Goal: Entertainment & Leisure: Consume media (video, audio)

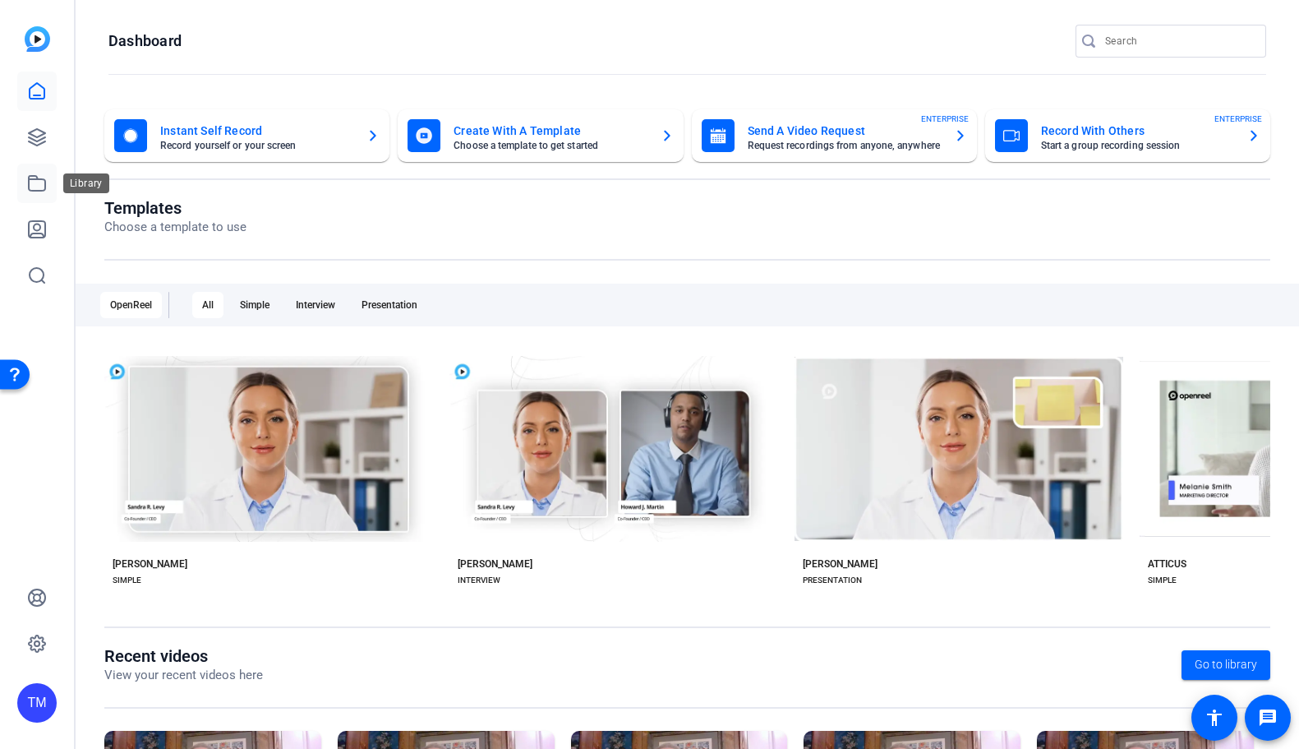
click at [45, 193] on link at bounding box center [36, 183] width 39 height 39
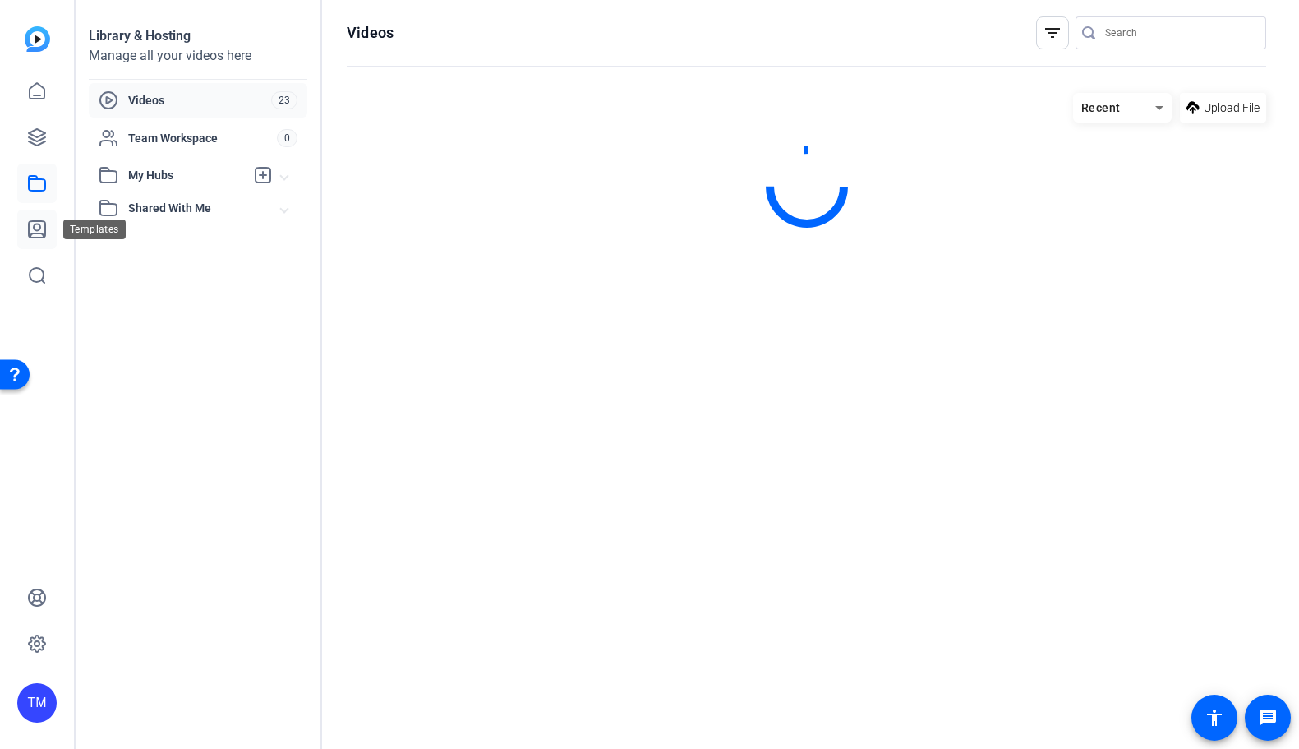
click at [43, 227] on icon at bounding box center [37, 229] width 20 height 20
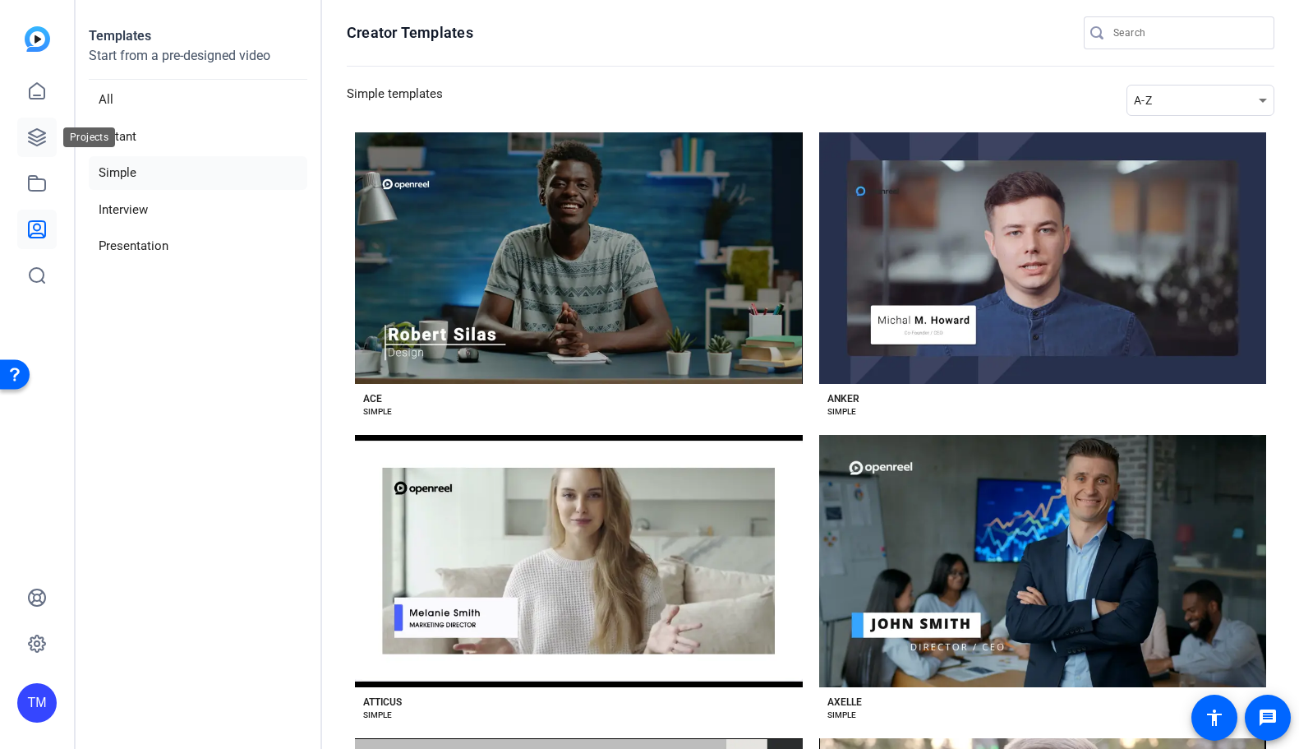
click at [46, 131] on icon at bounding box center [37, 137] width 20 height 20
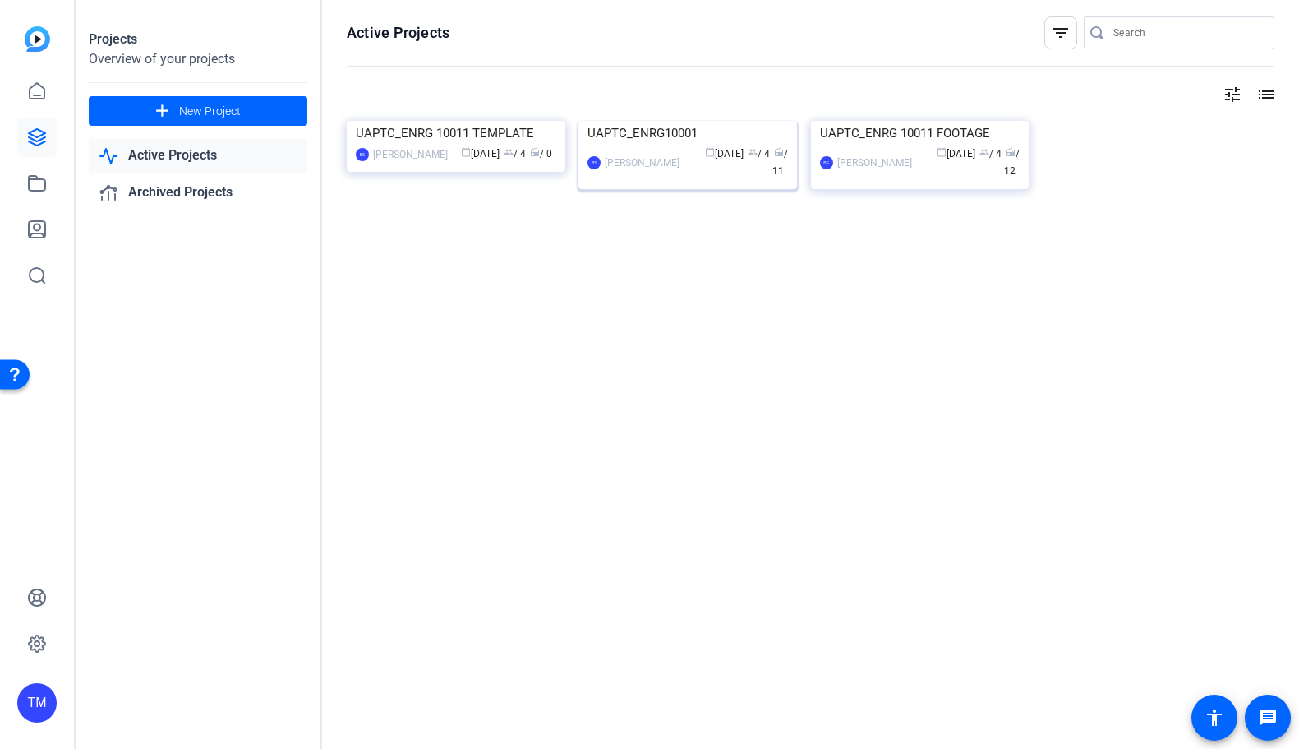
click at [666, 145] on div "UAPTC_ENRG10001" at bounding box center [688, 133] width 201 height 25
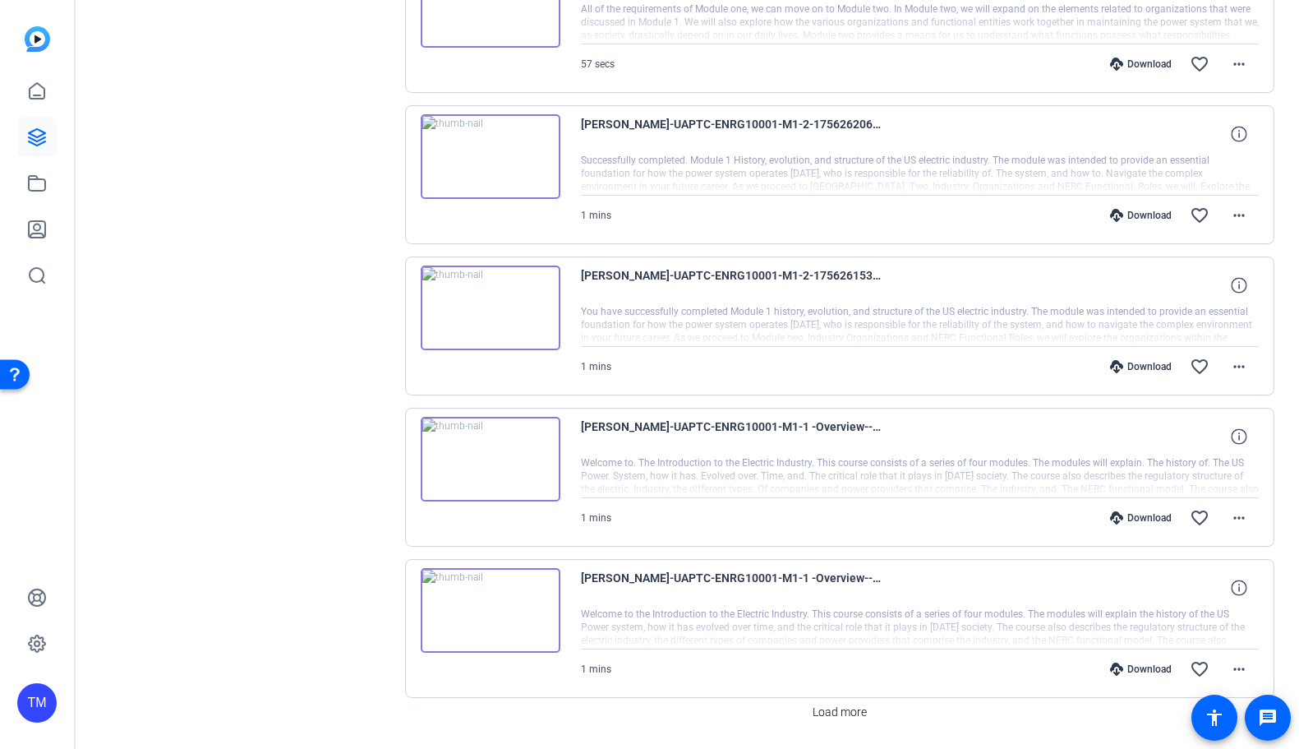
scroll to position [2086, 0]
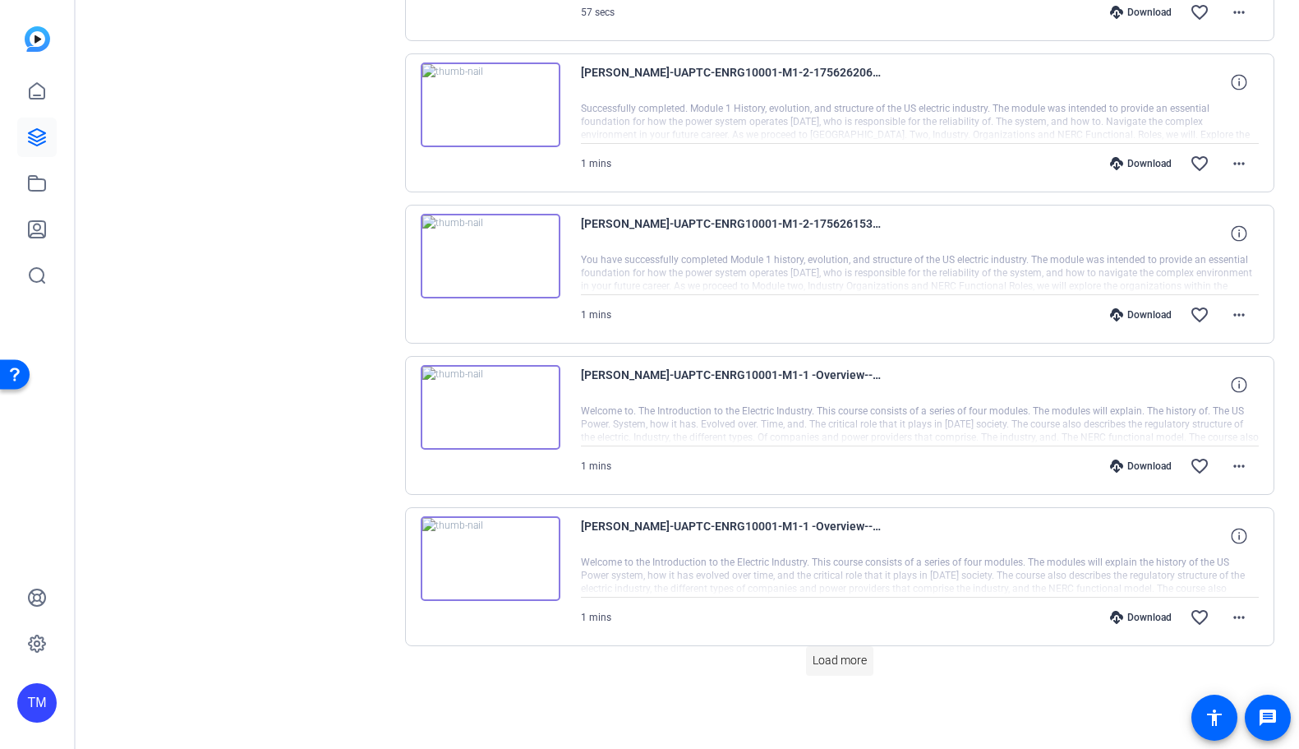
click at [826, 664] on span "Load more" at bounding box center [840, 660] width 54 height 17
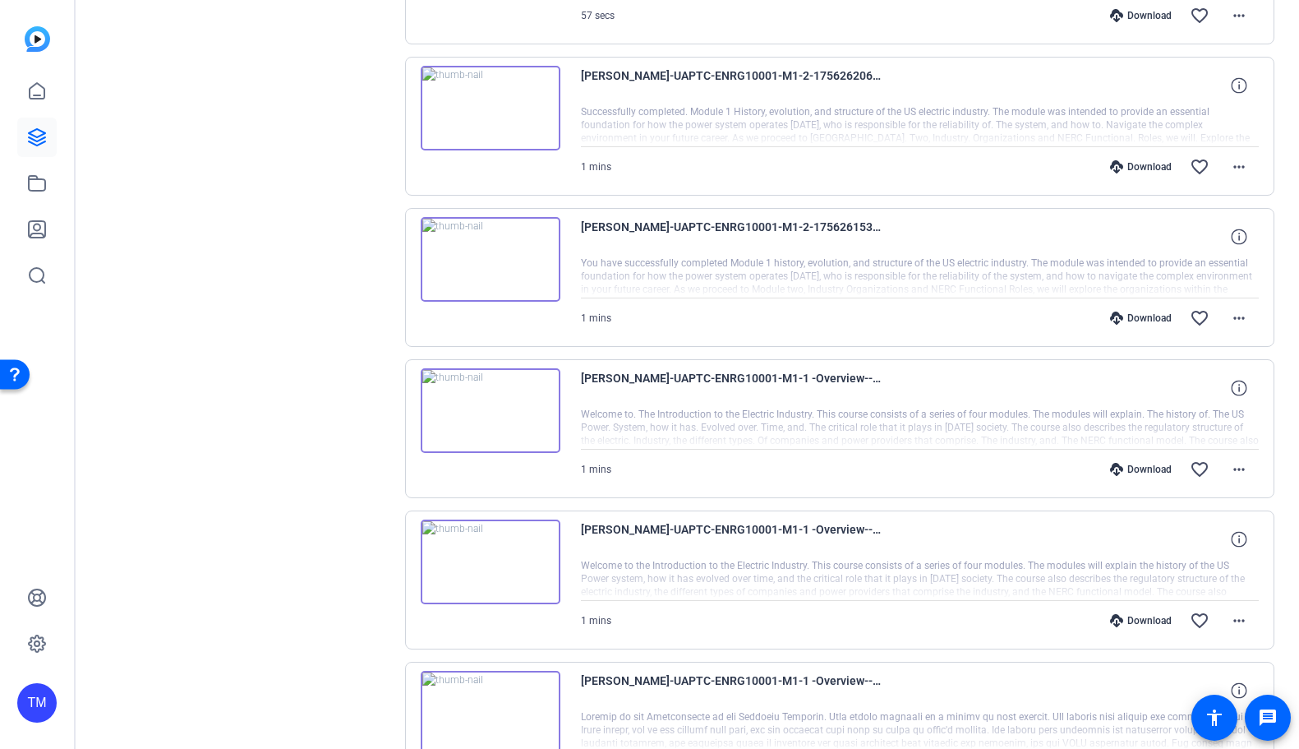
scroll to position [2208, 0]
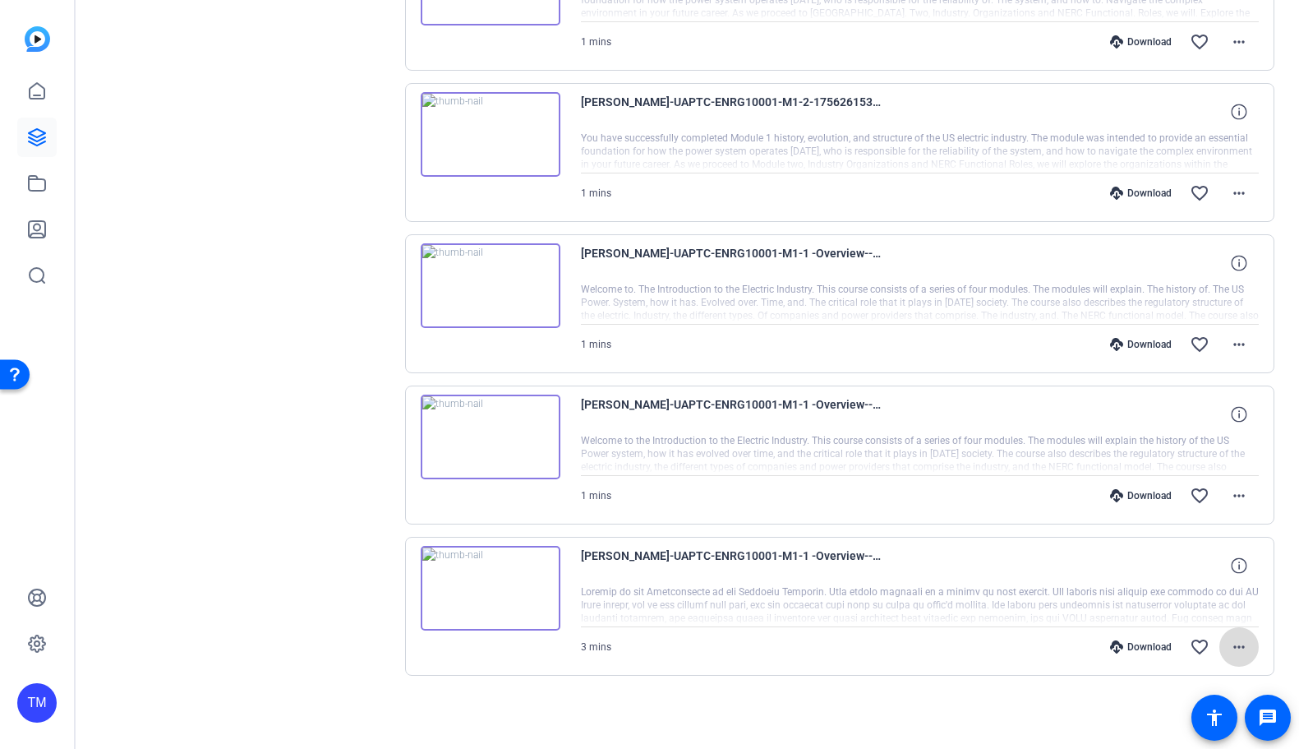
click at [1244, 648] on mat-icon "more_horiz" at bounding box center [1239, 647] width 20 height 20
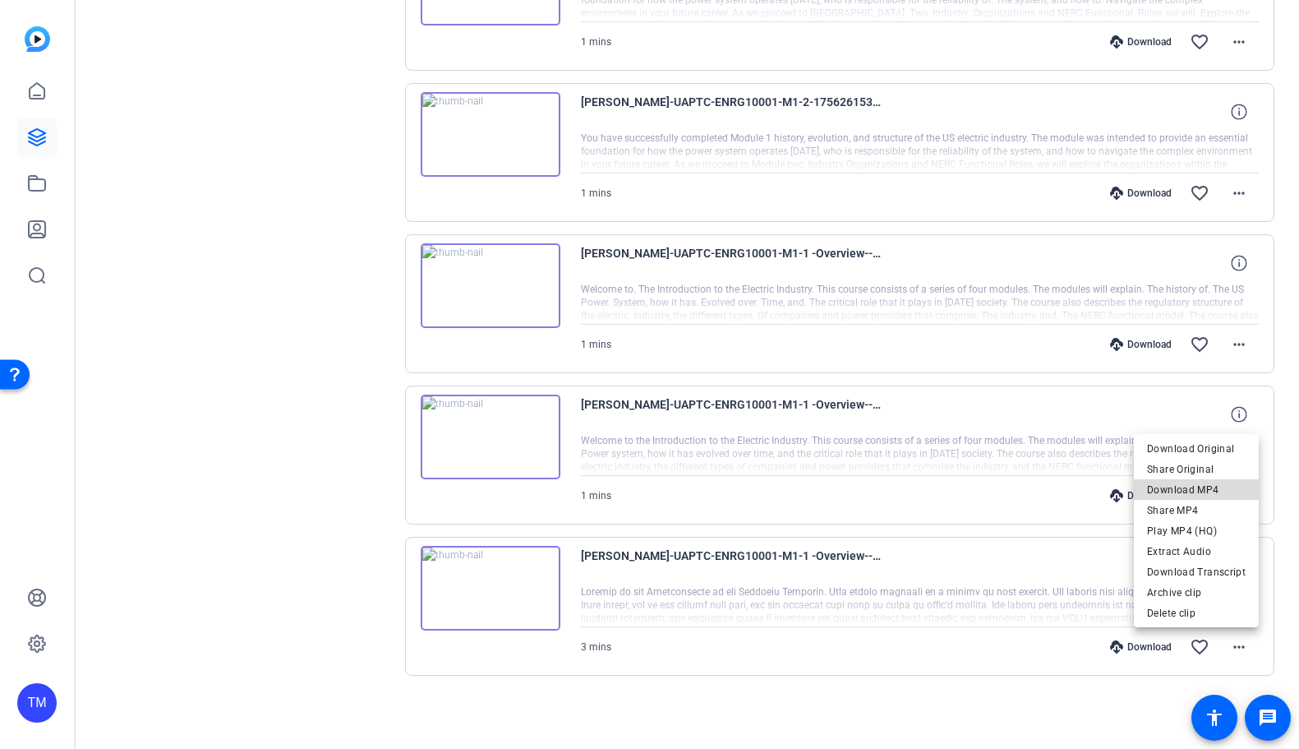
click at [1214, 491] on span "Download MP4" at bounding box center [1196, 489] width 99 height 20
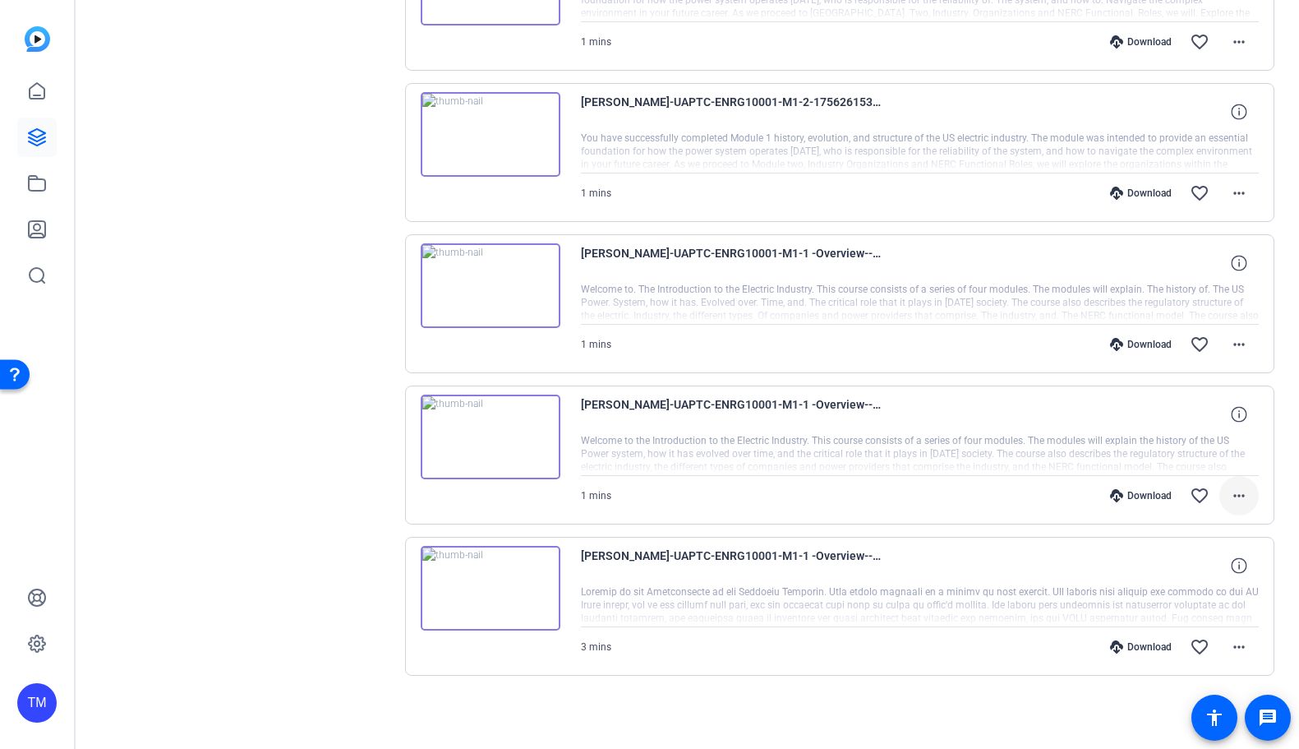
click at [1245, 496] on mat-icon "more_horiz" at bounding box center [1239, 496] width 20 height 20
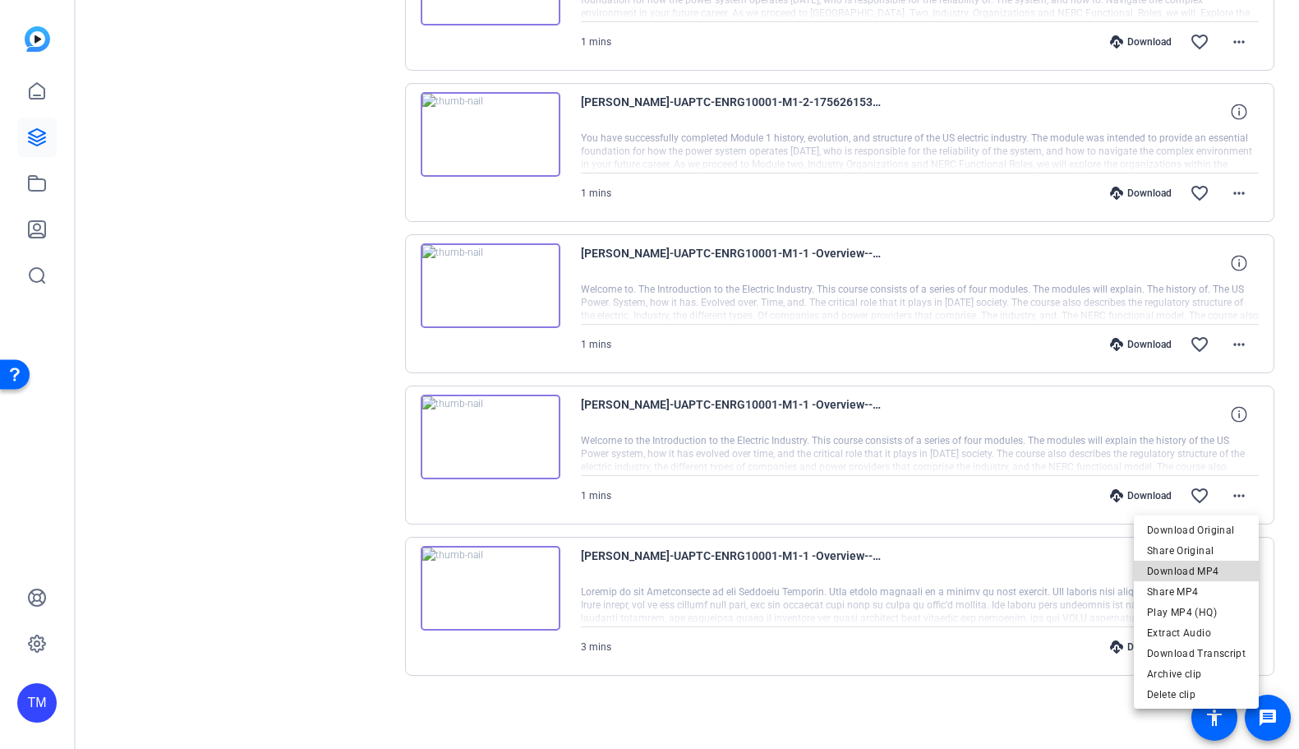
click at [1224, 568] on span "Download MP4" at bounding box center [1196, 570] width 99 height 20
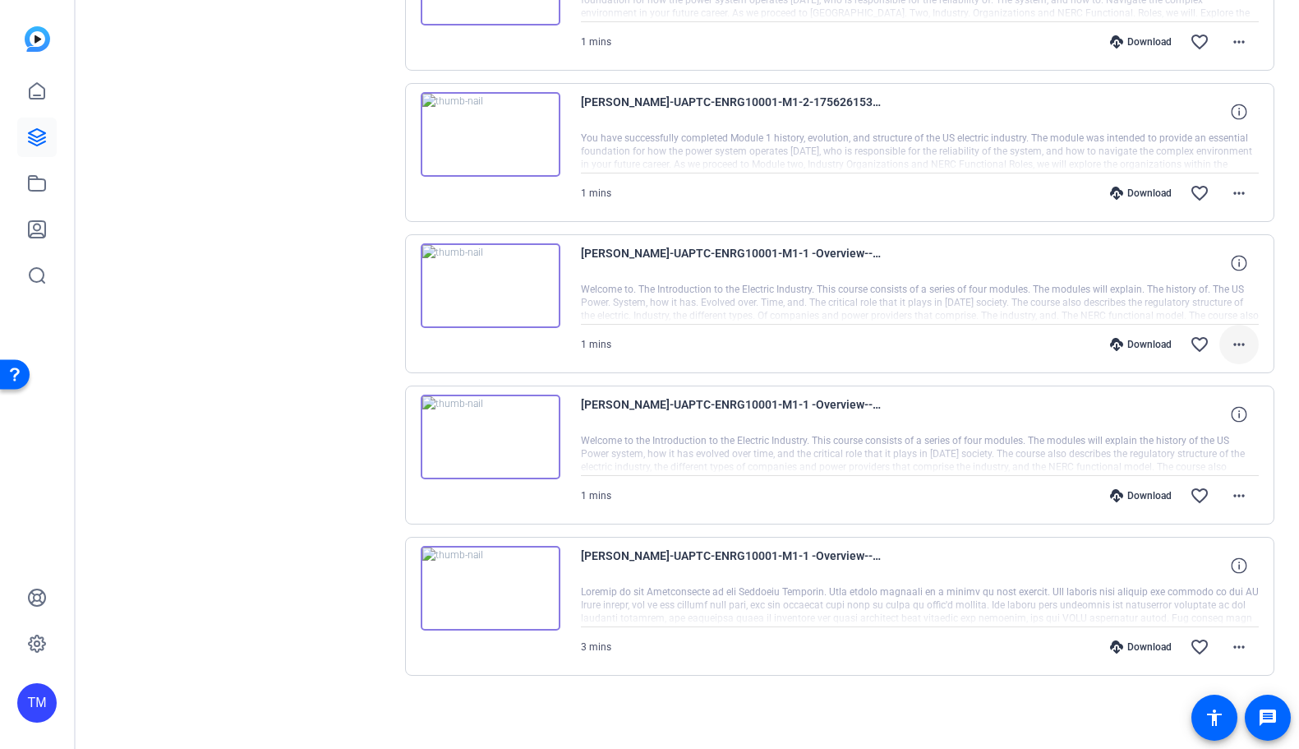
click at [1242, 344] on mat-icon "more_horiz" at bounding box center [1239, 344] width 20 height 20
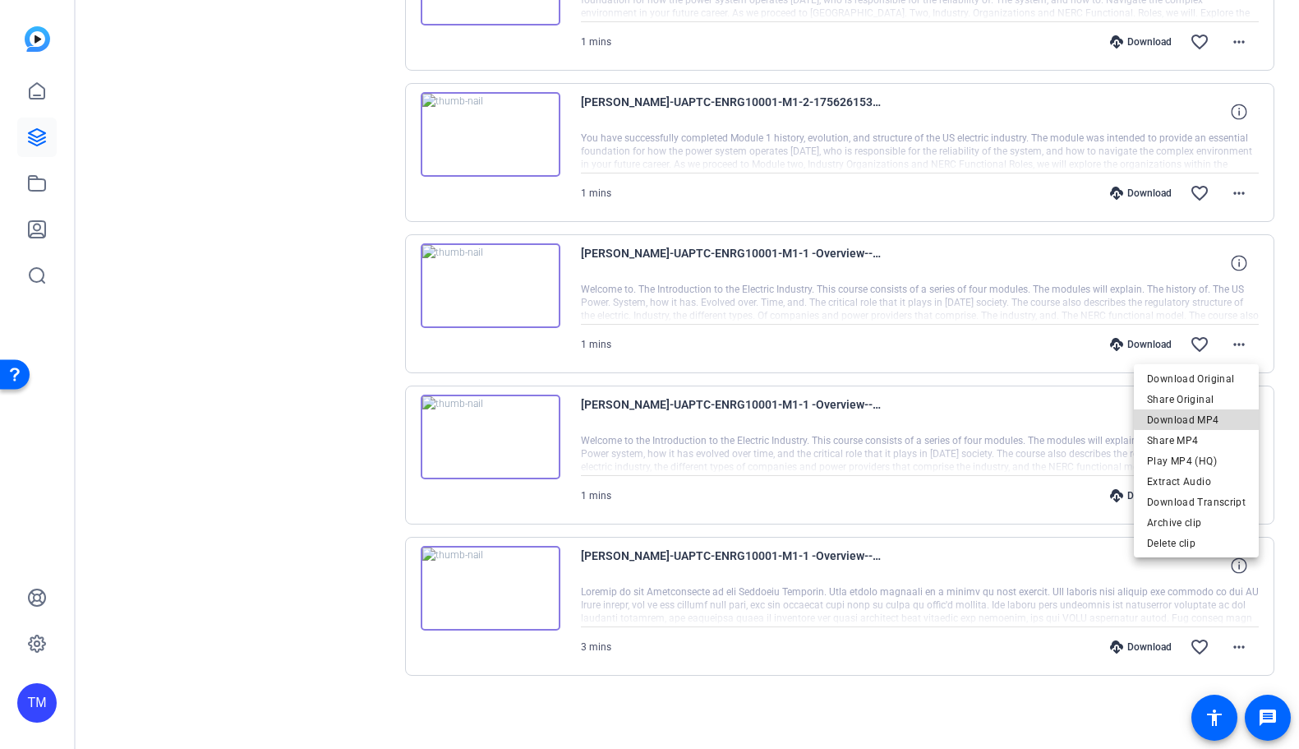
click at [1219, 411] on span "Download MP4" at bounding box center [1196, 419] width 99 height 20
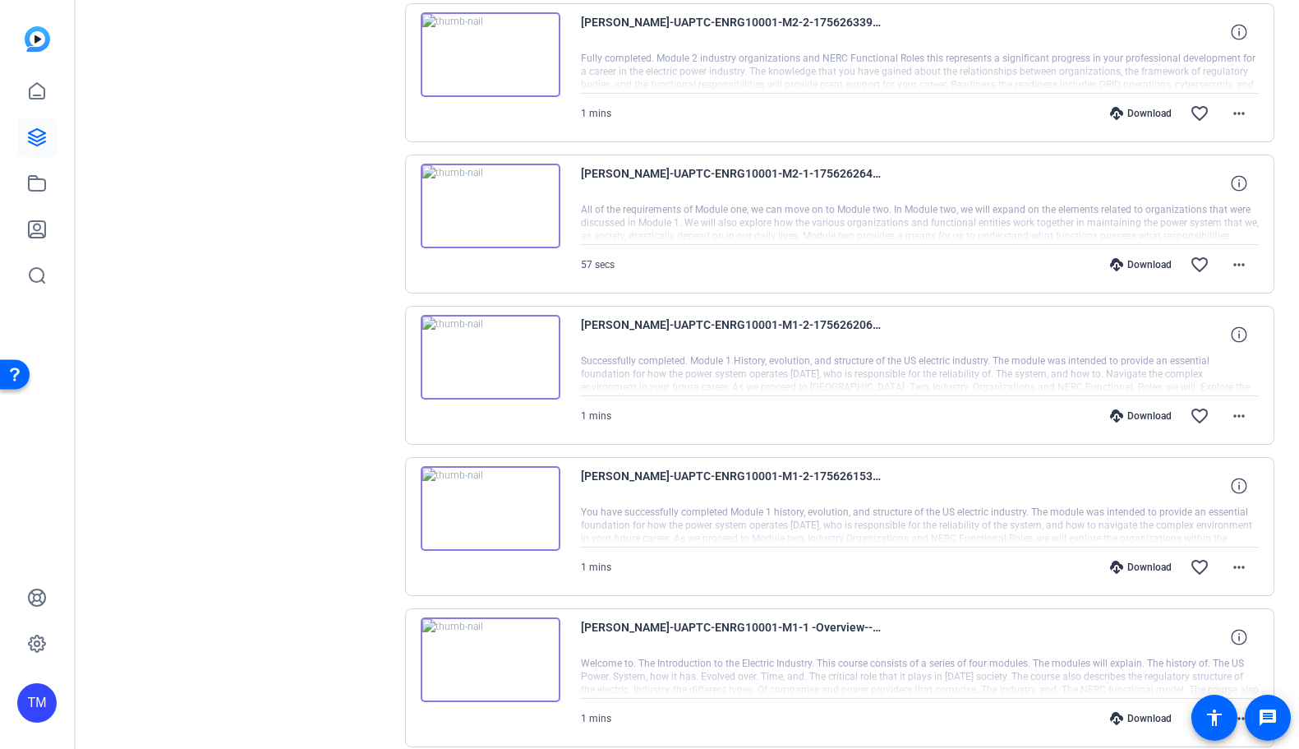
scroll to position [1831, 0]
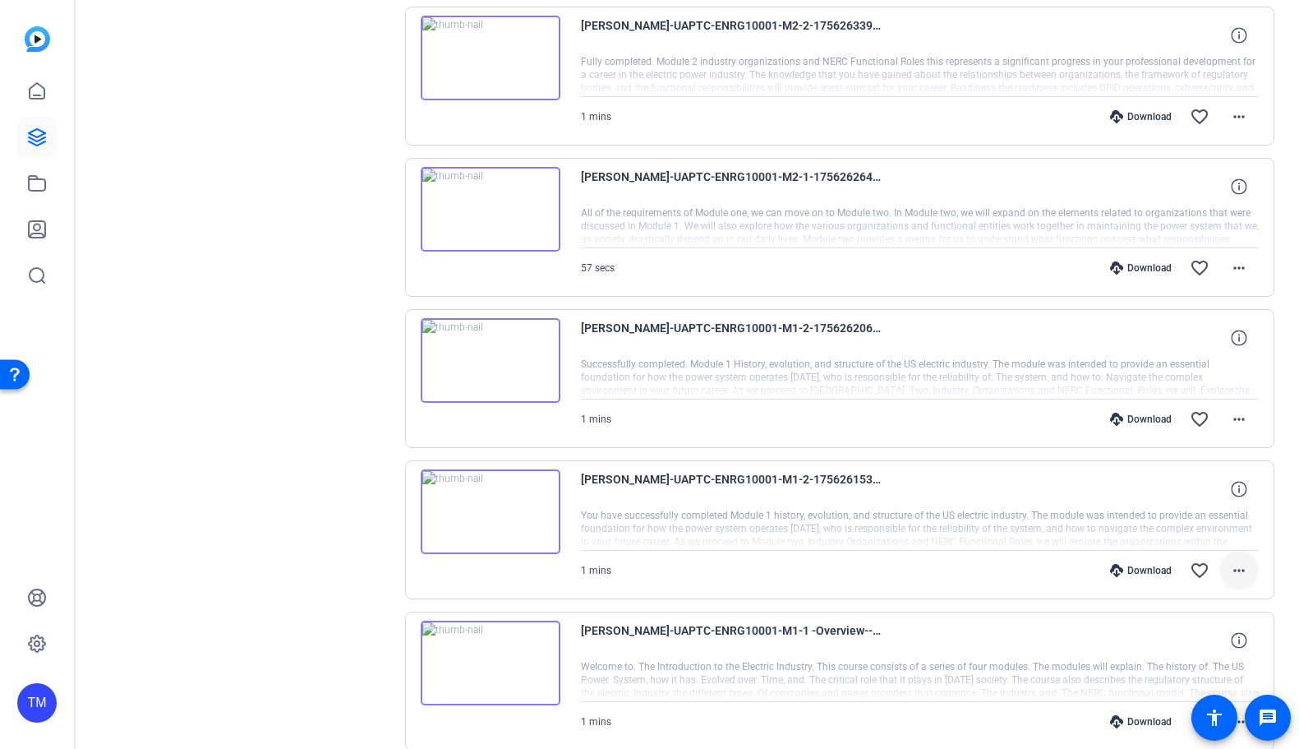
click at [1241, 571] on mat-icon "more_horiz" at bounding box center [1239, 570] width 20 height 20
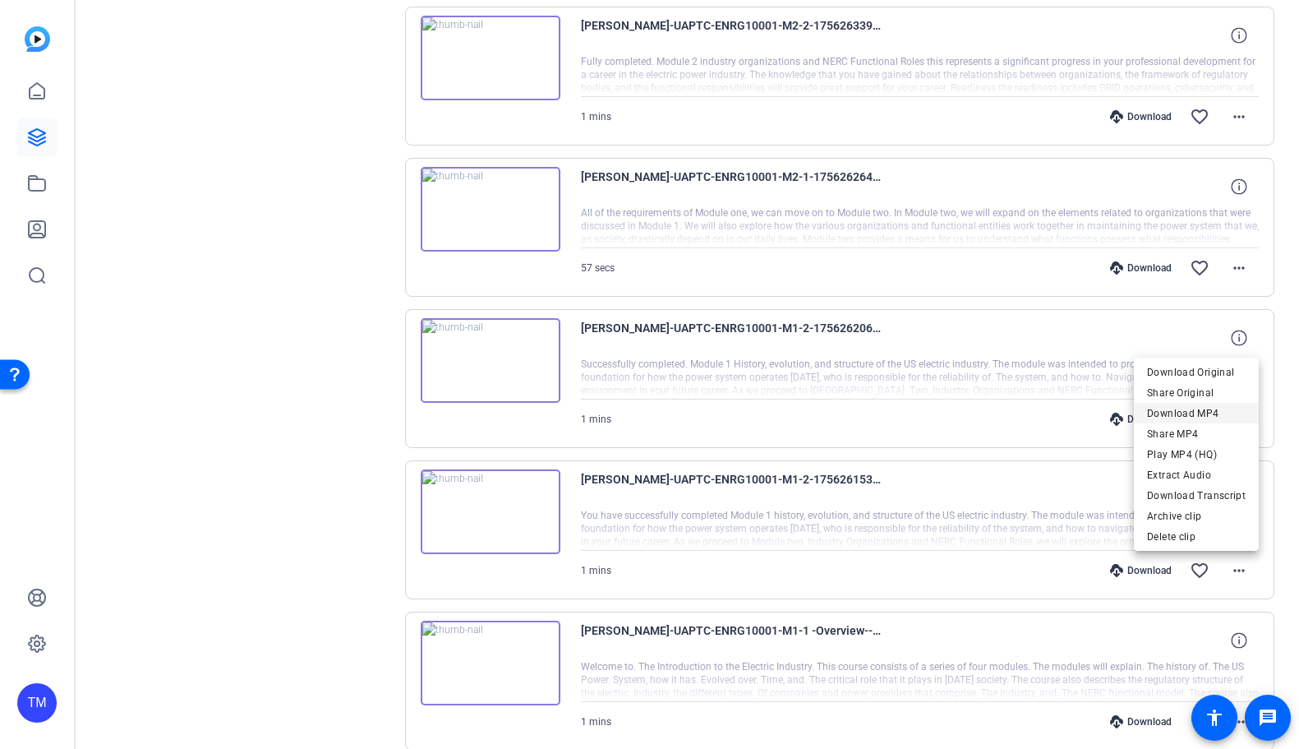
click at [1205, 417] on span "Download MP4" at bounding box center [1196, 413] width 99 height 20
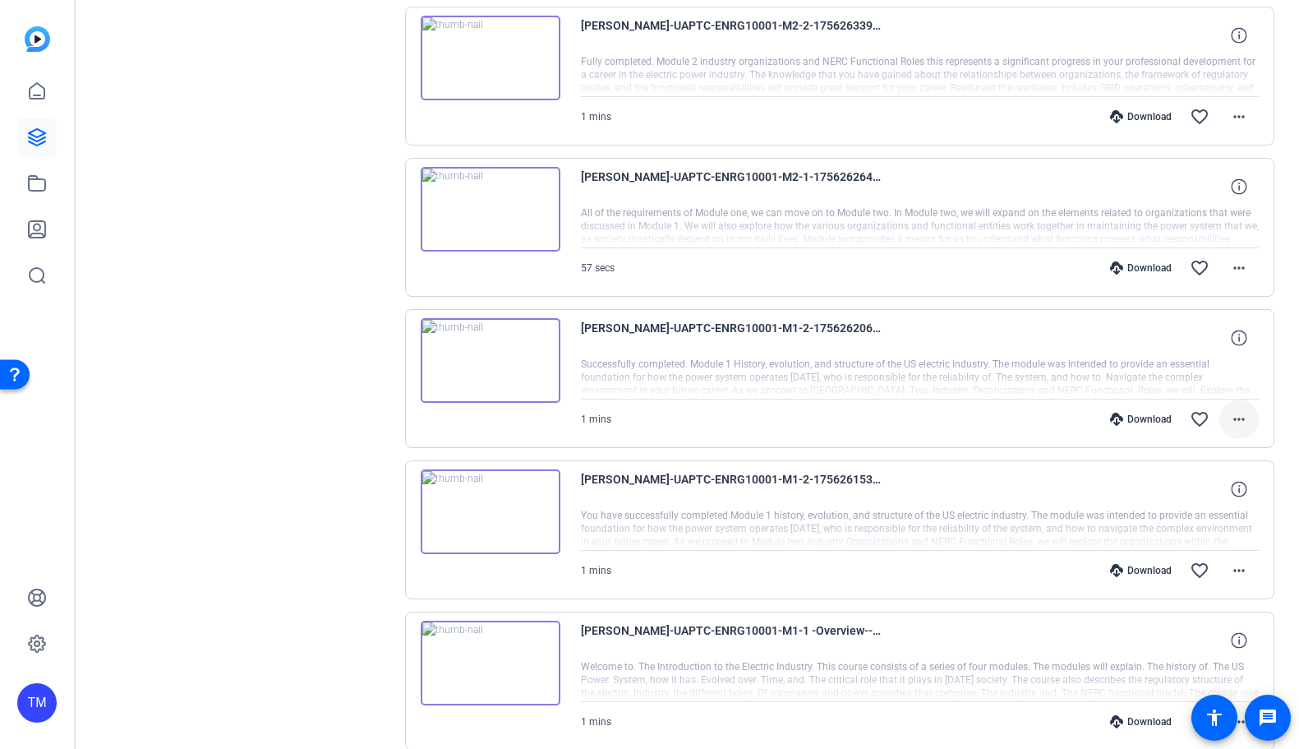
click at [1237, 423] on mat-icon "more_horiz" at bounding box center [1239, 419] width 20 height 20
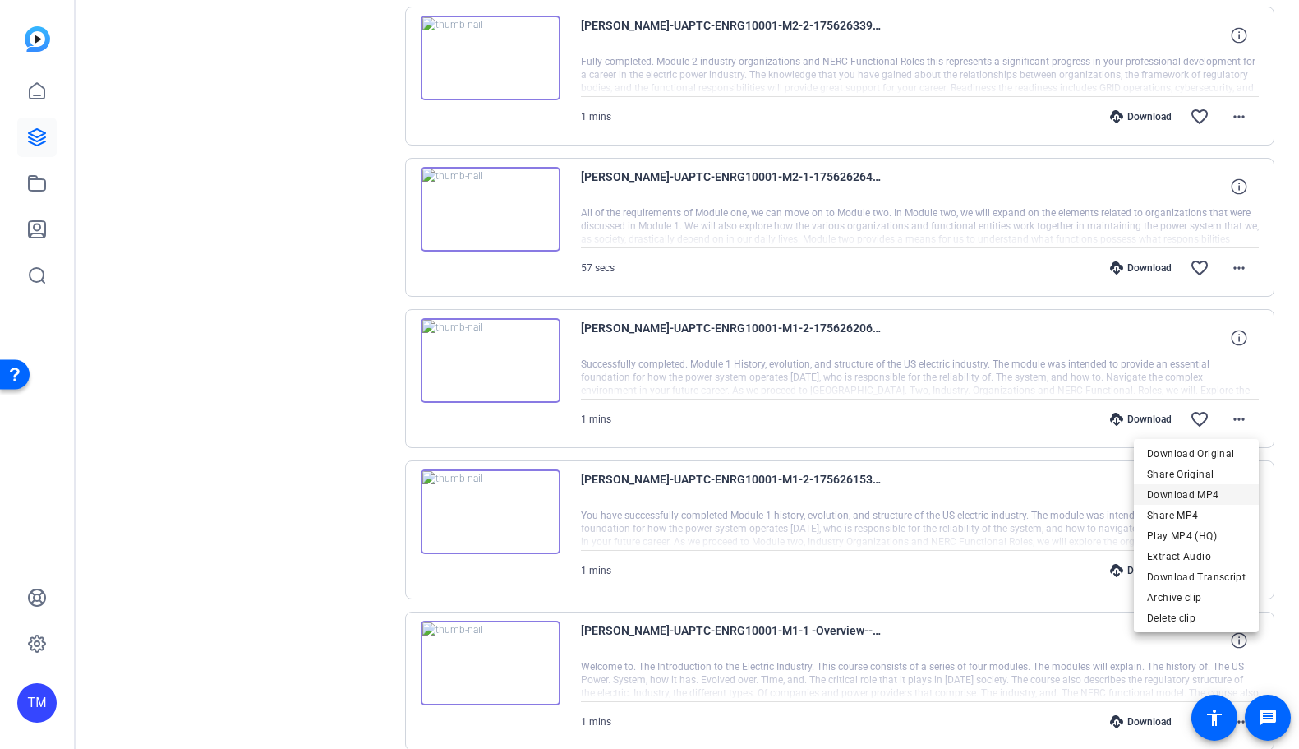
click at [1219, 493] on span "Download MP4" at bounding box center [1196, 494] width 99 height 20
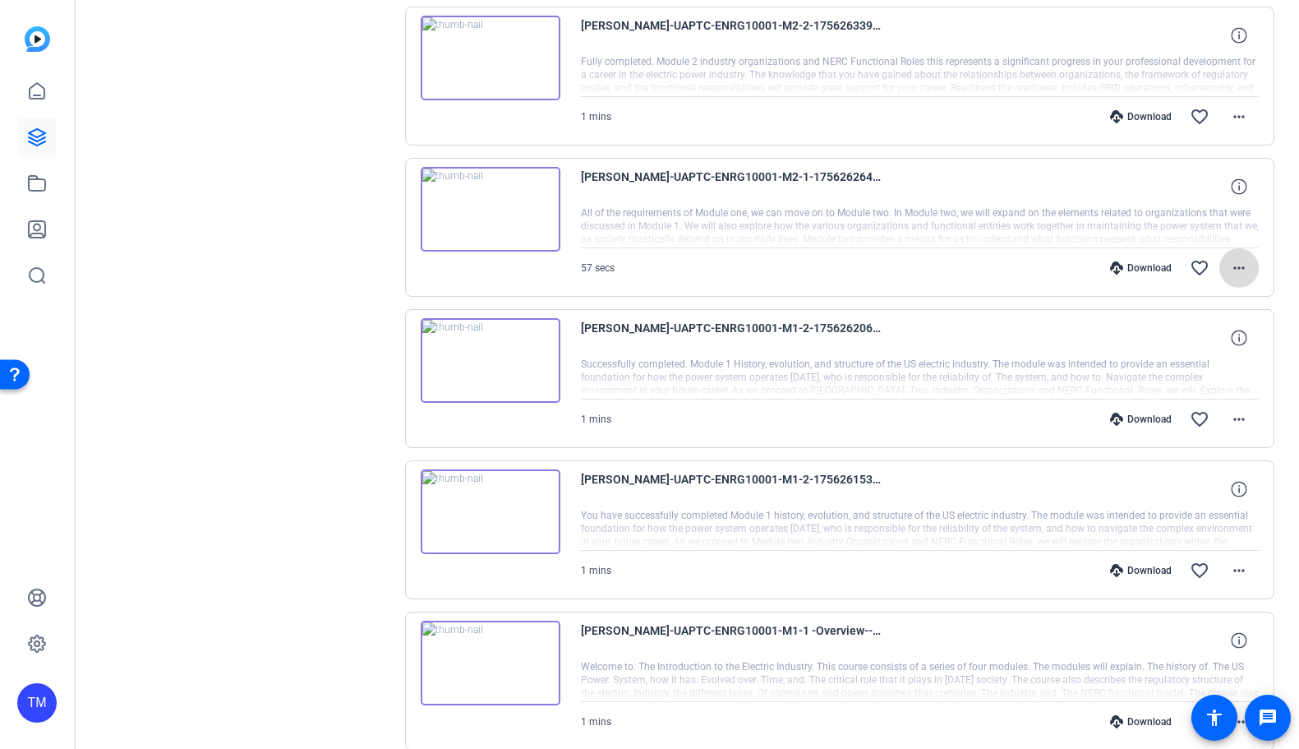
click at [1242, 270] on mat-icon "more_horiz" at bounding box center [1239, 268] width 20 height 20
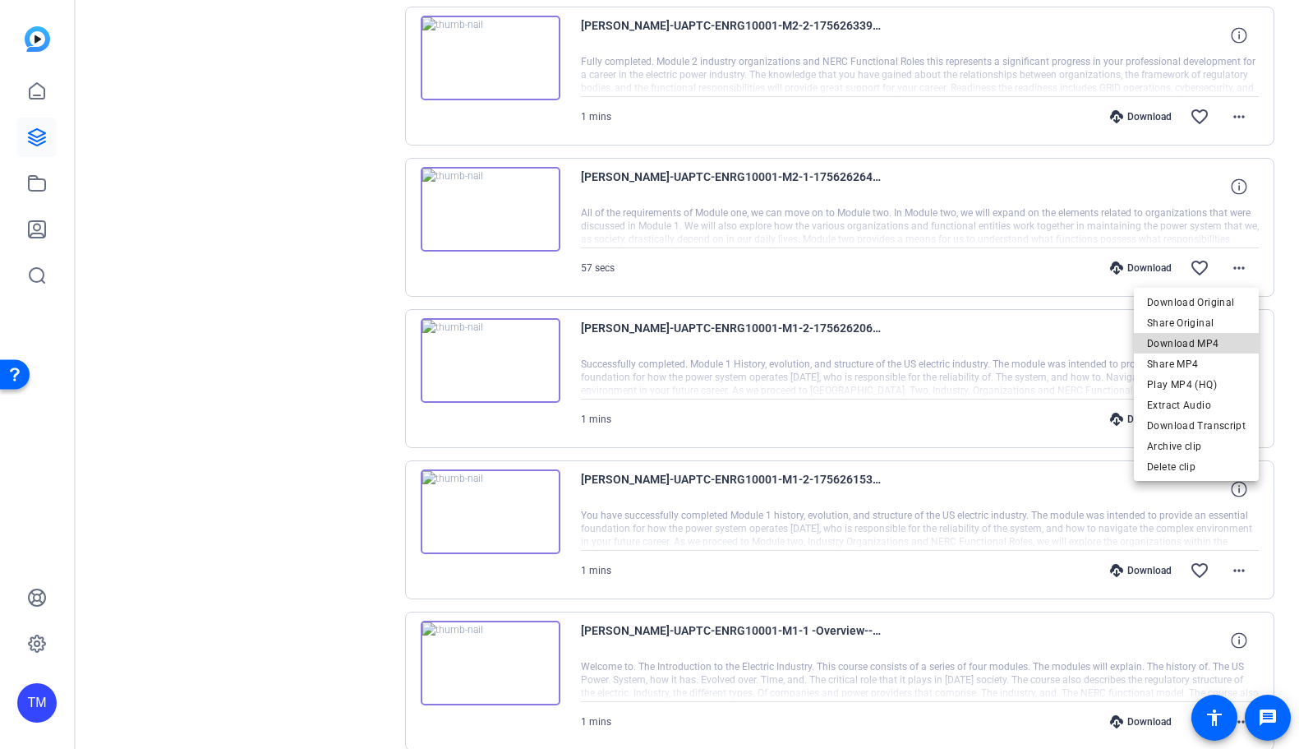
click at [1219, 339] on span "Download MP4" at bounding box center [1196, 343] width 99 height 20
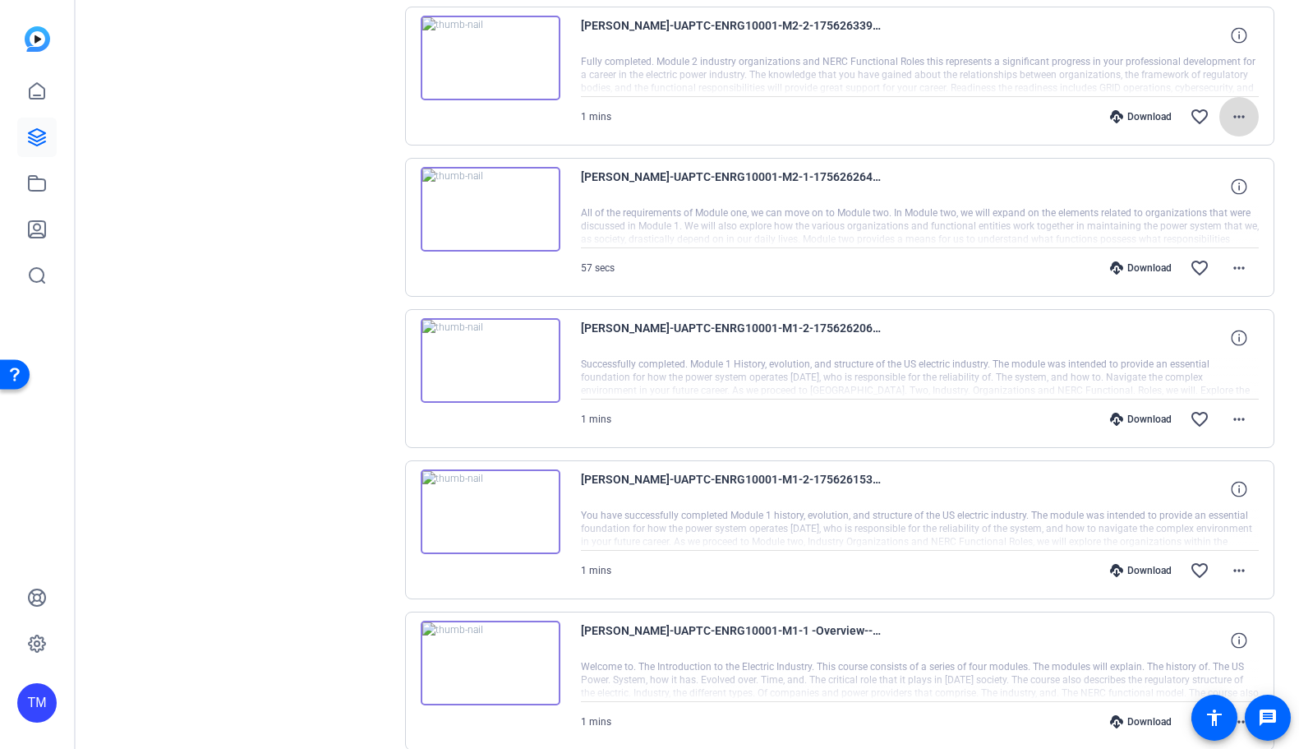
click at [1235, 121] on mat-icon "more_horiz" at bounding box center [1239, 117] width 20 height 20
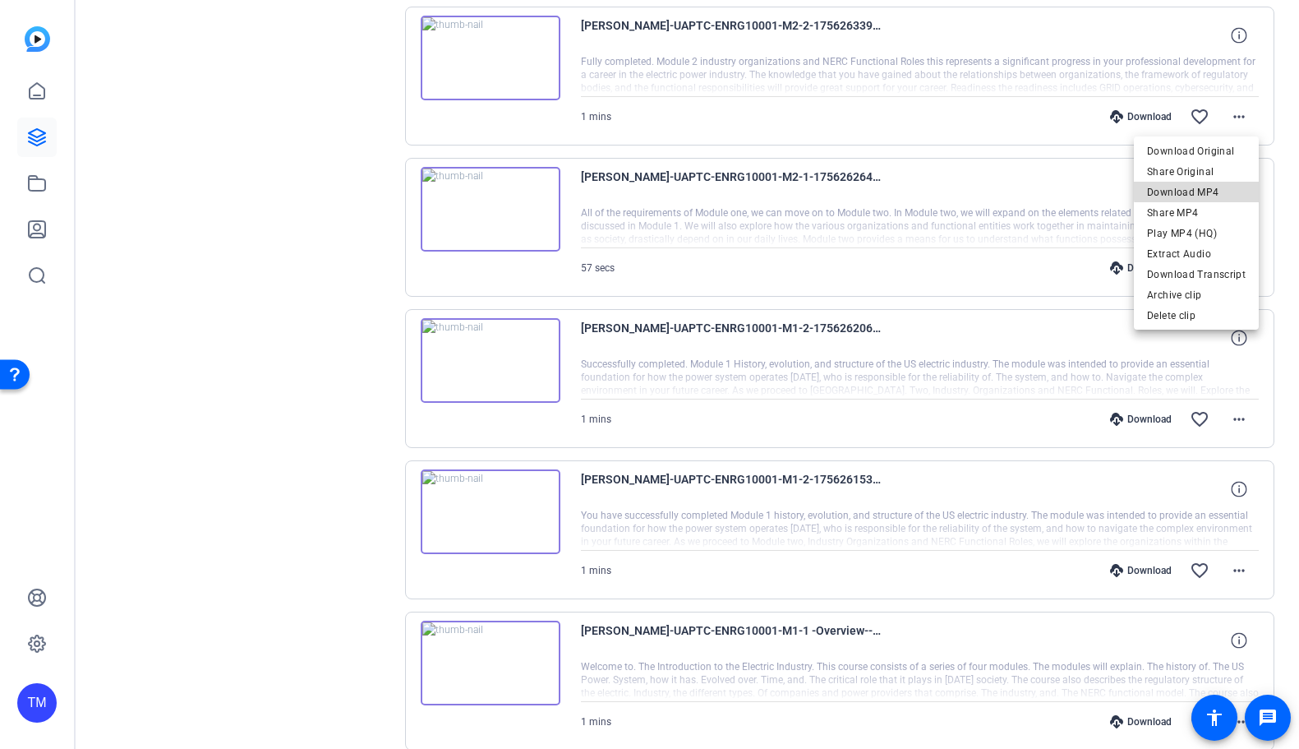
click at [1228, 187] on span "Download MP4" at bounding box center [1196, 192] width 99 height 20
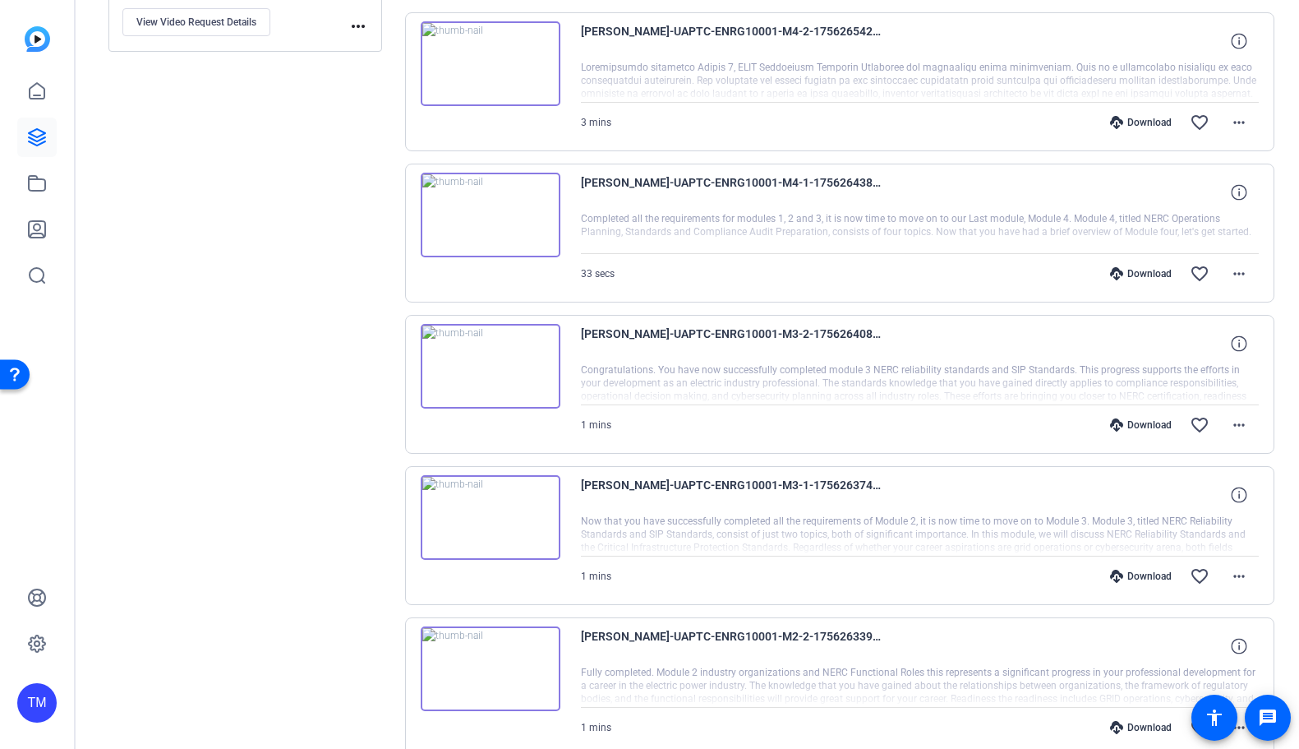
scroll to position [1179, 0]
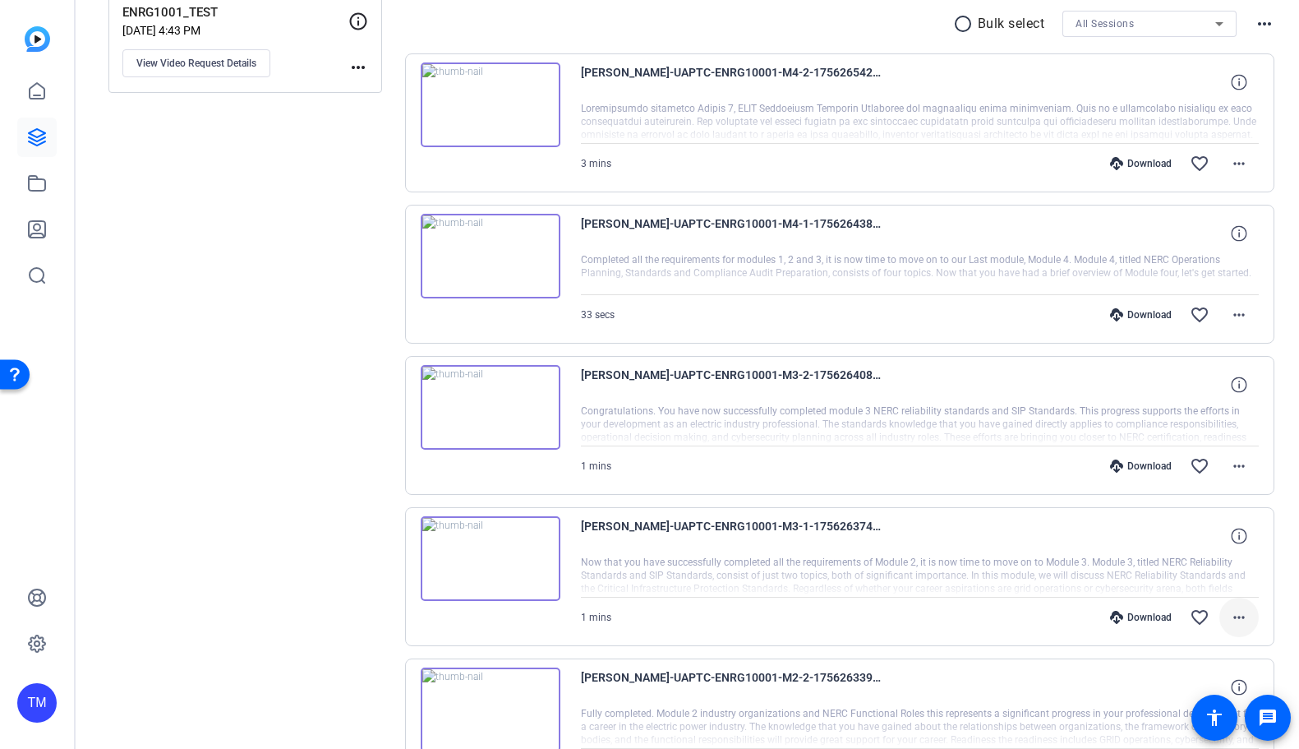
click at [1239, 619] on mat-icon "more_horiz" at bounding box center [1239, 617] width 20 height 20
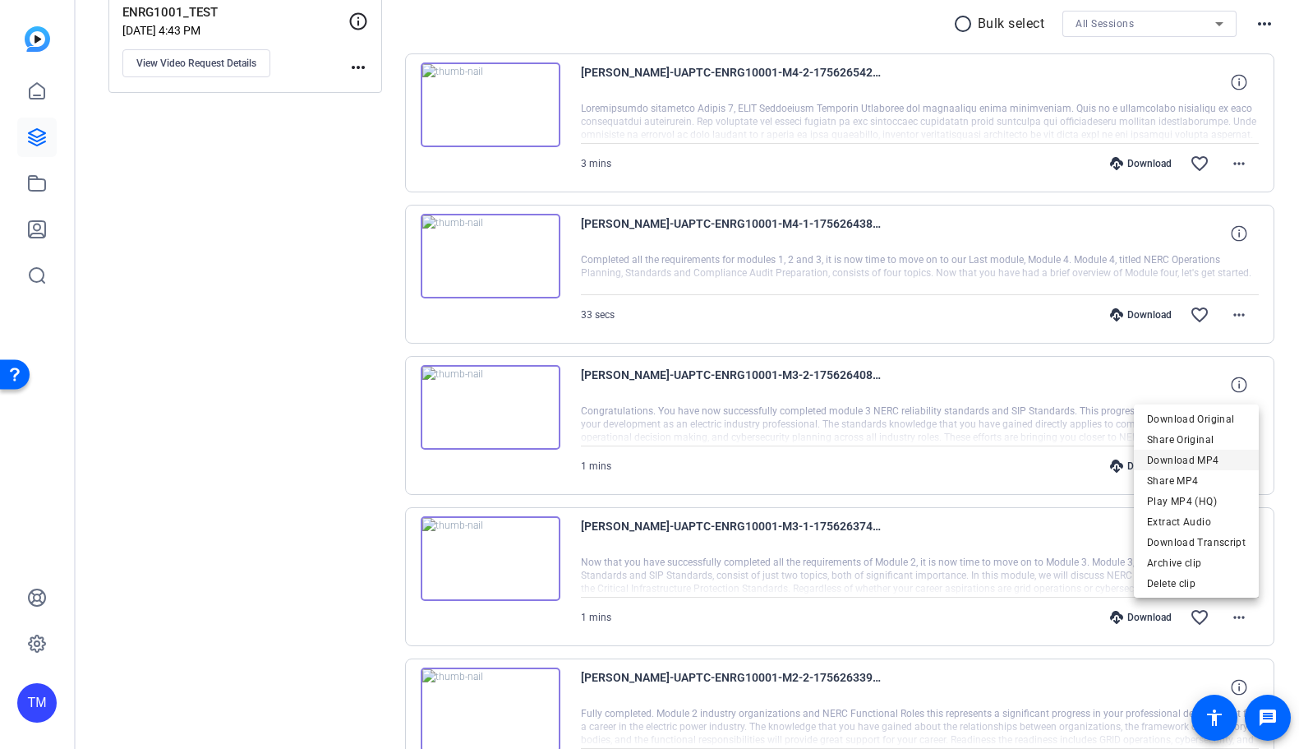
click at [1211, 463] on span "Download MP4" at bounding box center [1196, 459] width 99 height 20
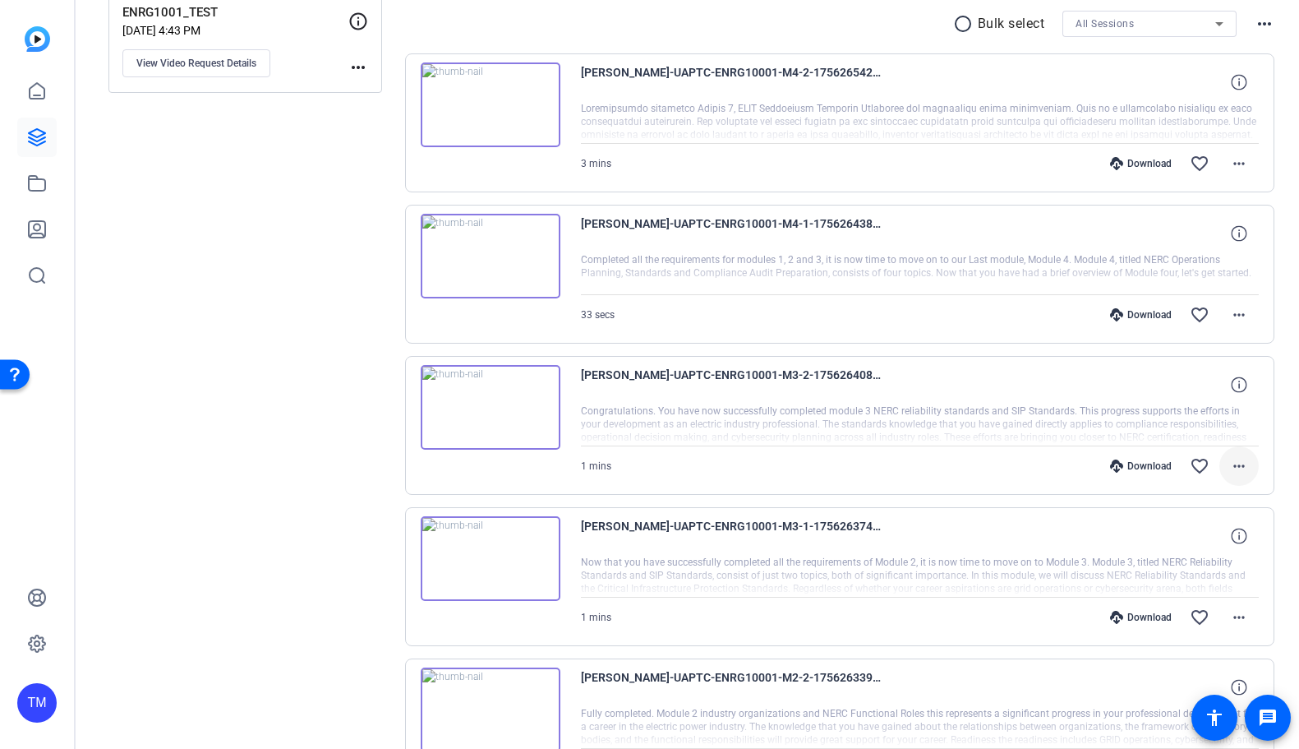
click at [1237, 465] on mat-icon "more_horiz" at bounding box center [1239, 466] width 20 height 20
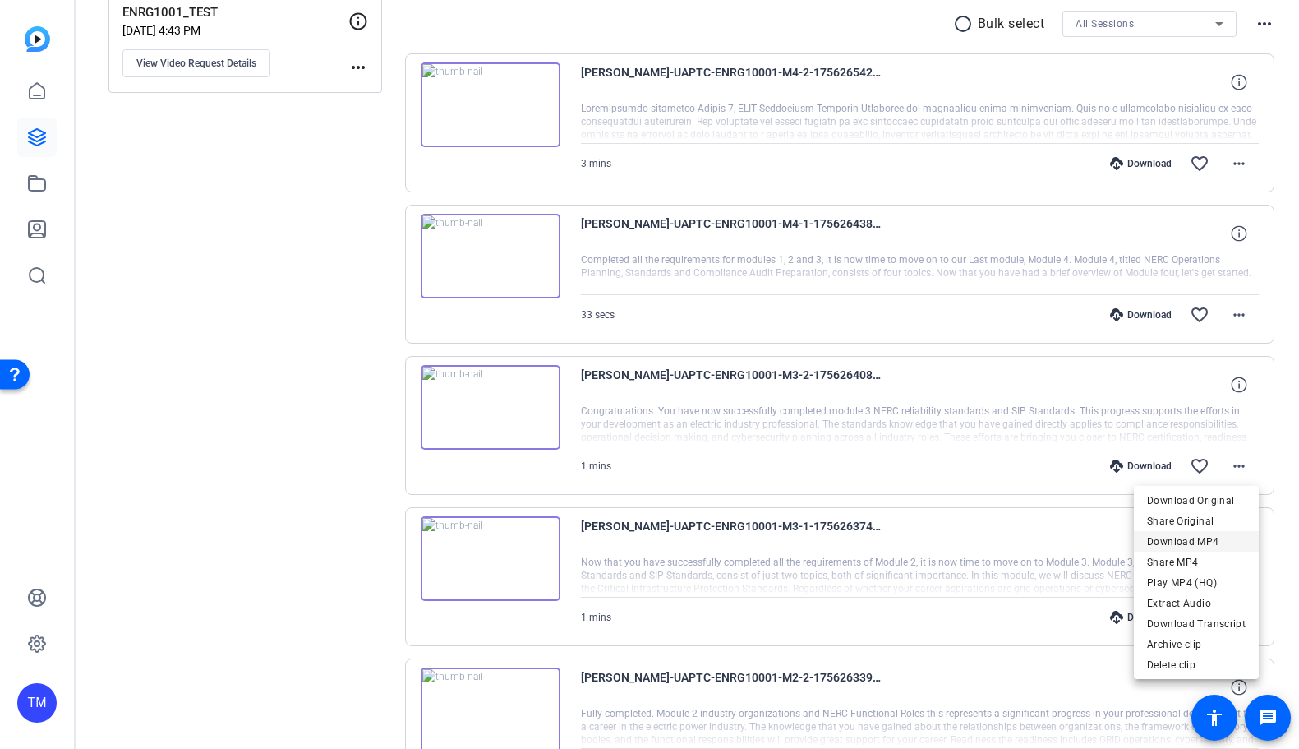
click at [1216, 536] on span "Download MP4" at bounding box center [1196, 541] width 99 height 20
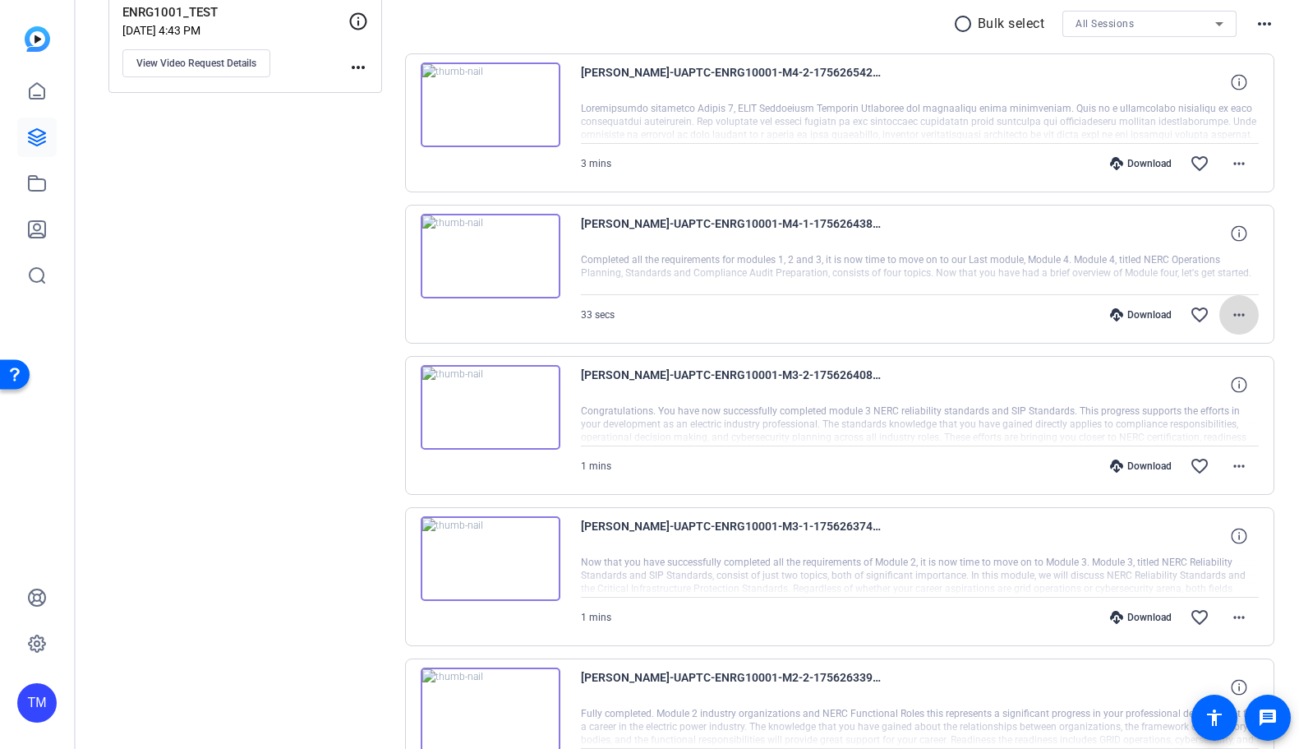
click at [1243, 316] on mat-icon "more_horiz" at bounding box center [1239, 315] width 20 height 20
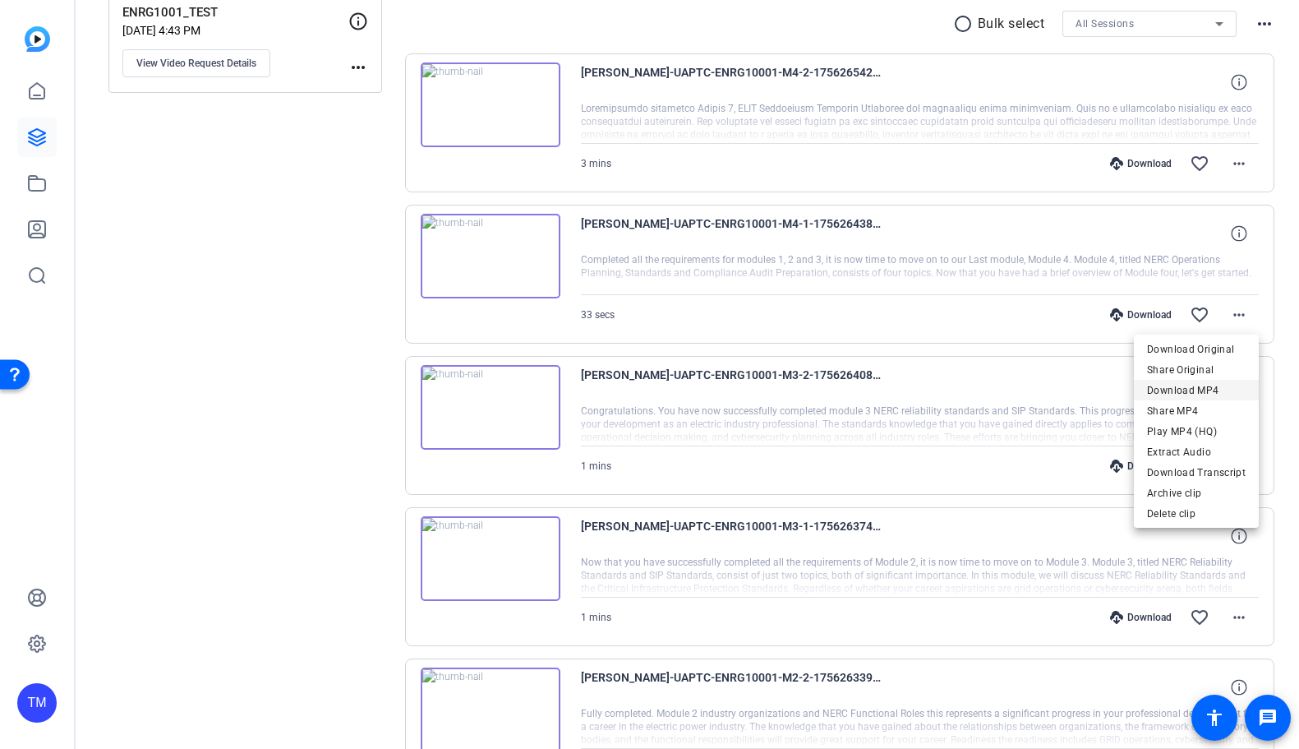
click at [1218, 389] on span "Download MP4" at bounding box center [1196, 390] width 99 height 20
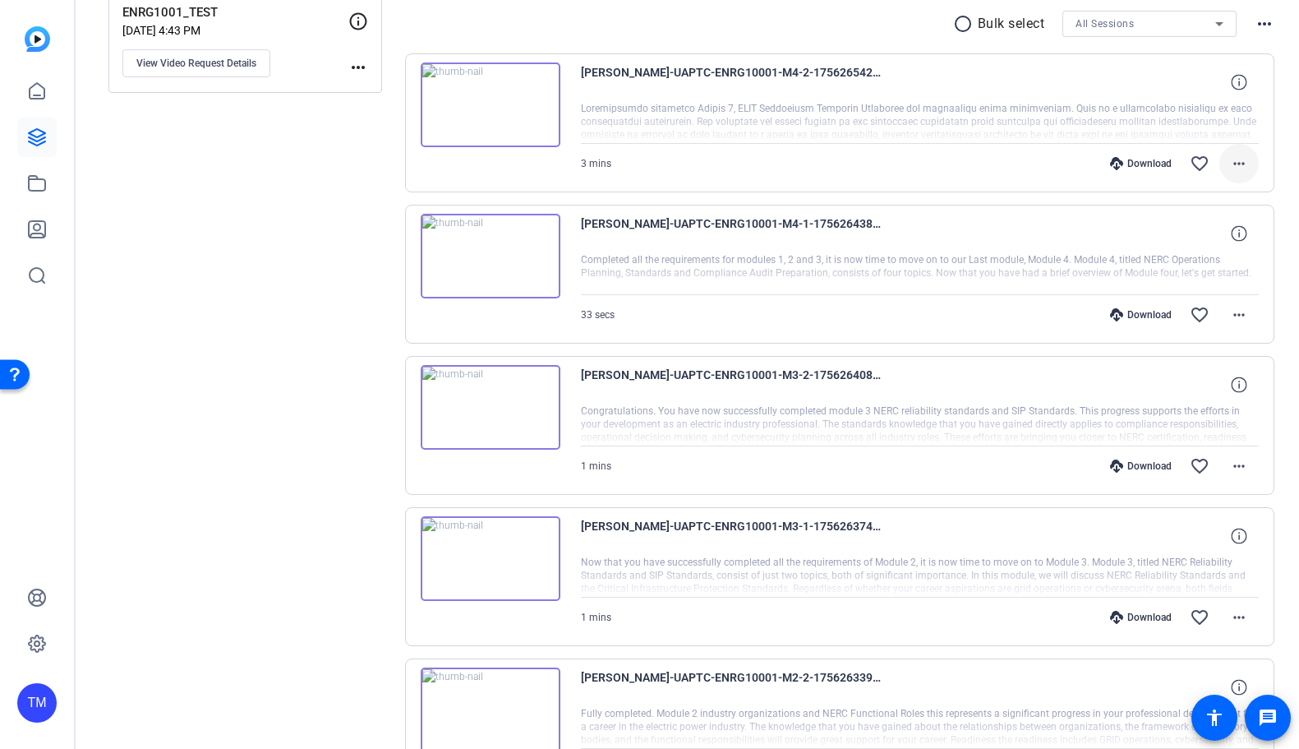
click at [1233, 162] on mat-icon "more_horiz" at bounding box center [1239, 164] width 20 height 20
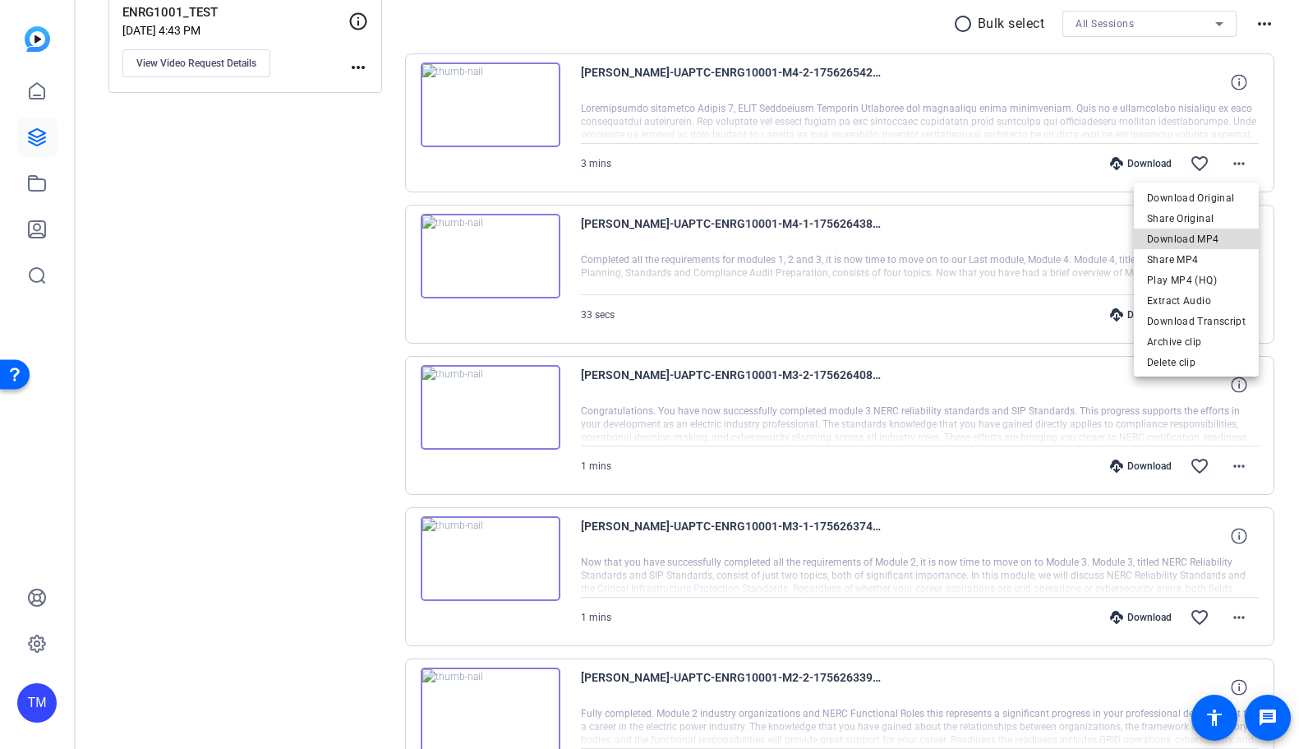
click at [1220, 241] on span "Download MP4" at bounding box center [1196, 238] width 99 height 20
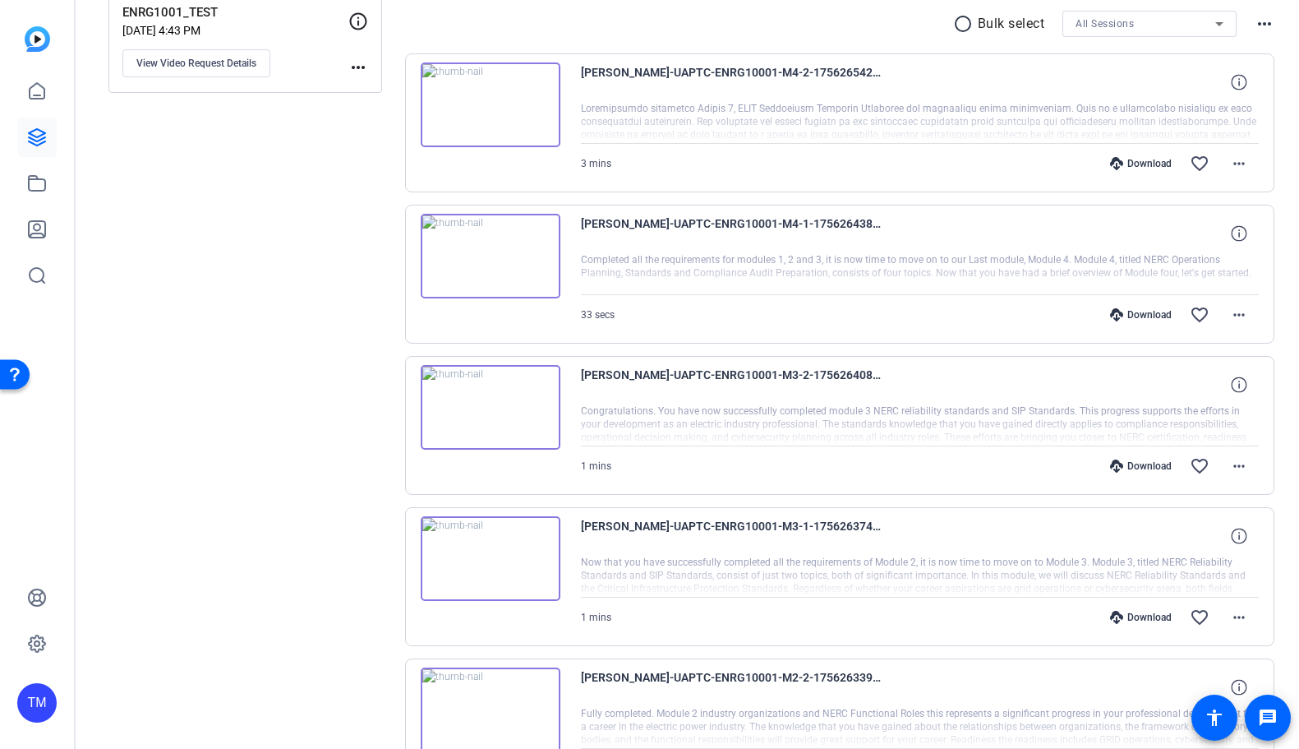
click at [1264, 26] on mat-icon "more_horiz" at bounding box center [1265, 24] width 20 height 20
click at [1264, 26] on div at bounding box center [649, 374] width 1299 height 749
click at [960, 24] on mat-icon "radio_button_unchecked" at bounding box center [965, 24] width 25 height 20
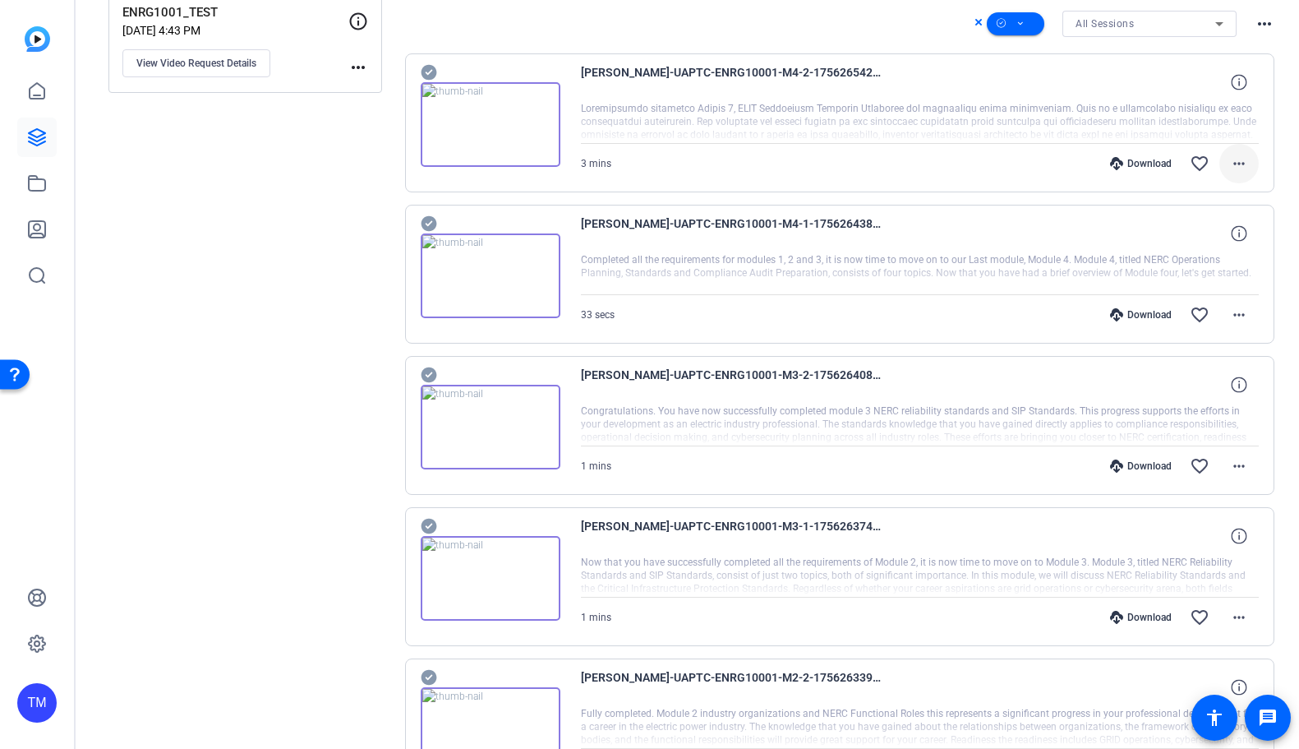
click at [1242, 167] on mat-icon "more_horiz" at bounding box center [1239, 164] width 20 height 20
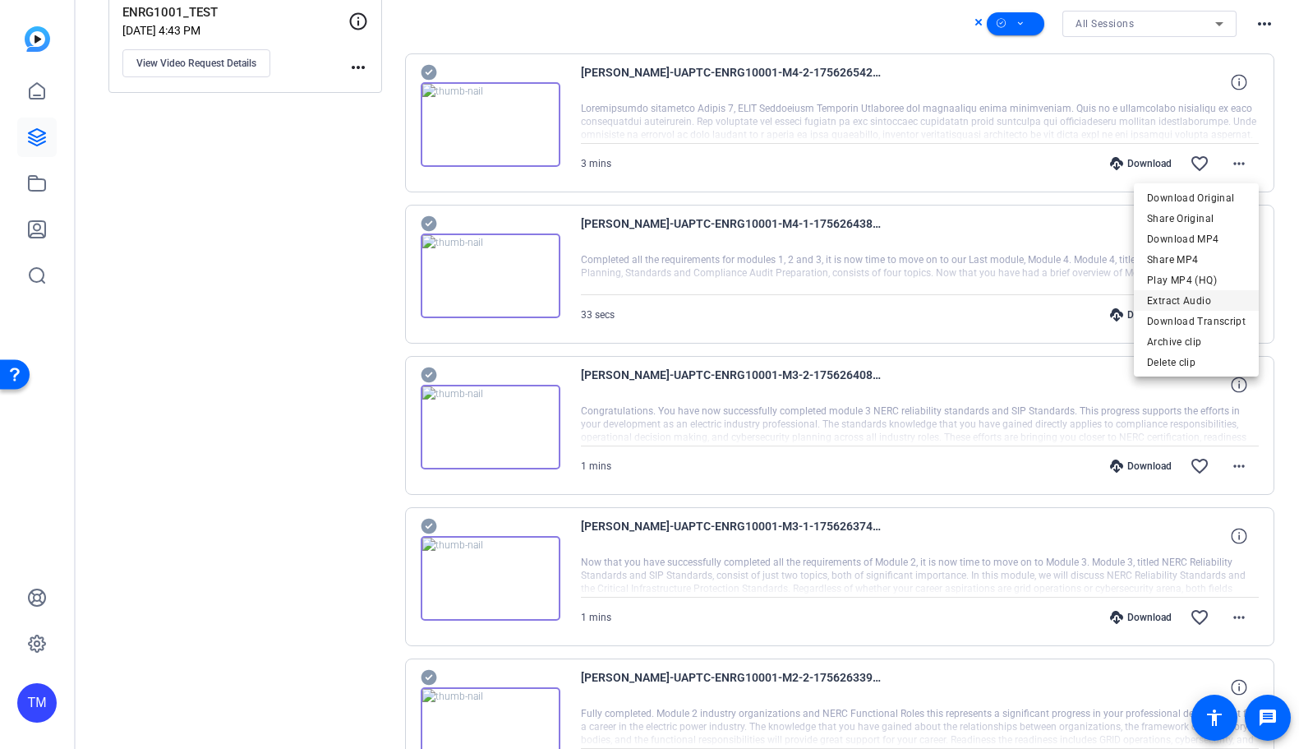
click at [1182, 306] on span "Extract Audio" at bounding box center [1196, 300] width 99 height 20
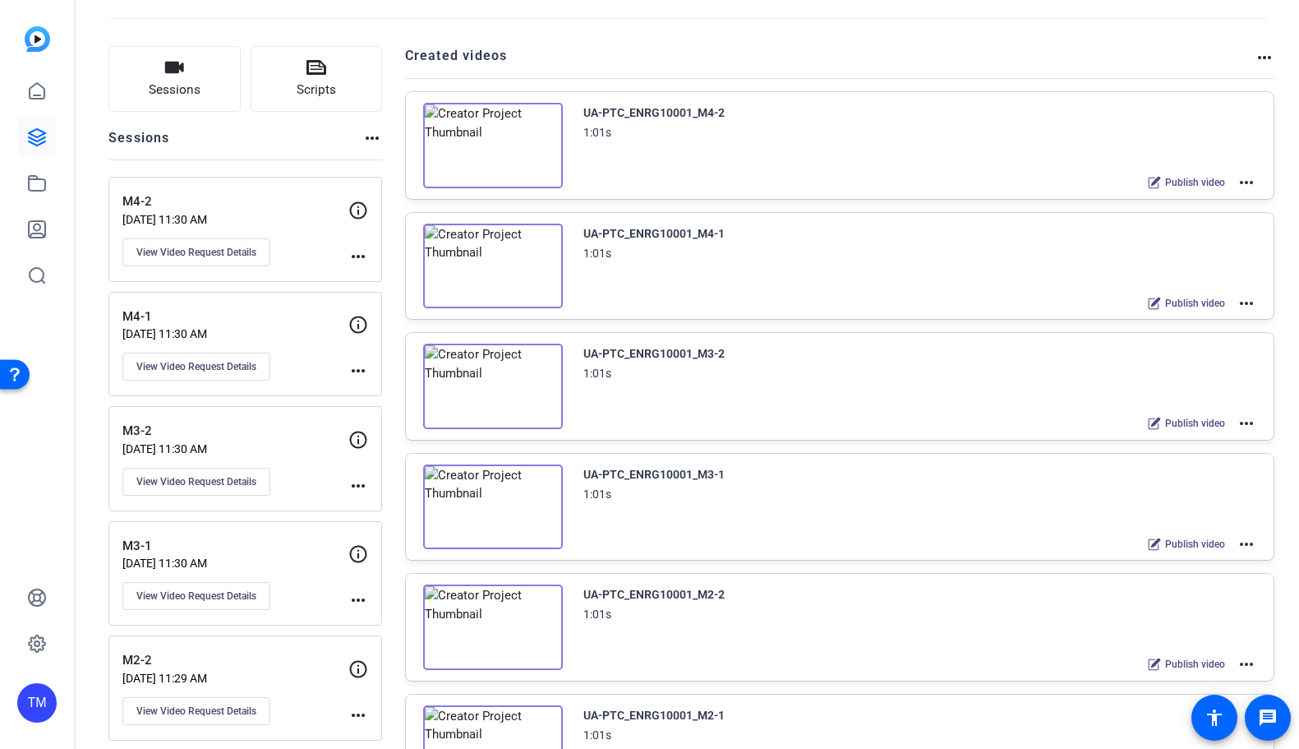
scroll to position [0, 0]
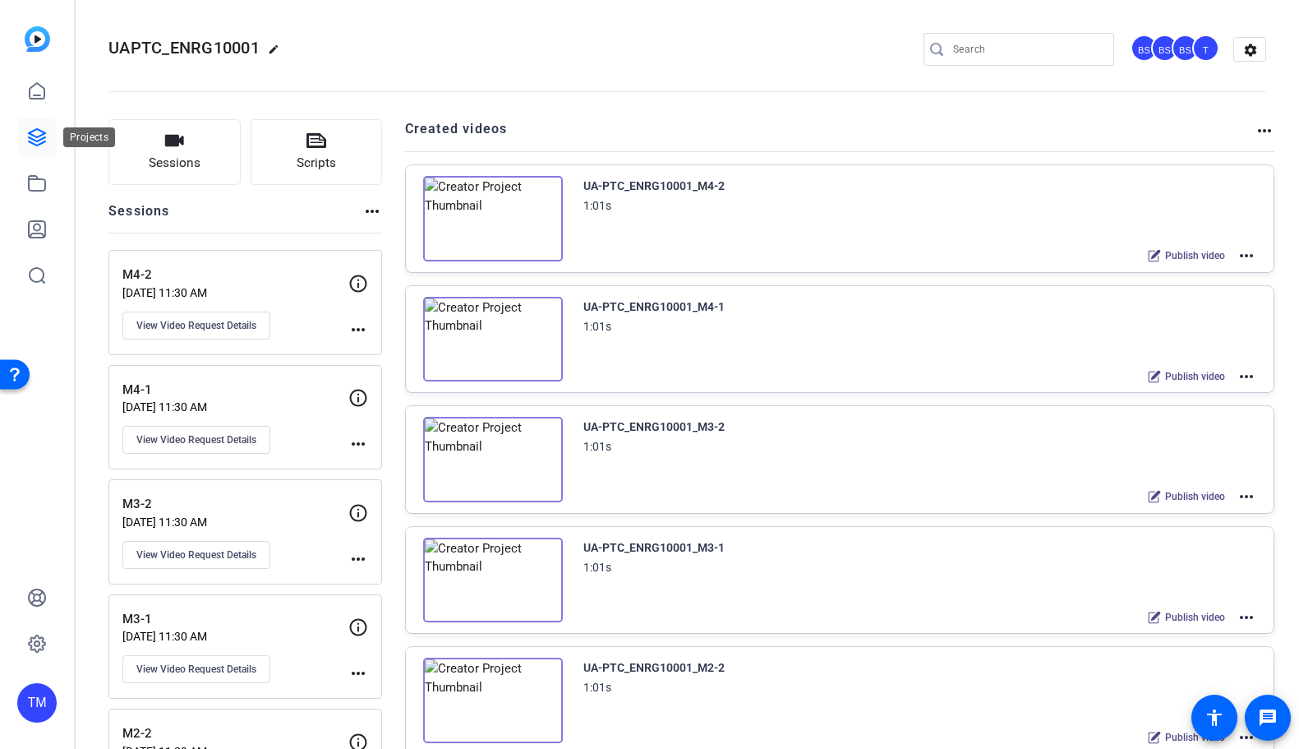
click at [36, 131] on icon at bounding box center [37, 137] width 20 height 20
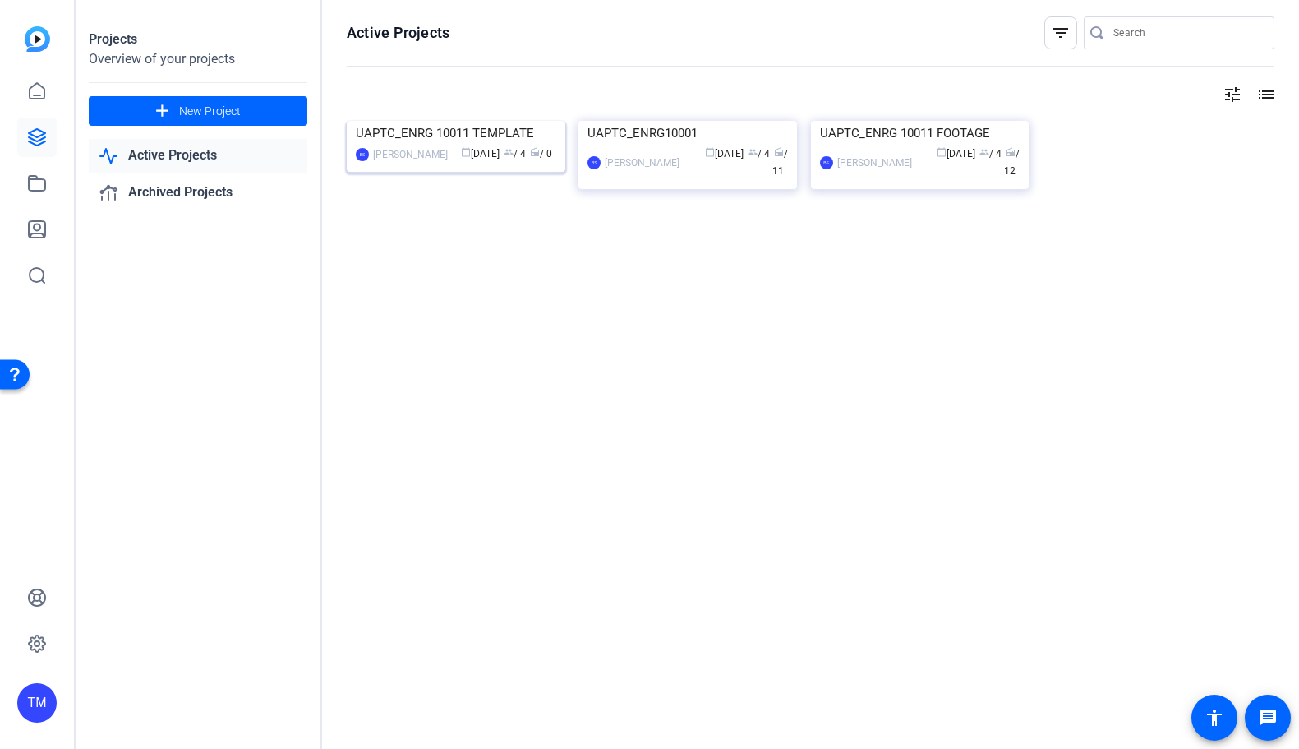
click at [497, 145] on div "UAPTC_ENRG 10011 TEMPLATE" at bounding box center [456, 133] width 201 height 25
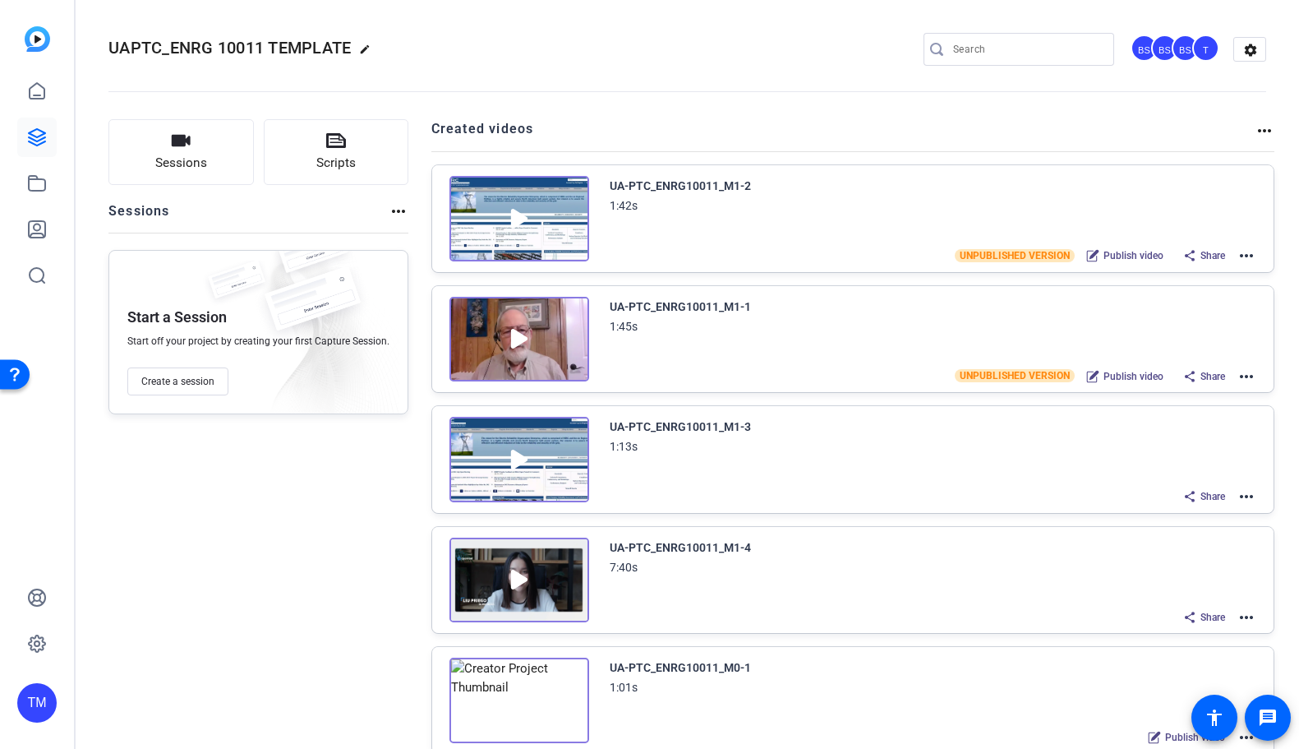
click at [1243, 258] on mat-icon "more_horiz" at bounding box center [1247, 256] width 20 height 20
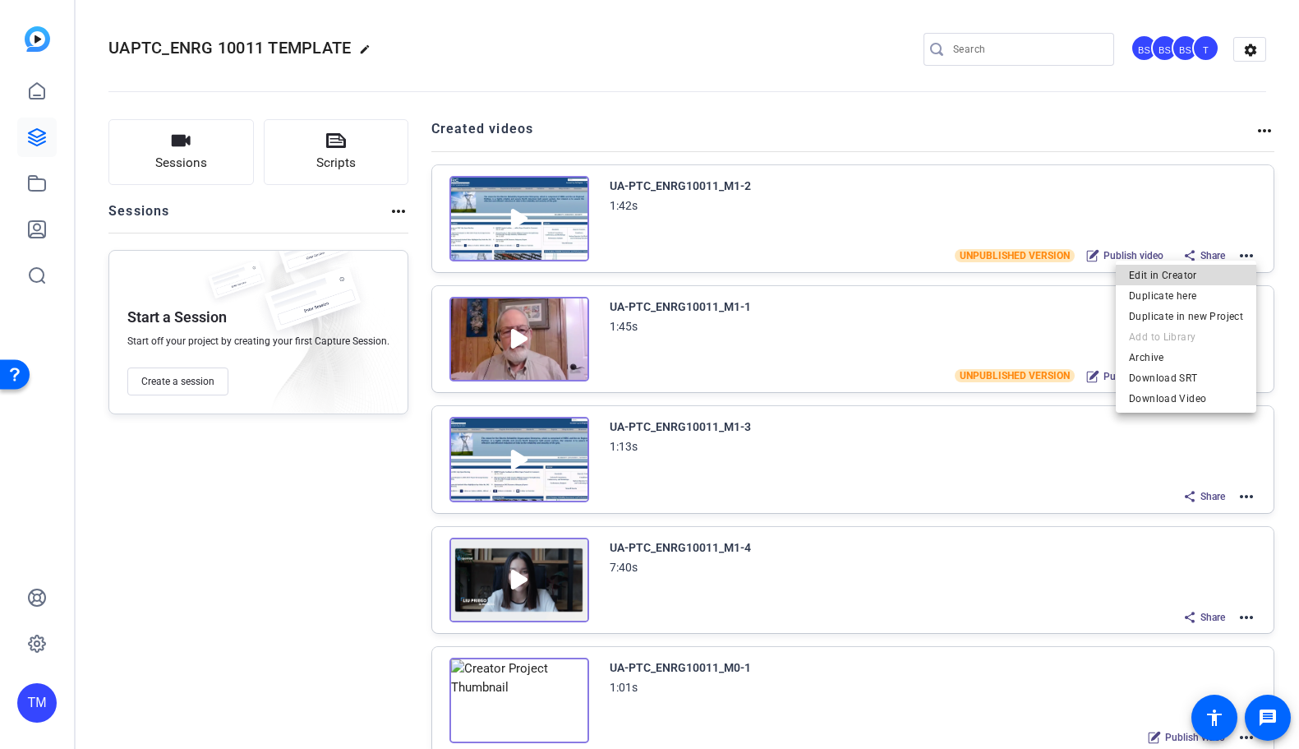
click at [1214, 278] on span "Edit in Creator" at bounding box center [1186, 275] width 114 height 20
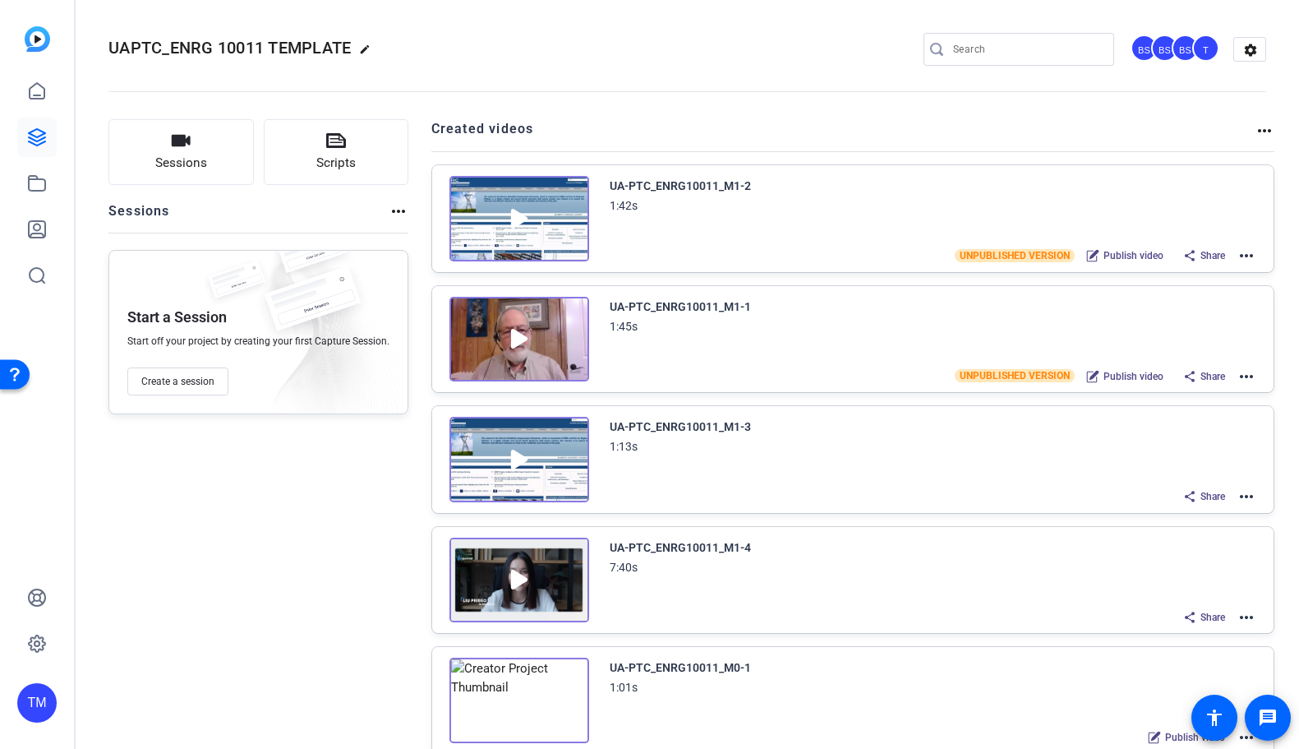
click at [1246, 499] on mat-icon "more_horiz" at bounding box center [1247, 496] width 20 height 20
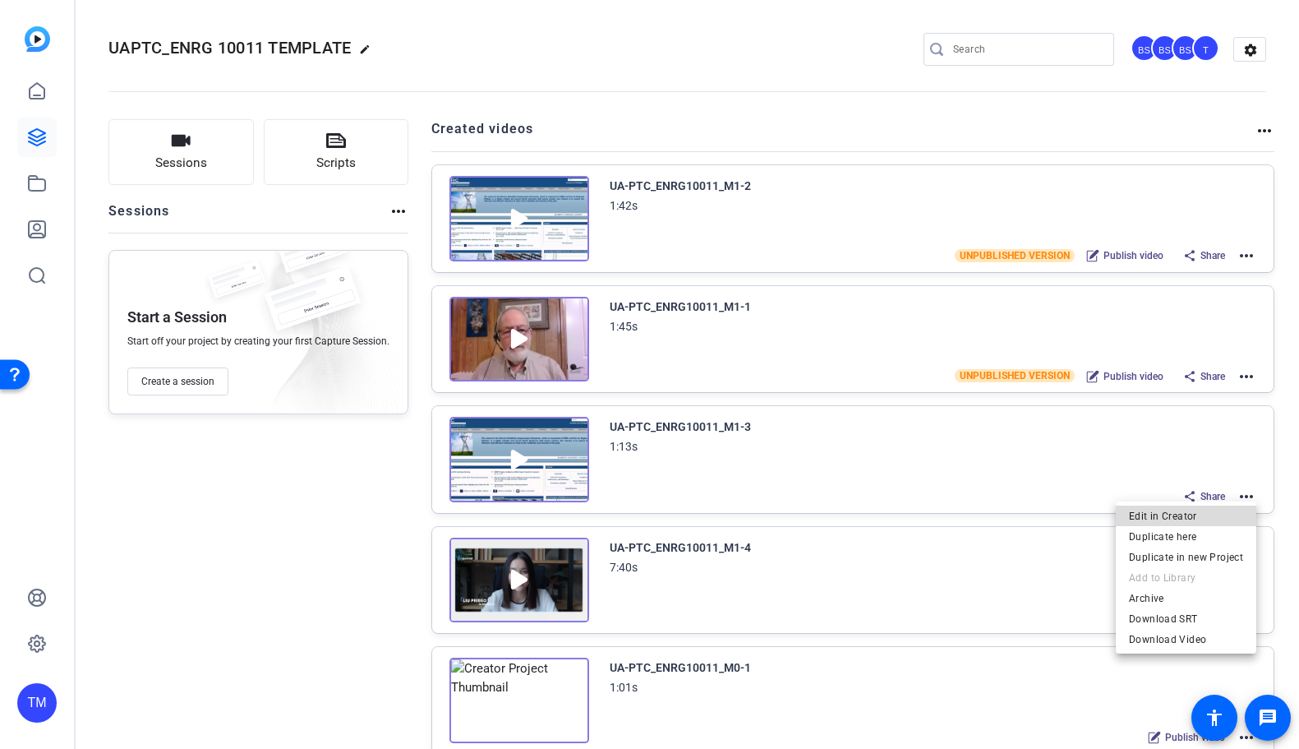
click at [1218, 518] on span "Edit in Creator" at bounding box center [1186, 516] width 114 height 20
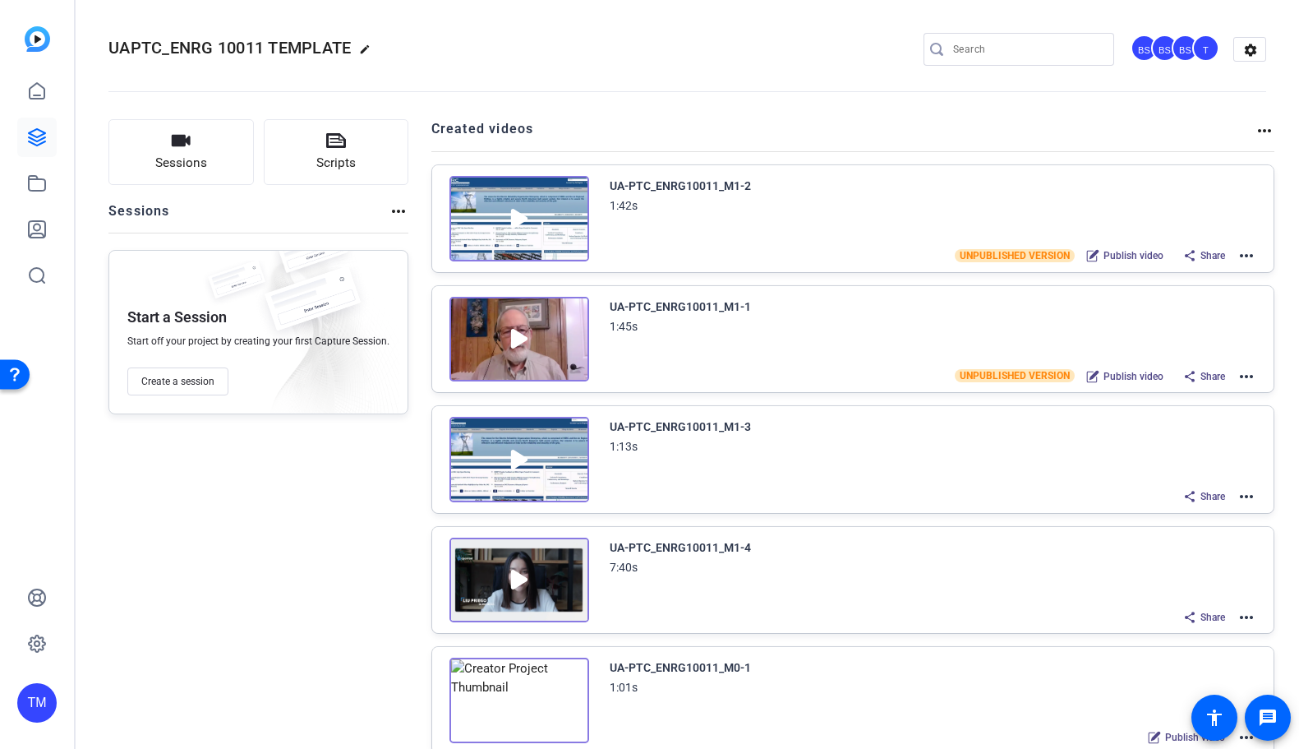
click at [849, 589] on div "UA-PTC_ENRG10011_M1-4 7:40s Share more_horiz" at bounding box center [934, 582] width 648 height 90
click at [826, 575] on div "UA-PTC_ENRG10011_M1-4 7:40s" at bounding box center [934, 556] width 648 height 39
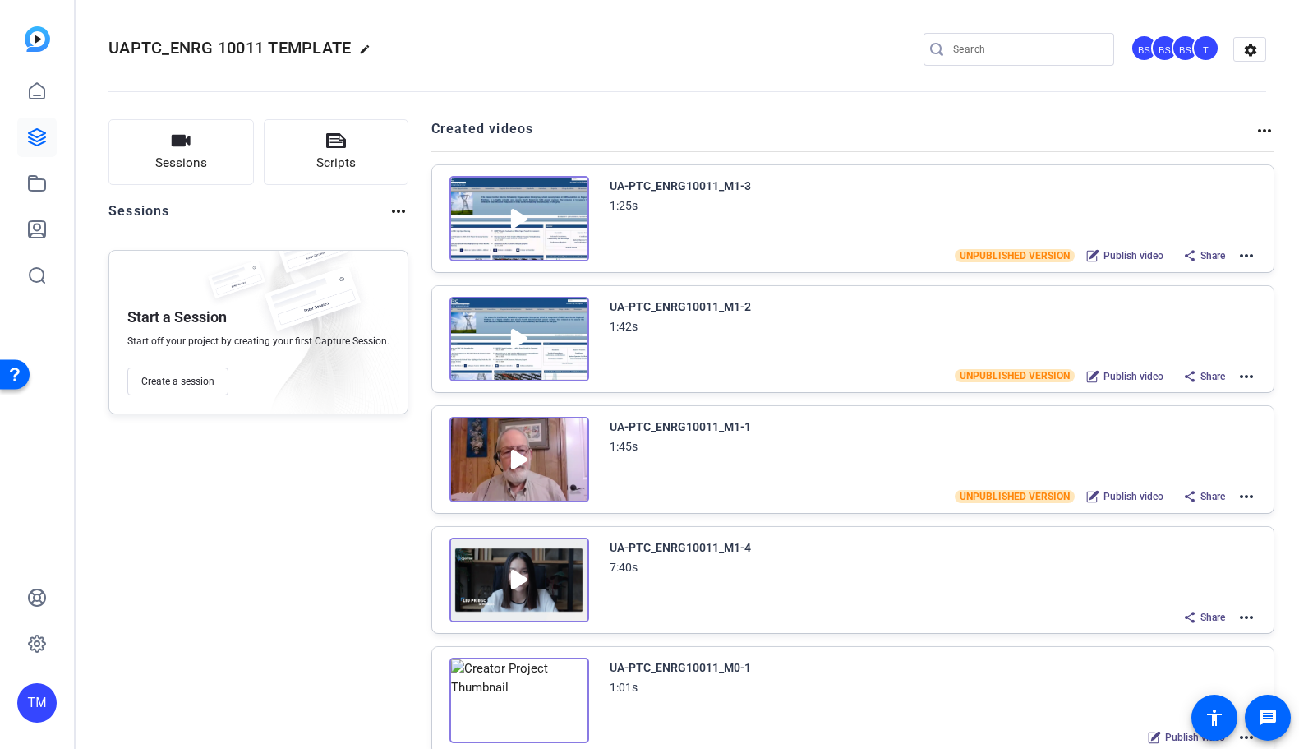
click at [1245, 617] on mat-icon "more_horiz" at bounding box center [1247, 617] width 20 height 20
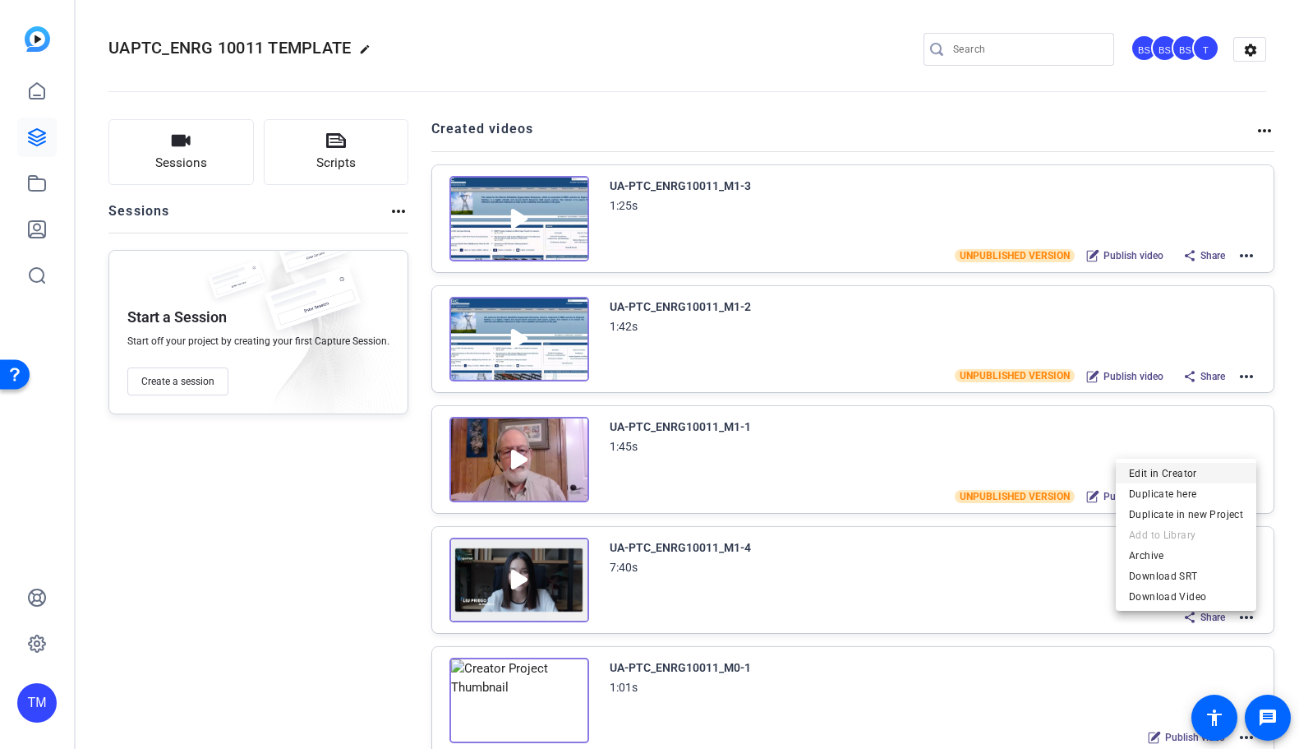
click at [1187, 475] on span "Edit in Creator" at bounding box center [1186, 473] width 114 height 20
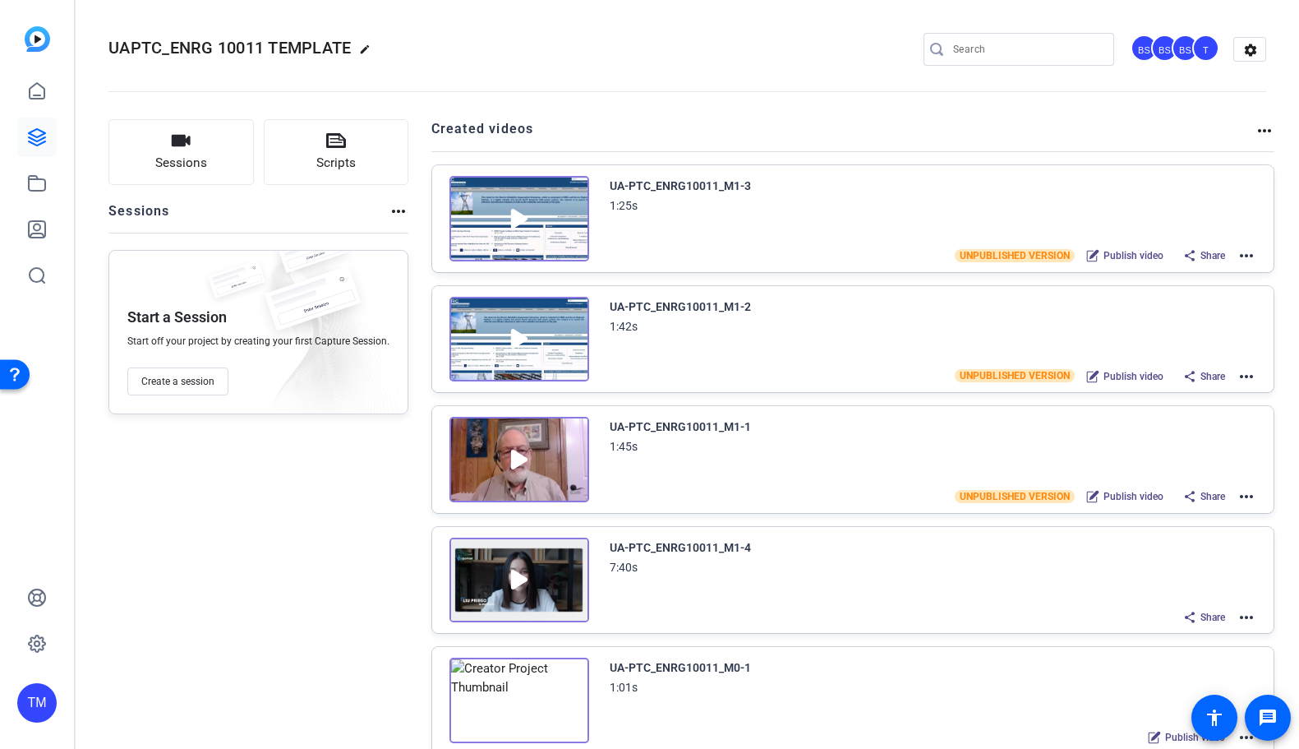
click at [1239, 617] on mat-icon "more_horiz" at bounding box center [1247, 617] width 20 height 20
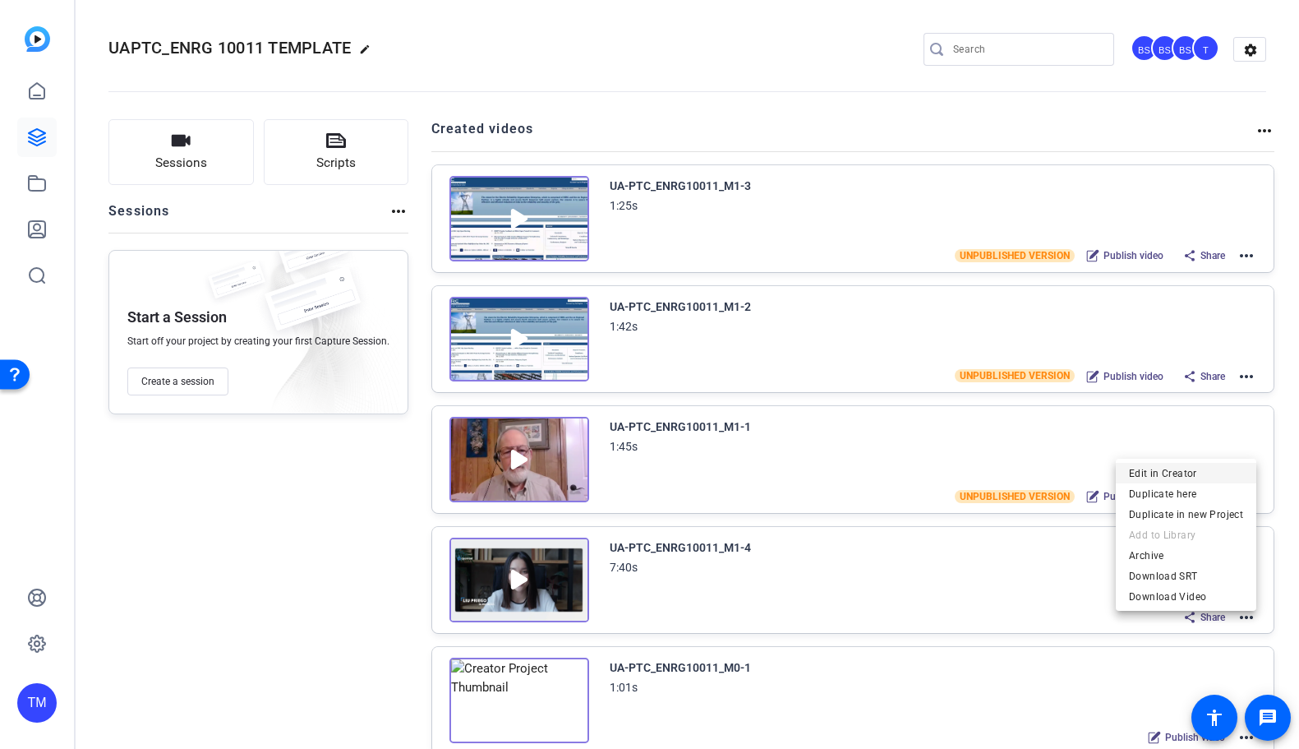
click at [1196, 476] on span "Edit in Creator" at bounding box center [1186, 473] width 114 height 20
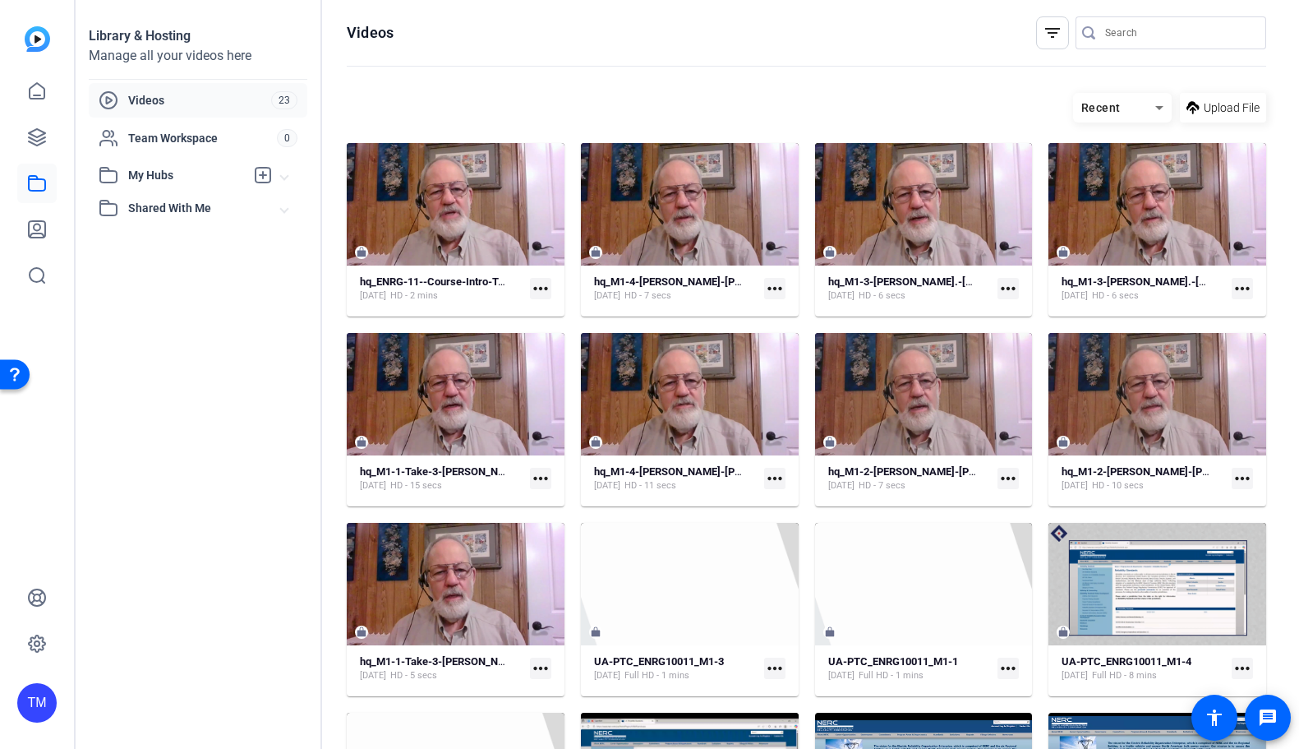
click at [1159, 110] on icon at bounding box center [1160, 108] width 20 height 20
click at [1159, 110] on div at bounding box center [649, 374] width 1299 height 749
click at [1049, 32] on mat-icon "filter_list" at bounding box center [1053, 33] width 20 height 20
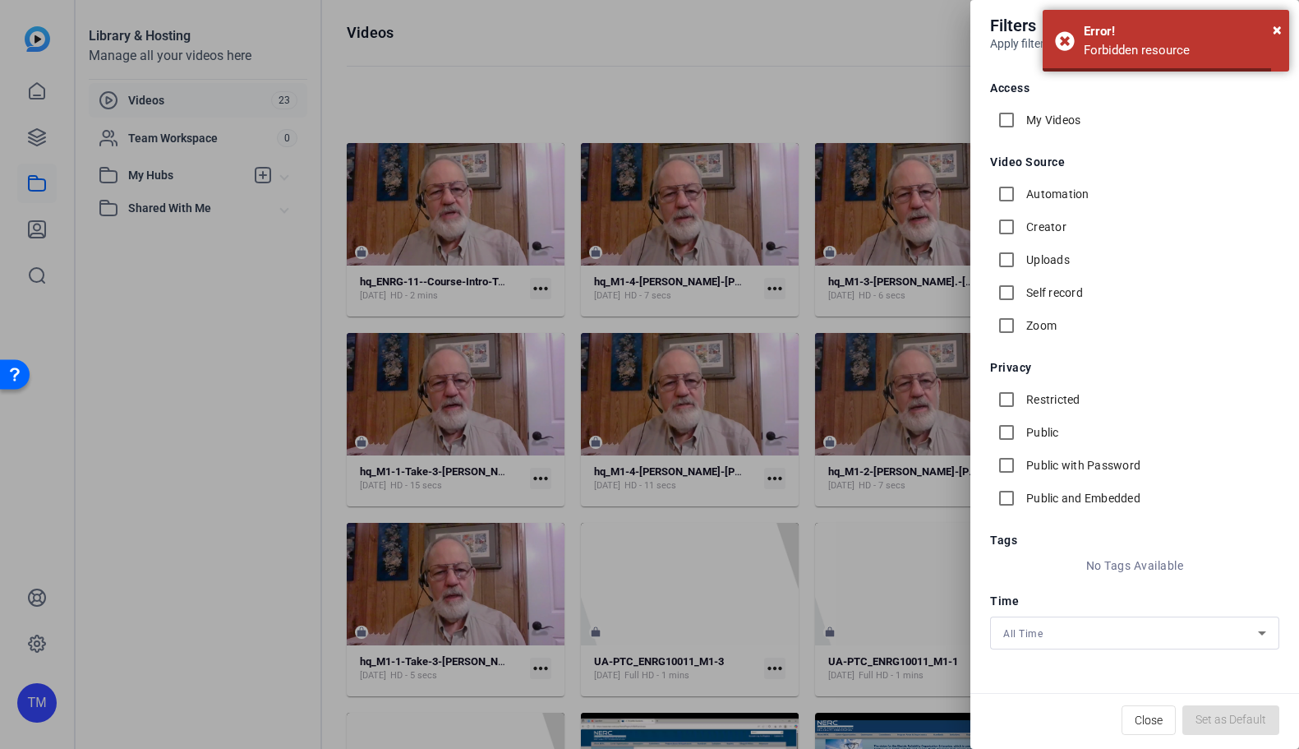
click at [896, 44] on div at bounding box center [649, 374] width 1299 height 749
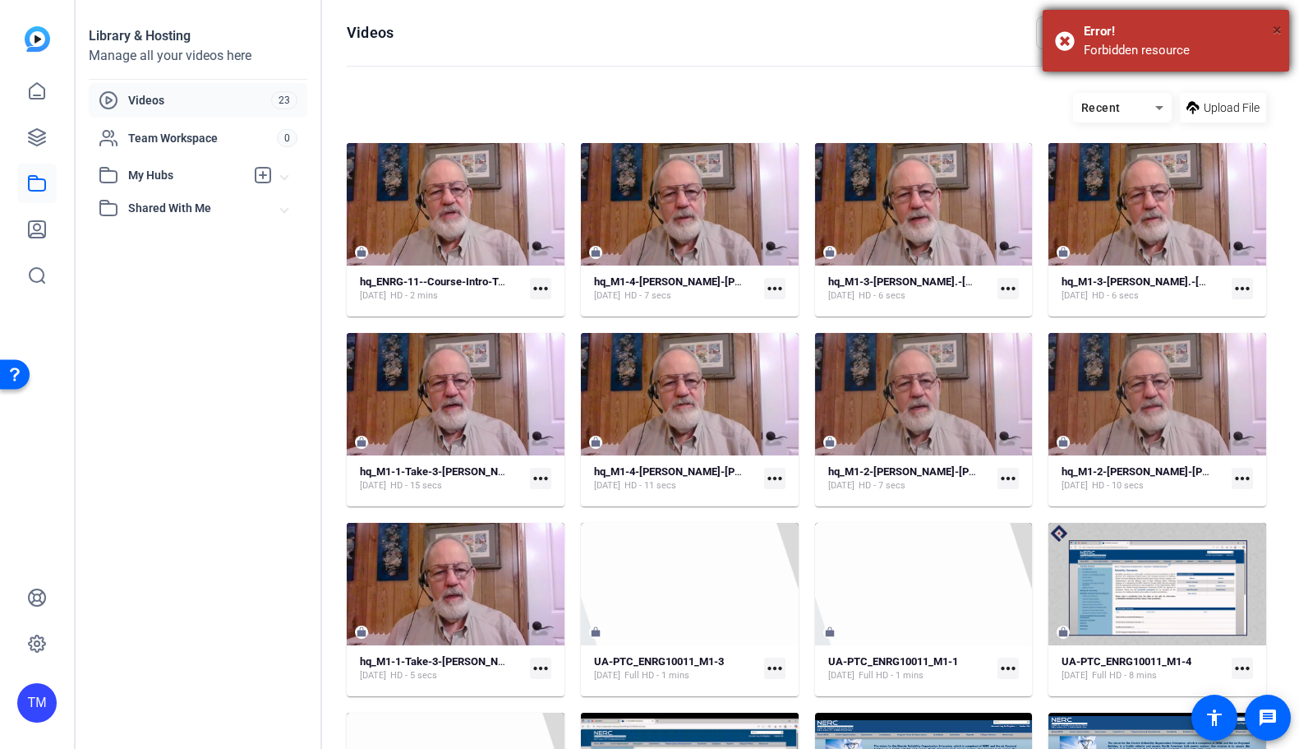
click at [1281, 28] on span "×" at bounding box center [1277, 30] width 9 height 20
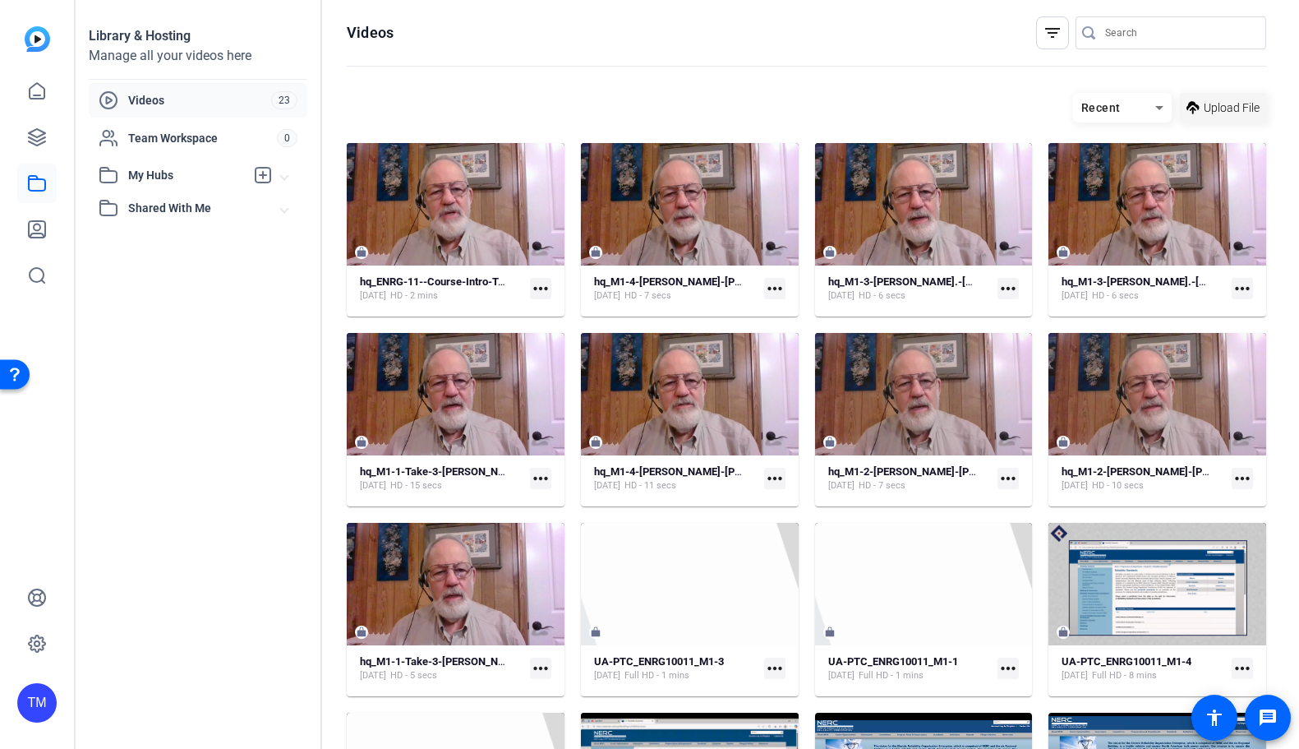
click at [1230, 106] on span "Upload File" at bounding box center [1232, 107] width 56 height 17
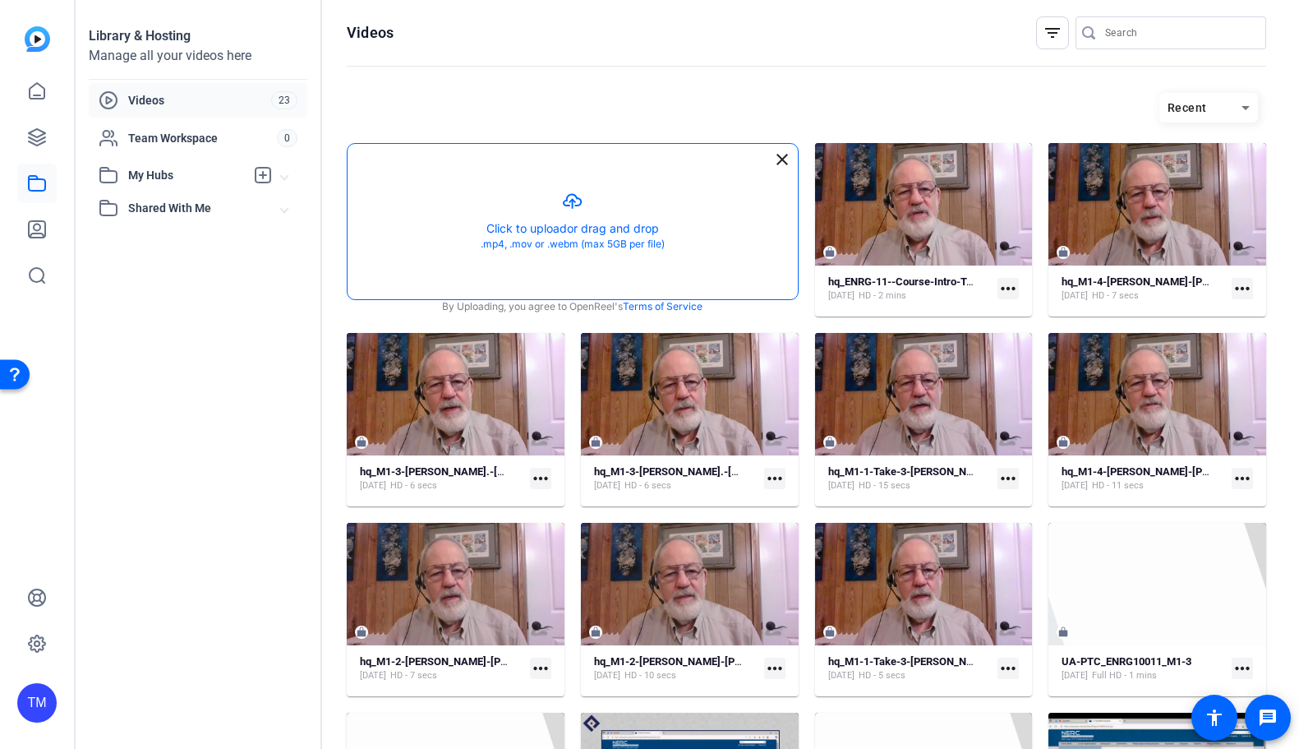
click at [589, 217] on button "button" at bounding box center [573, 221] width 450 height 155
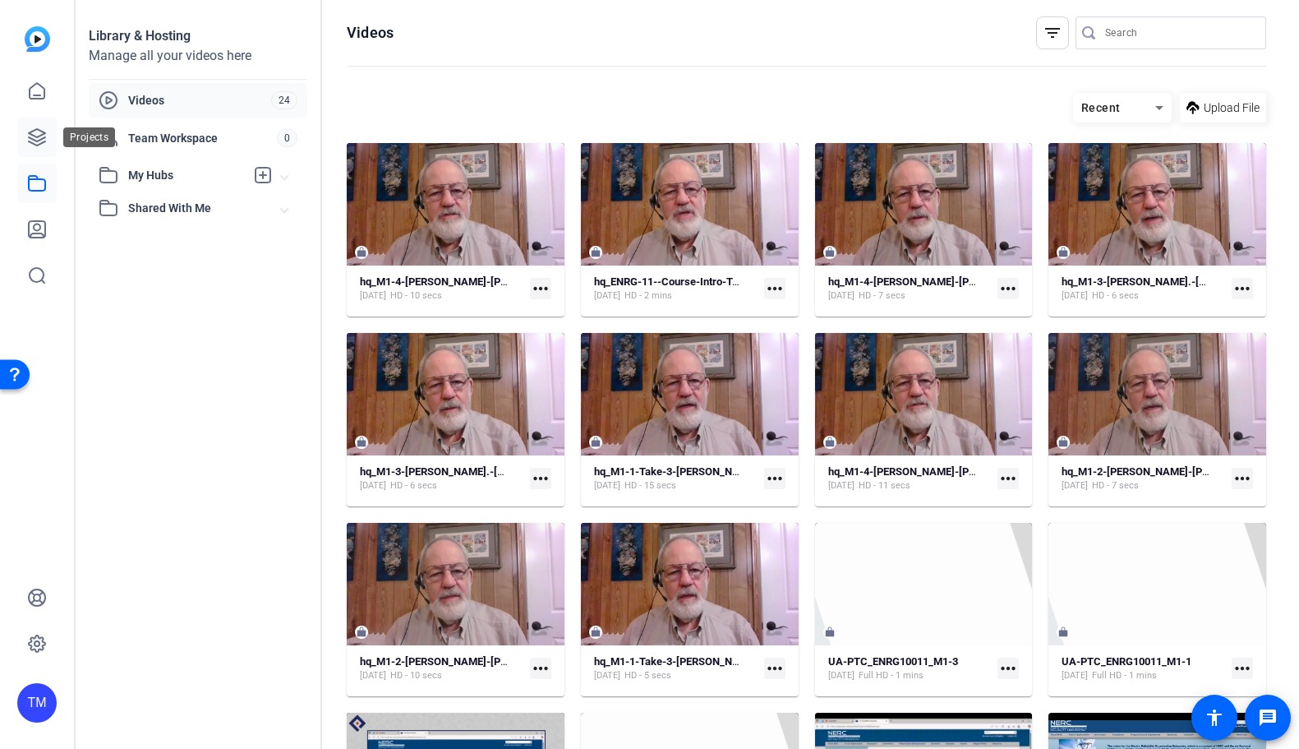
click at [45, 148] on link at bounding box center [36, 137] width 39 height 39
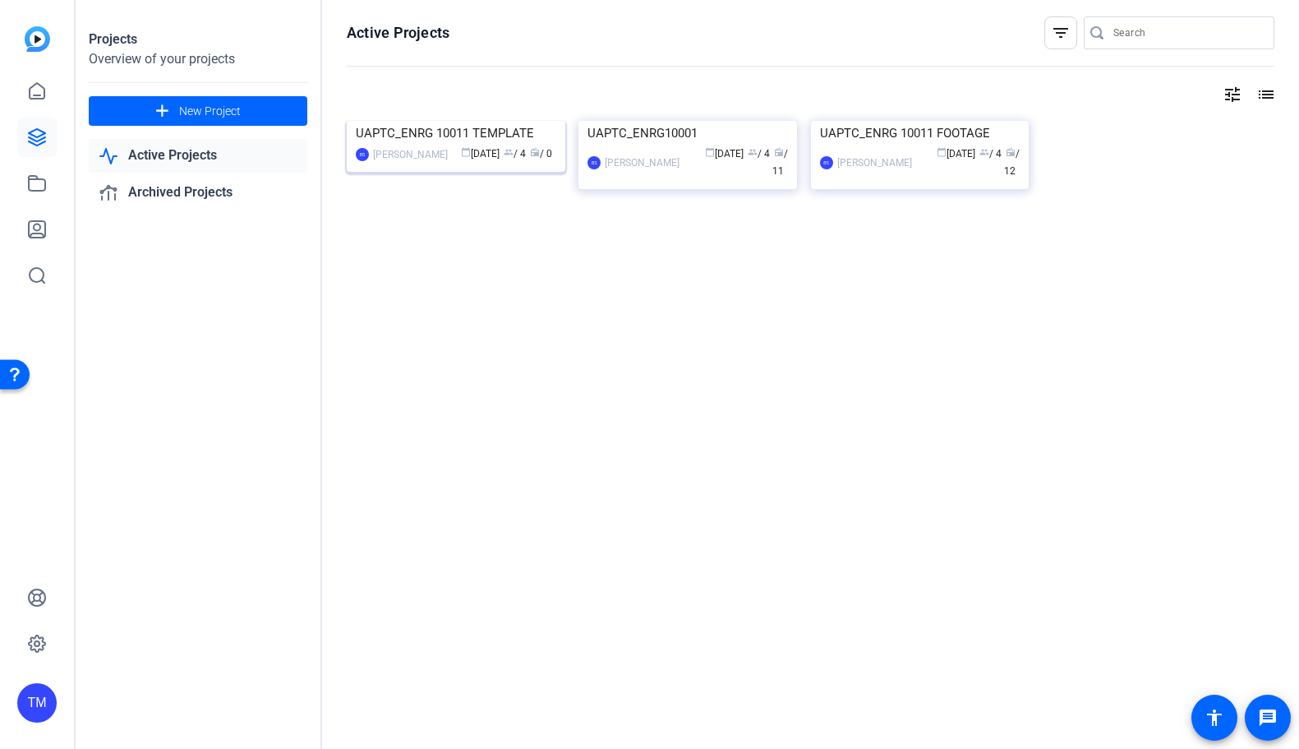
click at [426, 145] on div "UAPTC_ENRG 10011 TEMPLATE" at bounding box center [456, 133] width 201 height 25
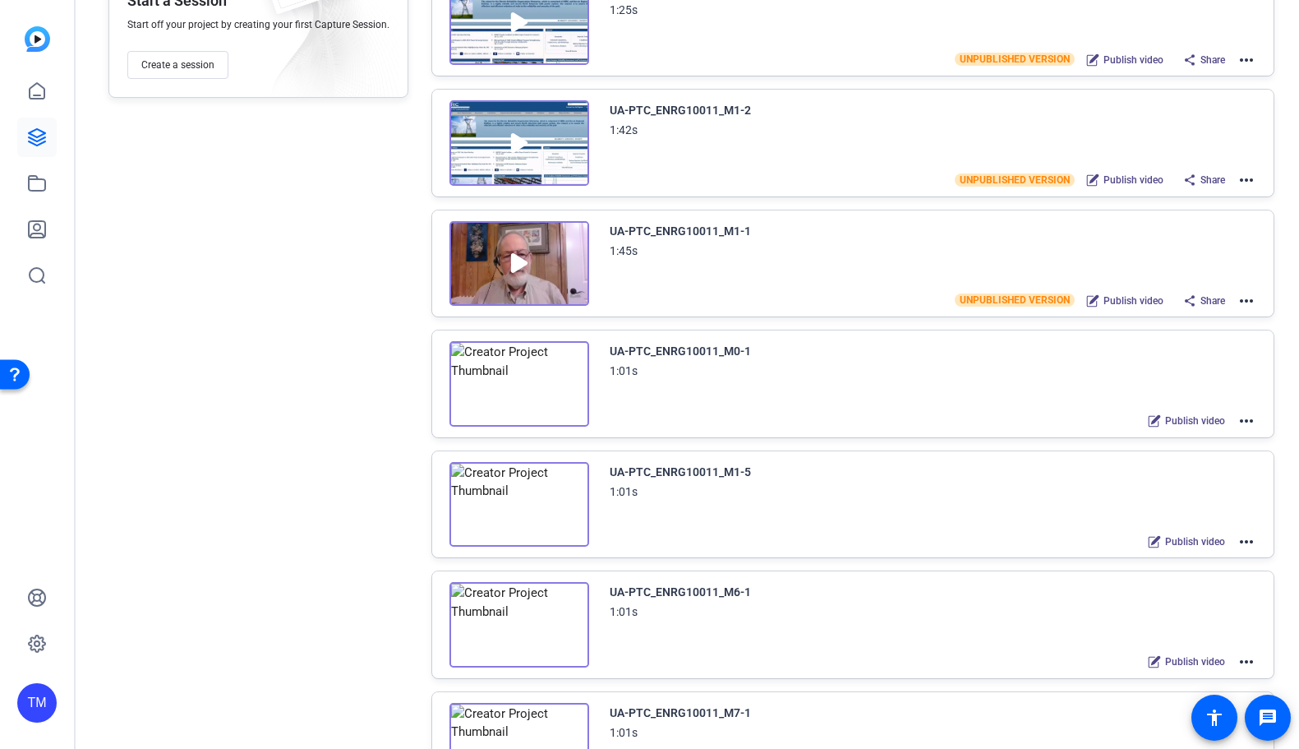
scroll to position [318, 0]
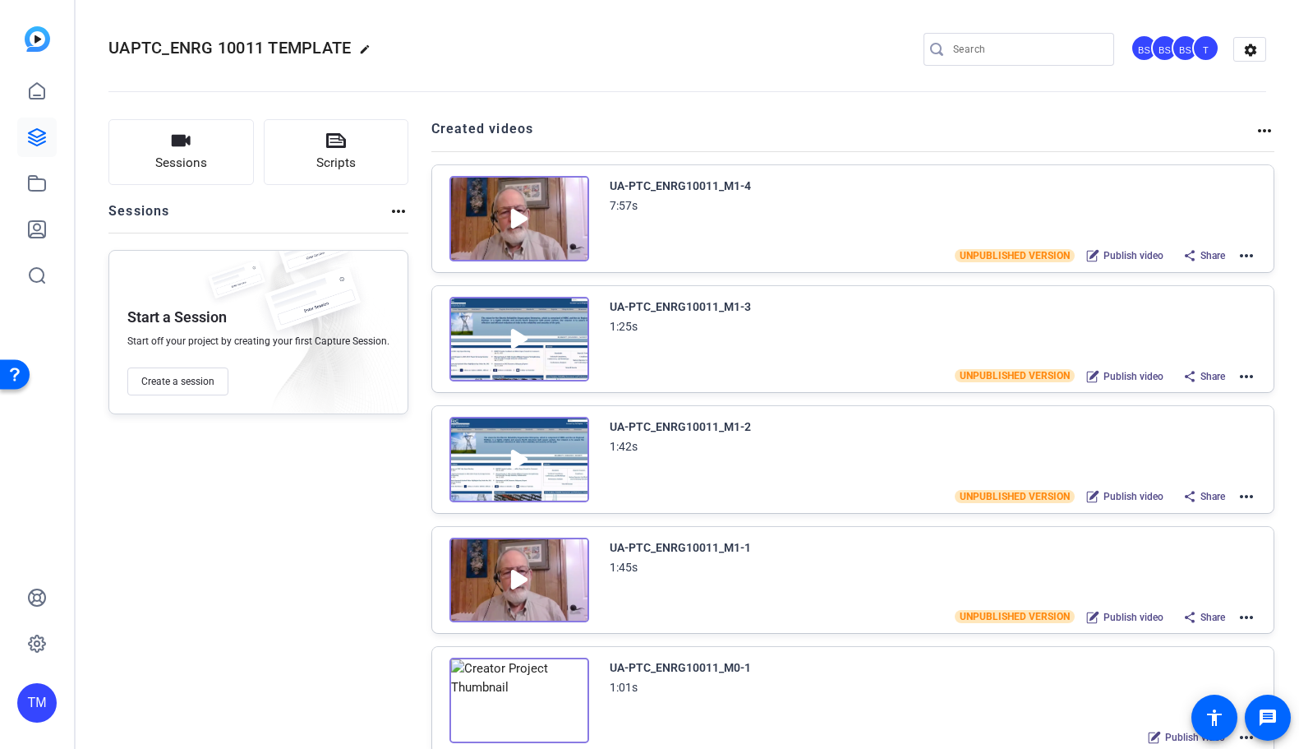
click at [1246, 616] on mat-icon "more_horiz" at bounding box center [1247, 617] width 20 height 20
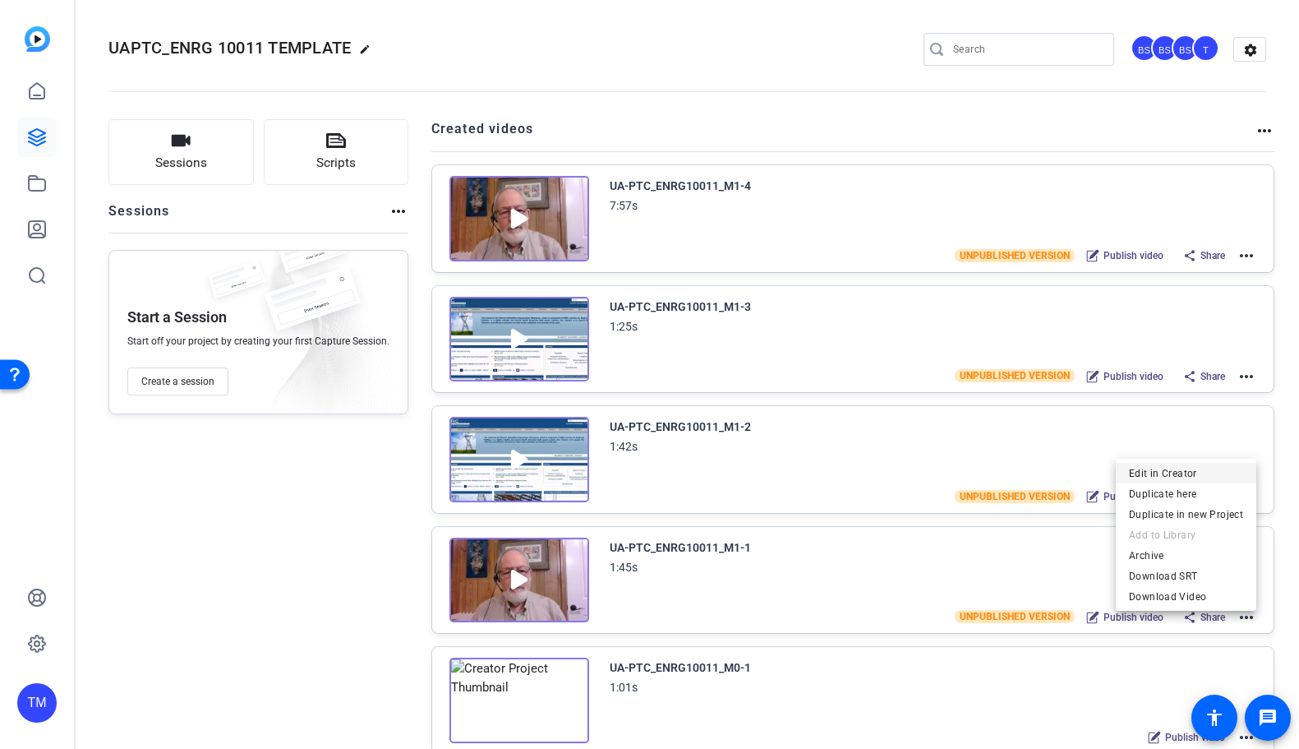
click at [1215, 477] on span "Edit in Creator" at bounding box center [1186, 473] width 114 height 20
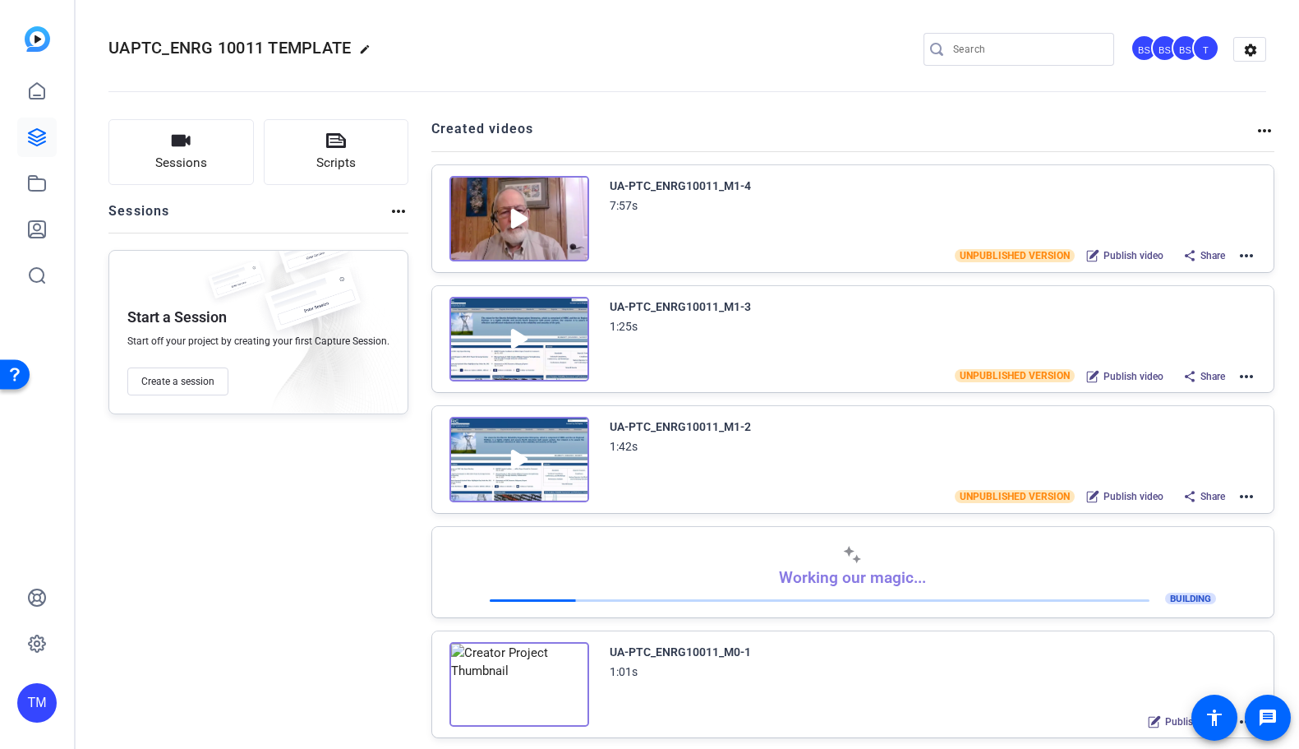
click at [1247, 494] on mat-icon "more_horiz" at bounding box center [1247, 496] width 20 height 20
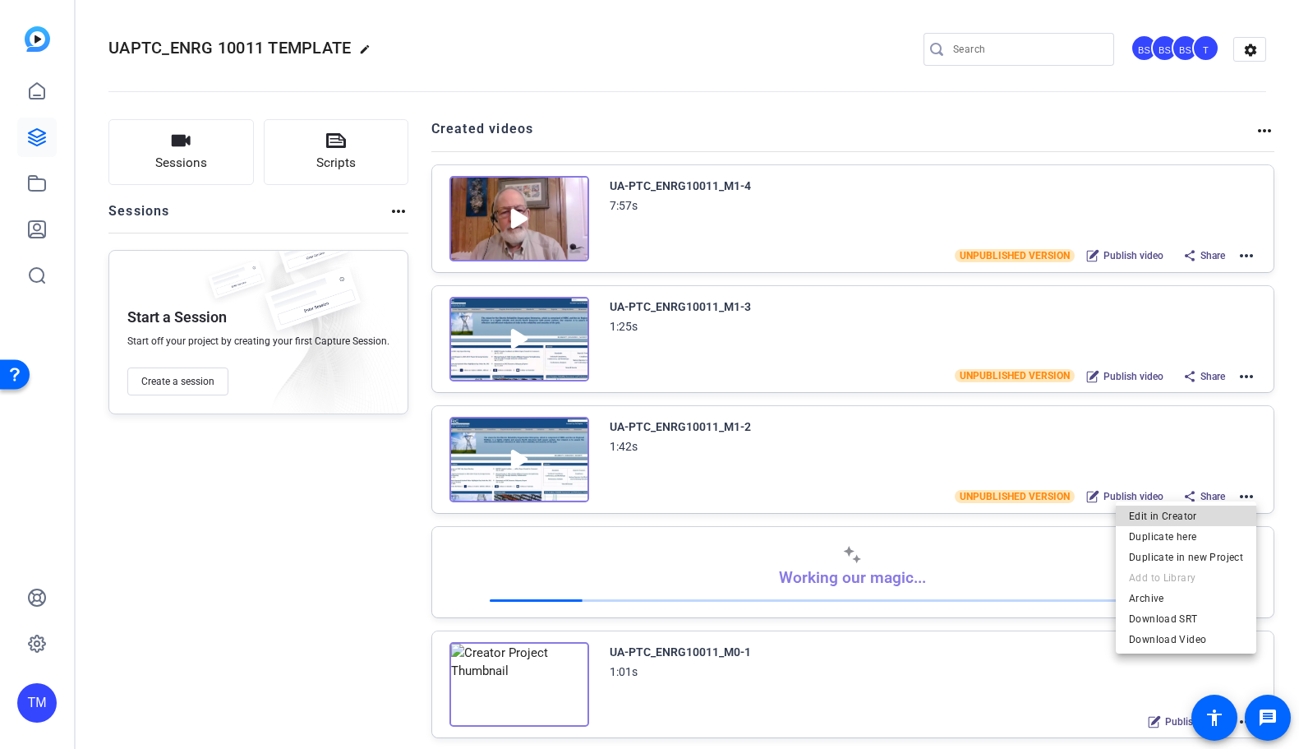
click at [1196, 513] on span "Edit in Creator" at bounding box center [1186, 516] width 114 height 20
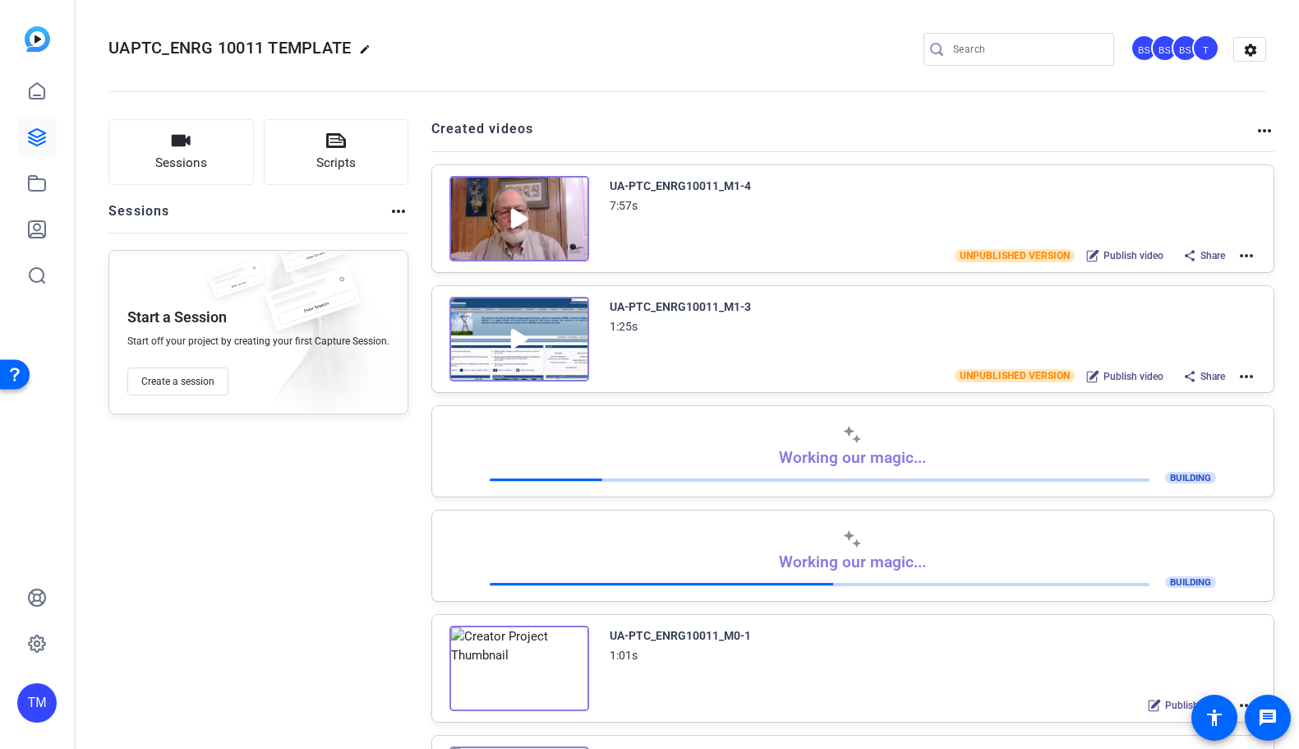
click at [1243, 374] on mat-icon "more_horiz" at bounding box center [1247, 376] width 20 height 20
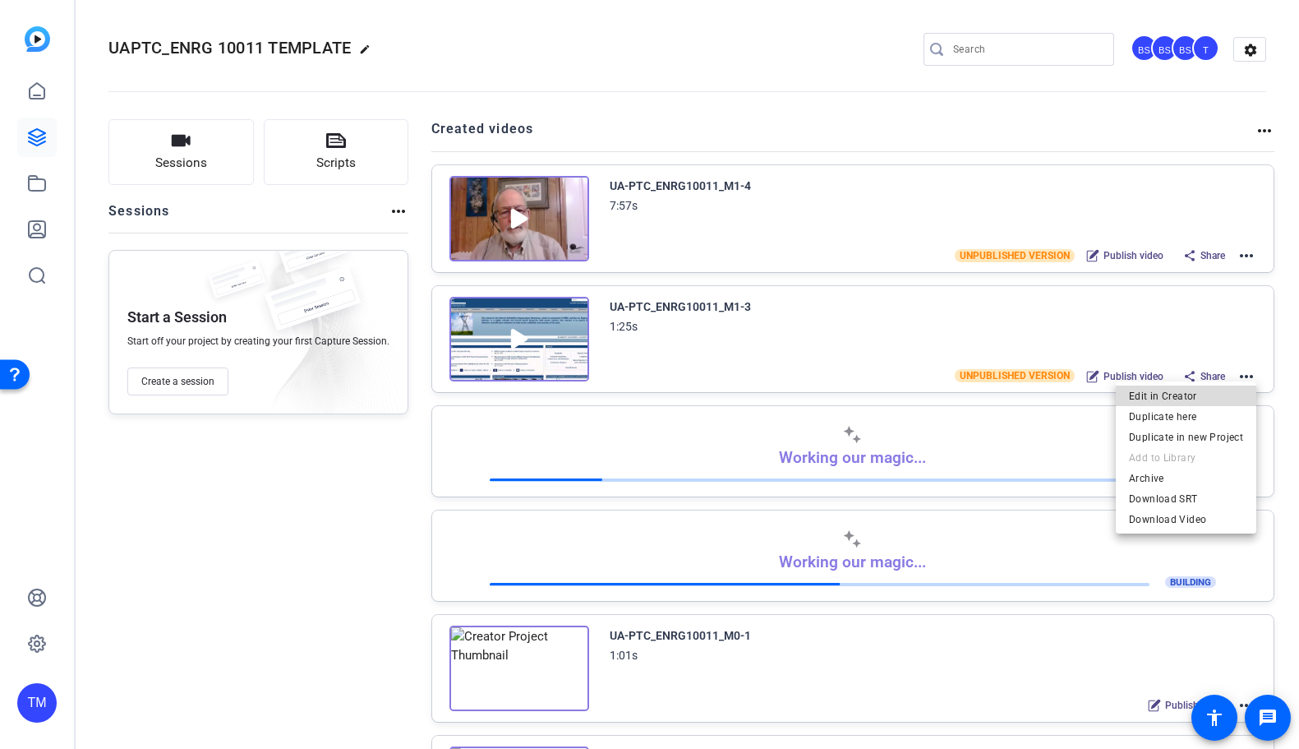
click at [1211, 397] on span "Edit in Creator" at bounding box center [1186, 395] width 114 height 20
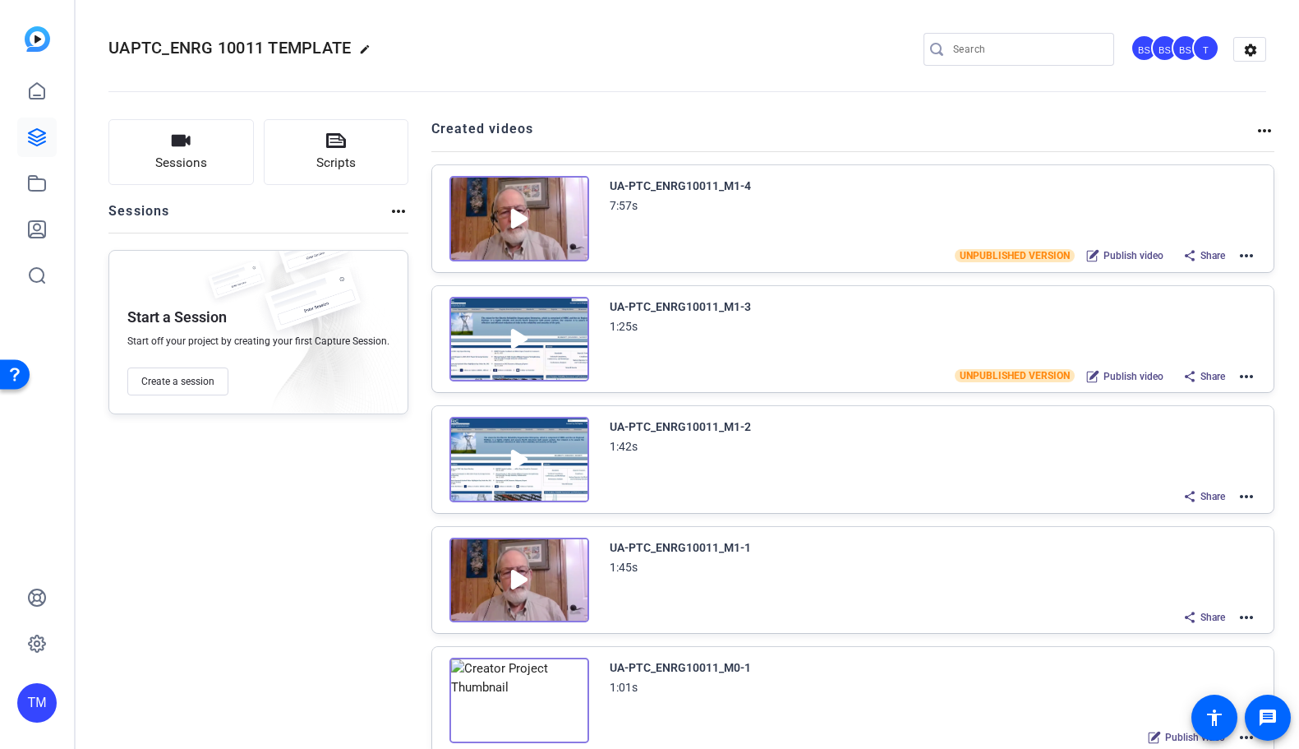
click at [1247, 377] on mat-icon "more_horiz" at bounding box center [1247, 376] width 20 height 20
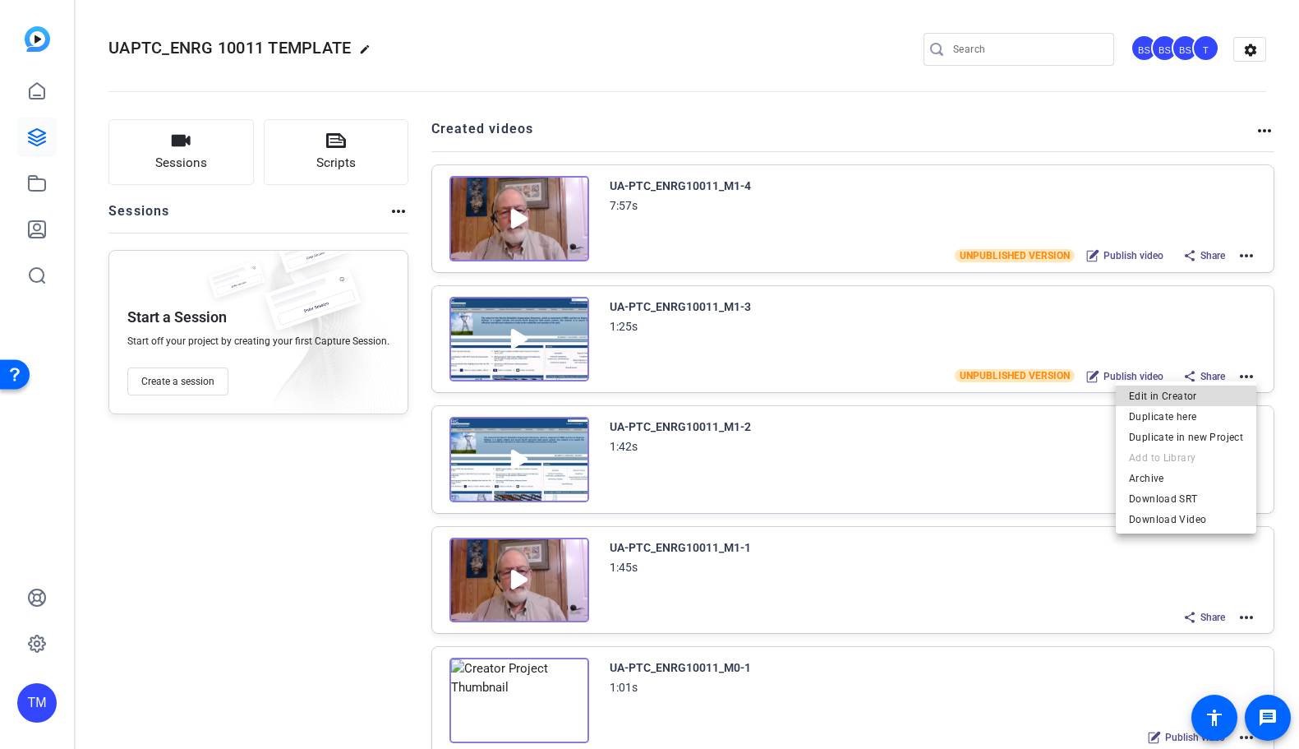
click at [1209, 398] on span "Edit in Creator" at bounding box center [1186, 395] width 114 height 20
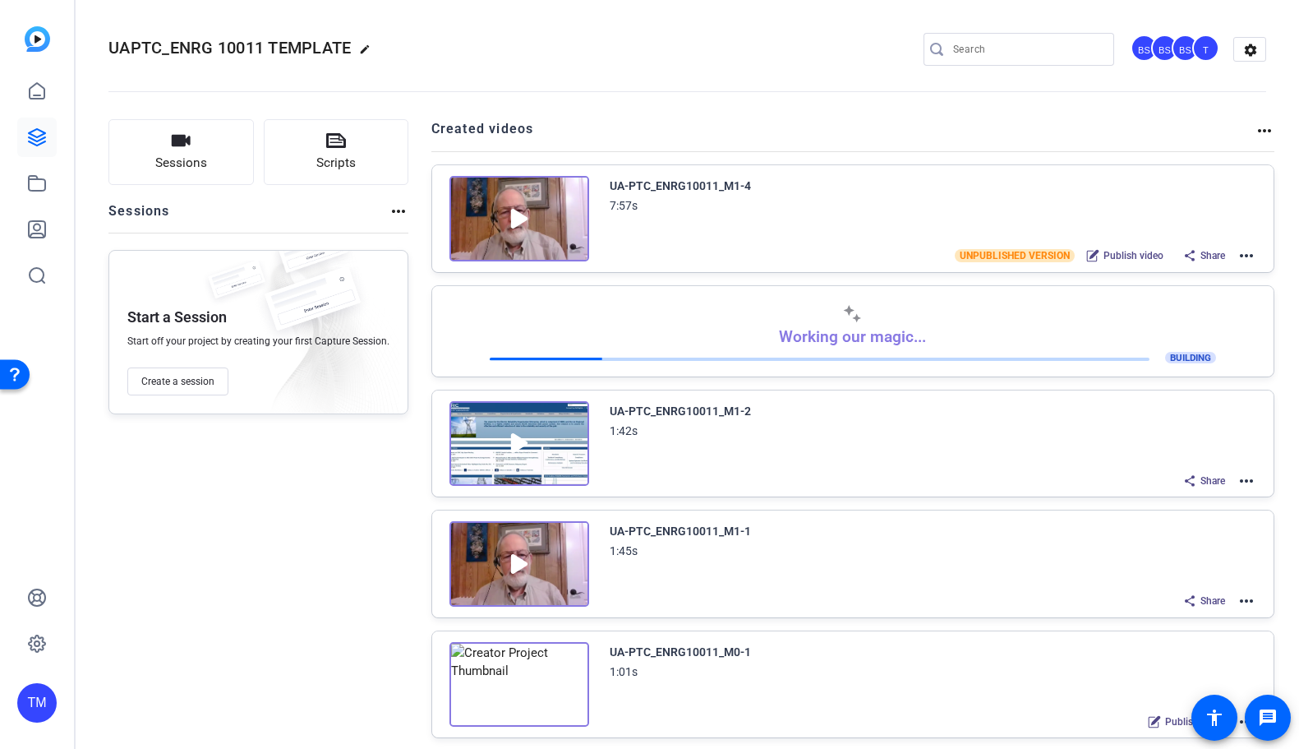
click at [1247, 250] on mat-icon "more_horiz" at bounding box center [1247, 256] width 20 height 20
click at [1226, 276] on span "Edit in Creator" at bounding box center [1186, 275] width 114 height 20
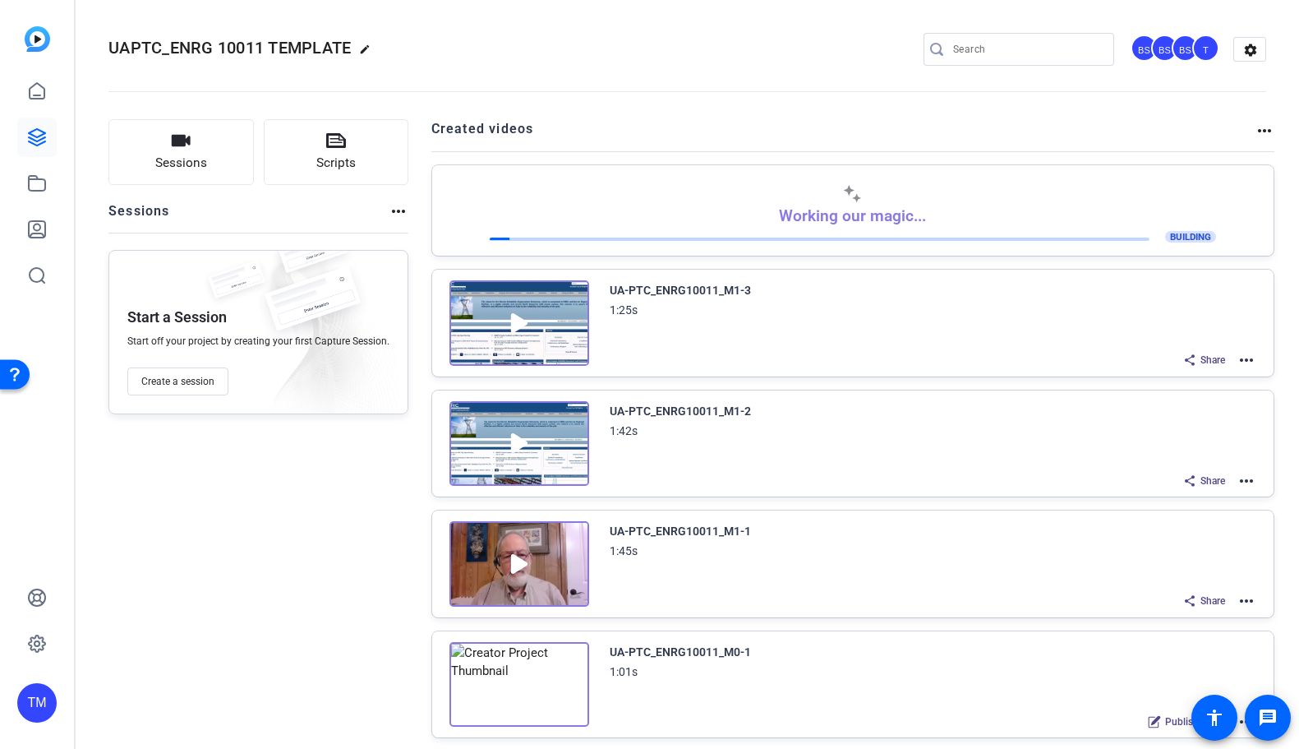
click at [509, 564] on img at bounding box center [519, 563] width 140 height 85
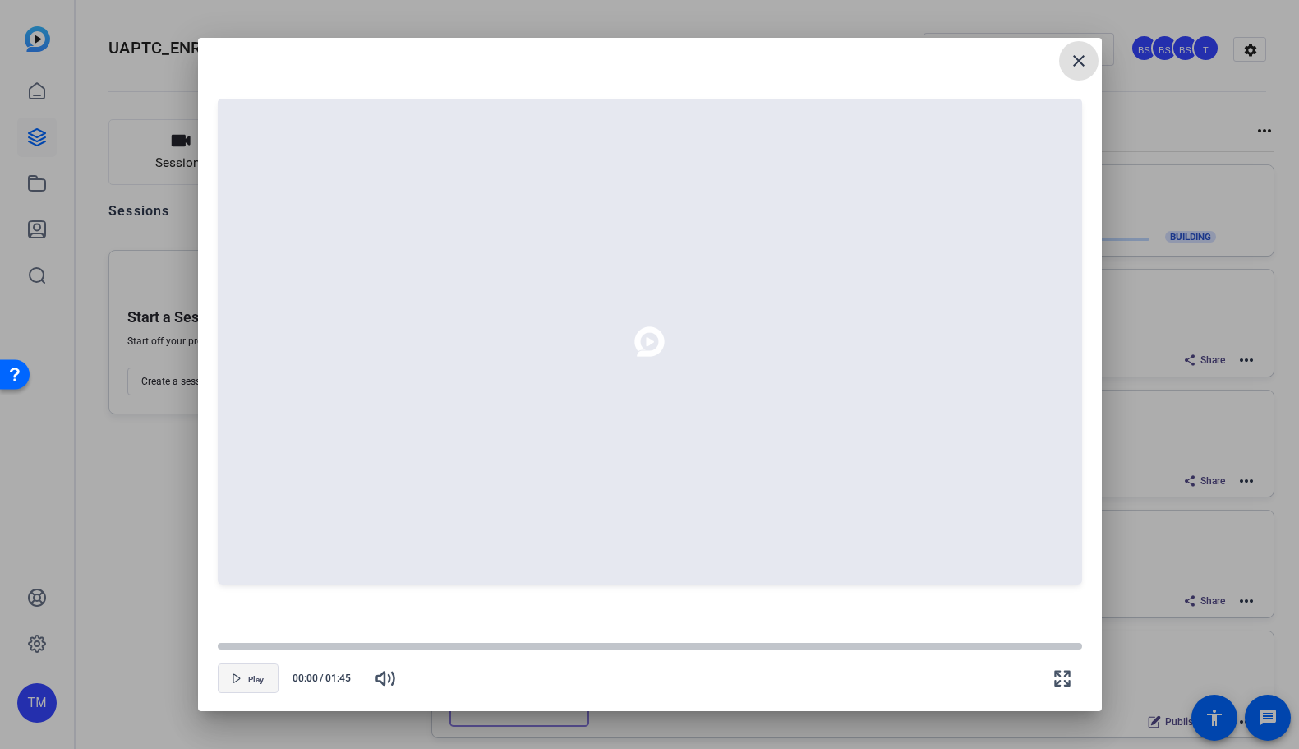
click at [244, 675] on span "button" at bounding box center [248, 677] width 59 height 39
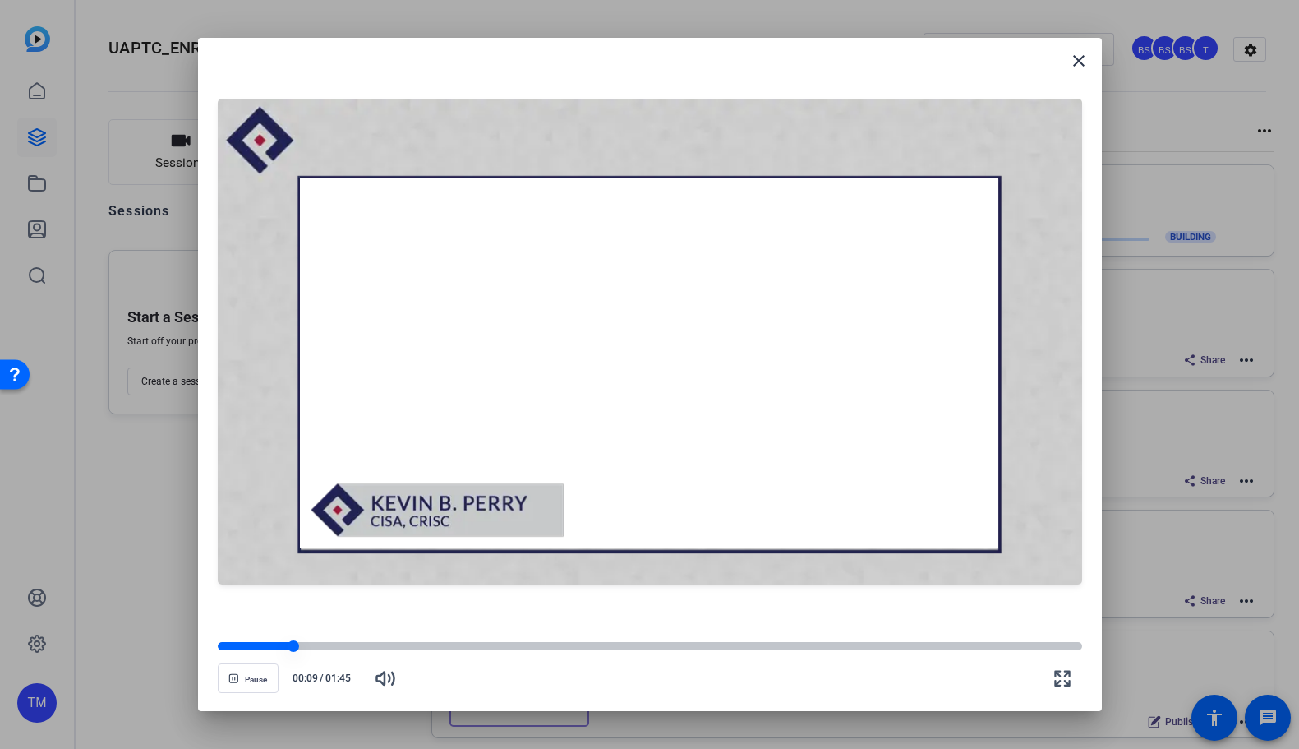
click at [275, 647] on div at bounding box center [256, 646] width 76 height 8
click at [265, 679] on span "Pause" at bounding box center [256, 680] width 22 height 10
click at [1084, 57] on mat-icon "close" at bounding box center [1079, 61] width 20 height 20
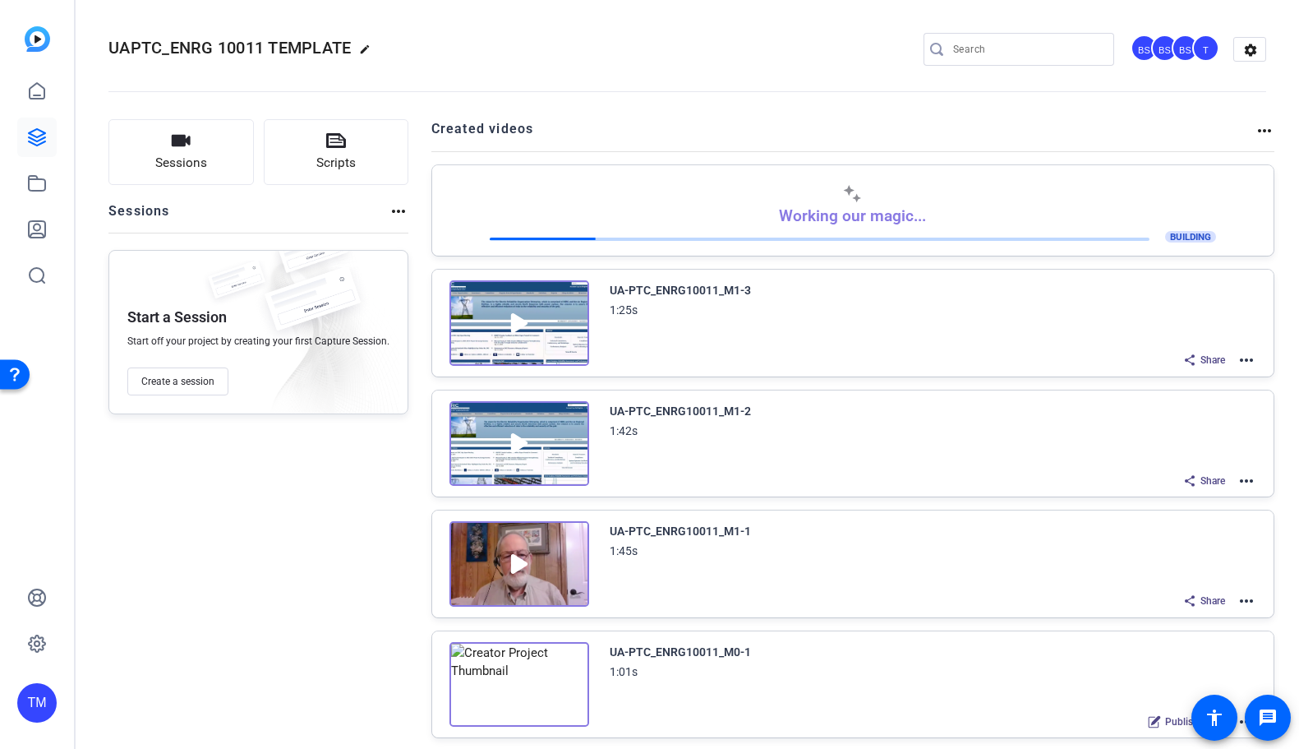
click at [1243, 596] on mat-icon "more_horiz" at bounding box center [1247, 601] width 20 height 20
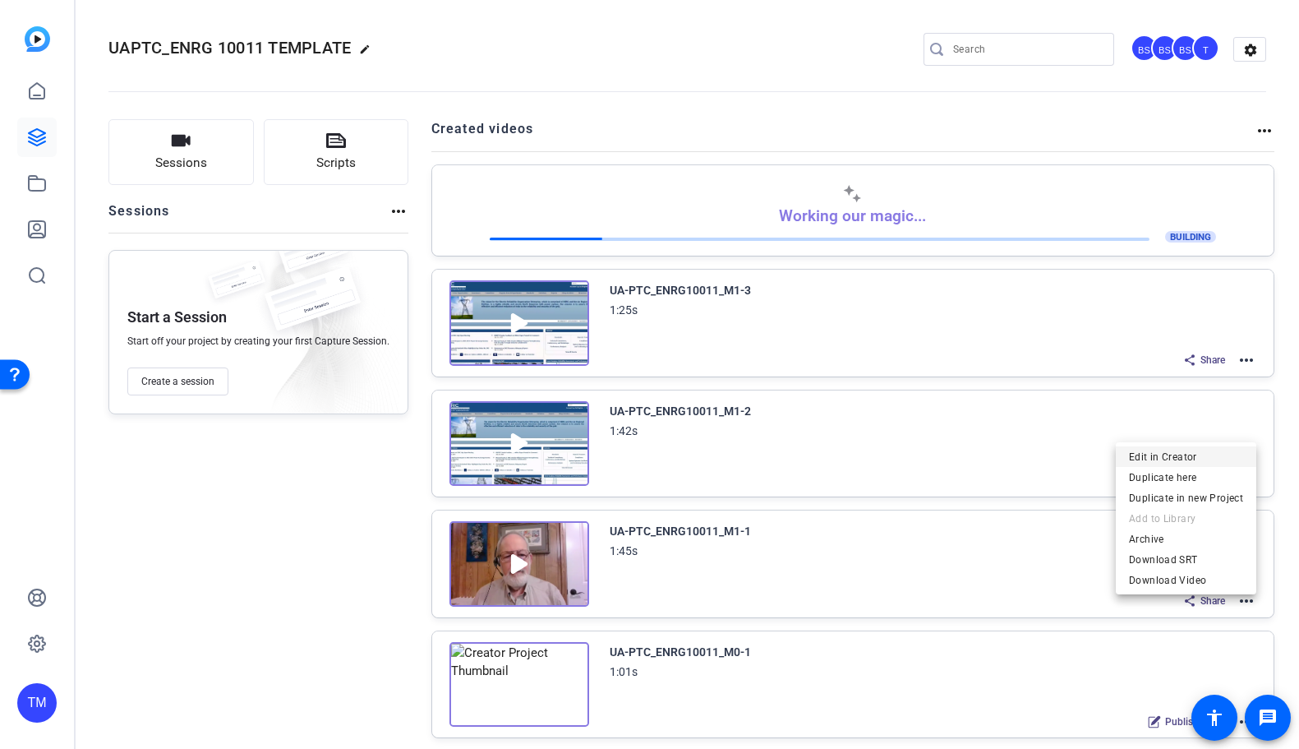
click at [1182, 463] on span "Edit in Creator" at bounding box center [1186, 457] width 114 height 20
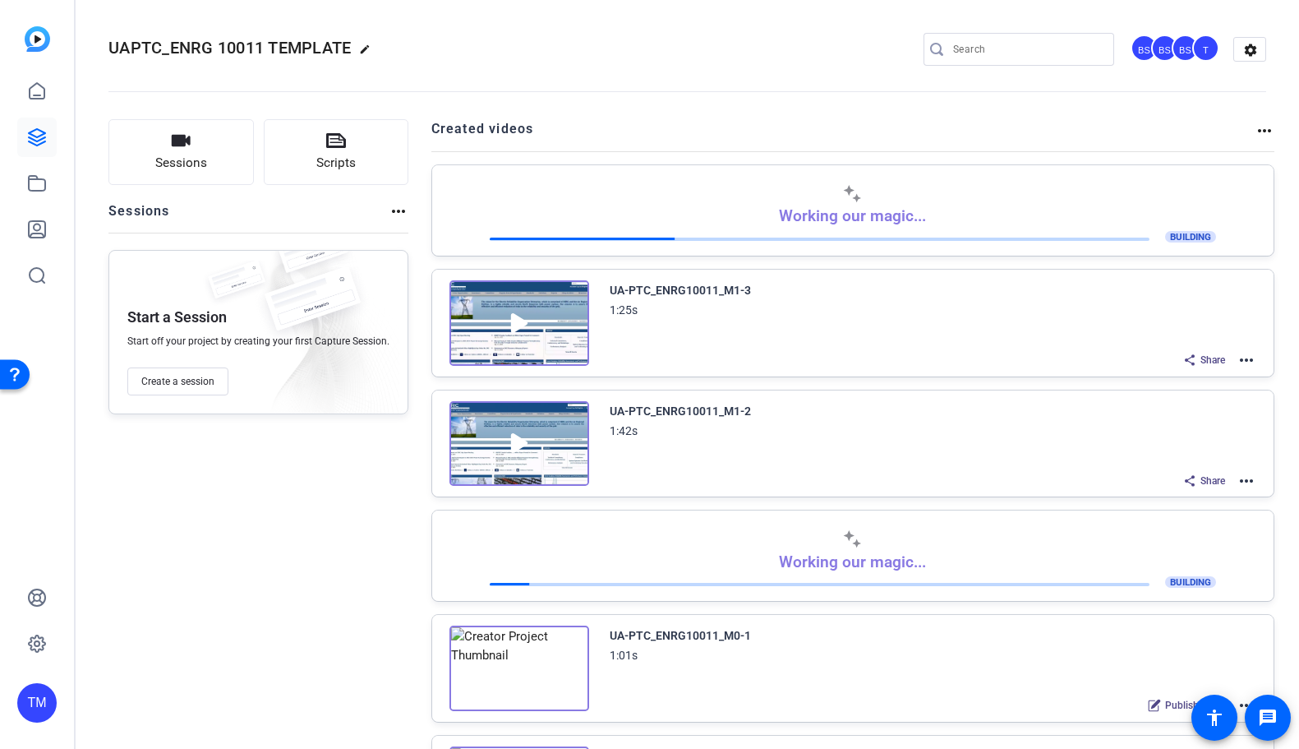
click at [521, 442] on img at bounding box center [519, 443] width 140 height 85
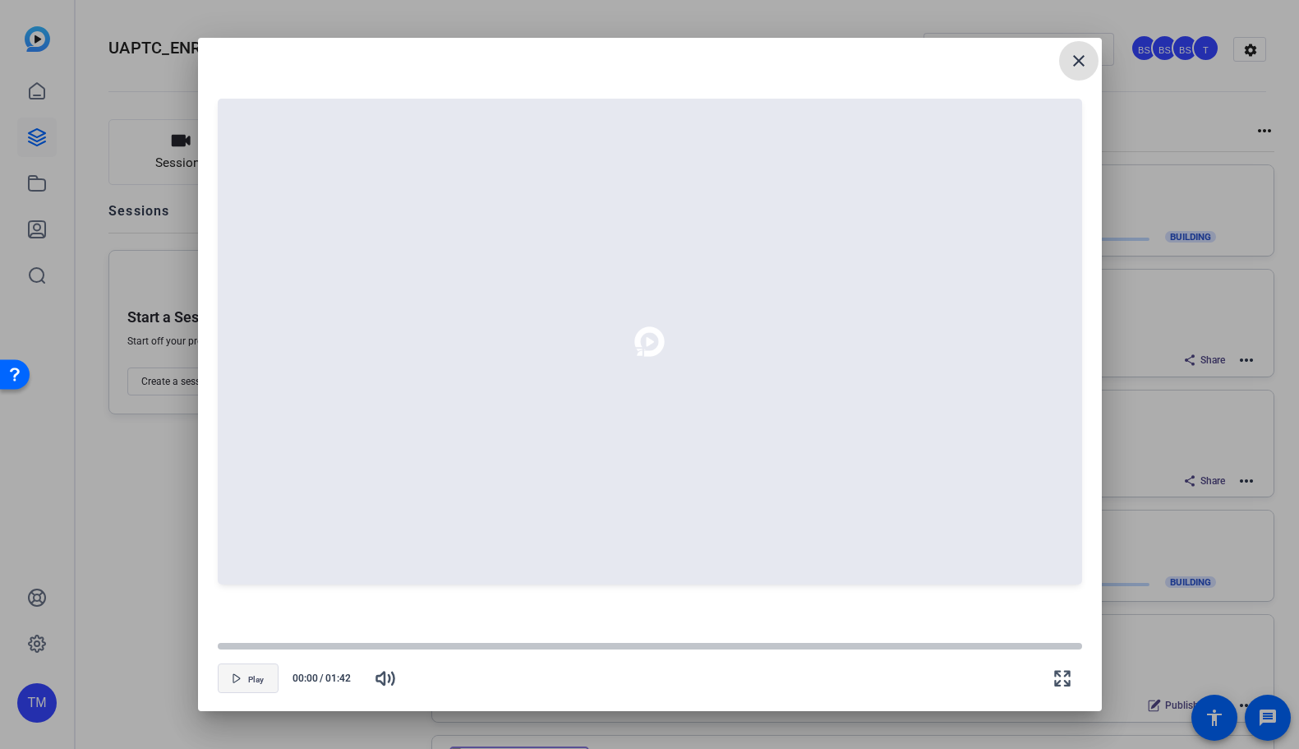
drag, startPoint x: 256, startPoint y: 677, endPoint x: 265, endPoint y: 679, distance: 10.0
click at [256, 677] on span "Play" at bounding box center [256, 680] width 16 height 10
click at [1078, 55] on mat-icon "close" at bounding box center [1079, 61] width 20 height 20
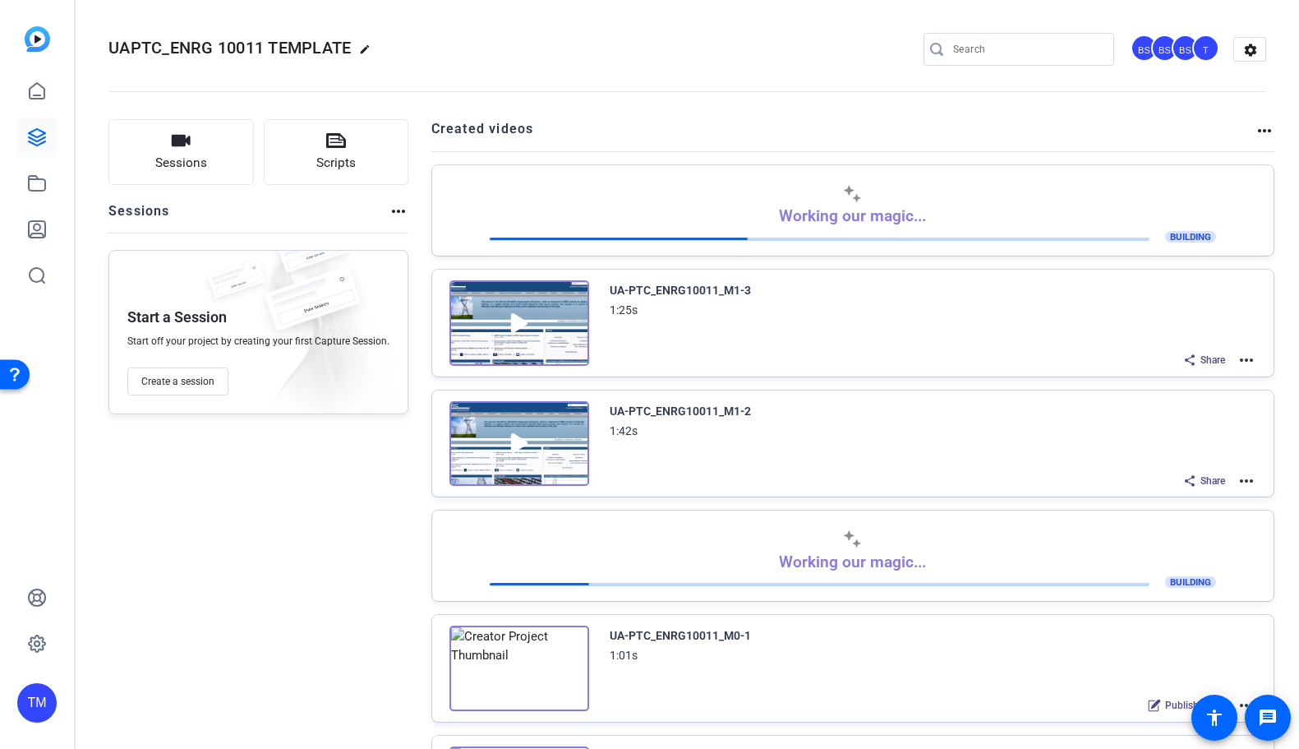
click at [516, 445] on img at bounding box center [519, 443] width 140 height 85
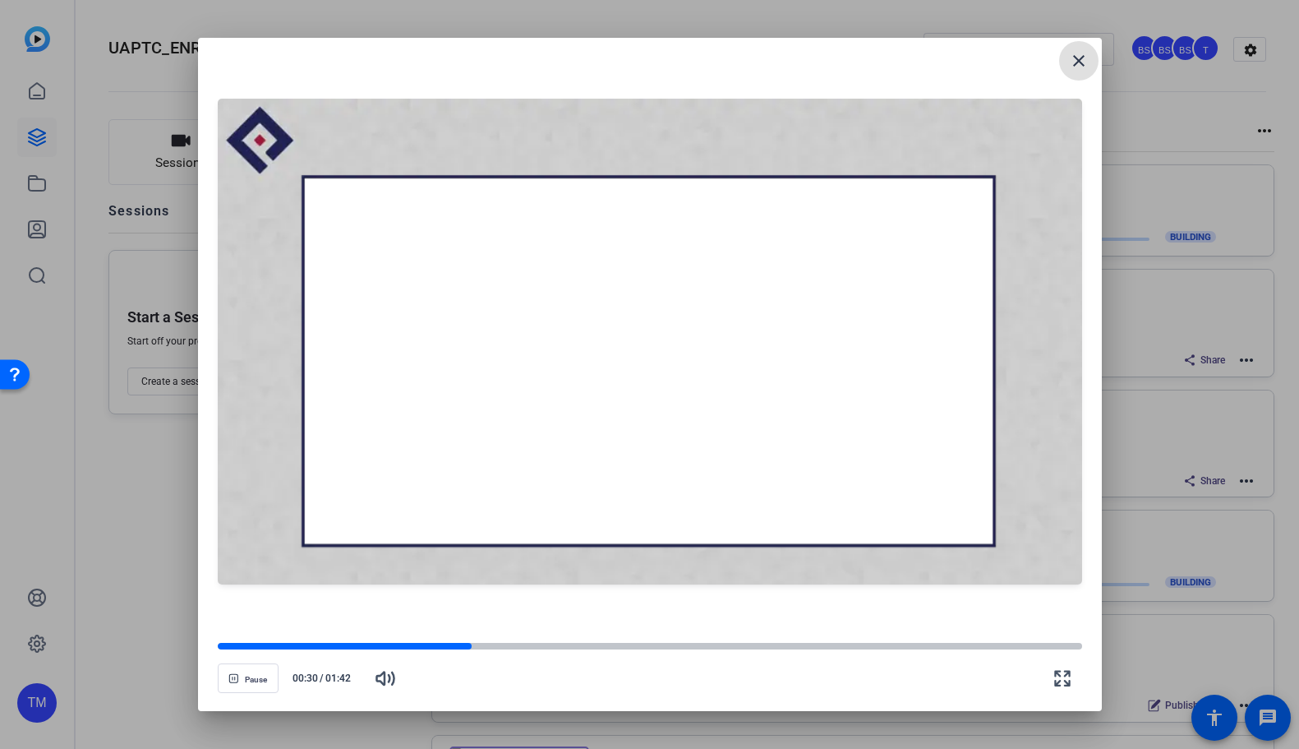
click at [1083, 61] on mat-icon "close" at bounding box center [1079, 61] width 20 height 20
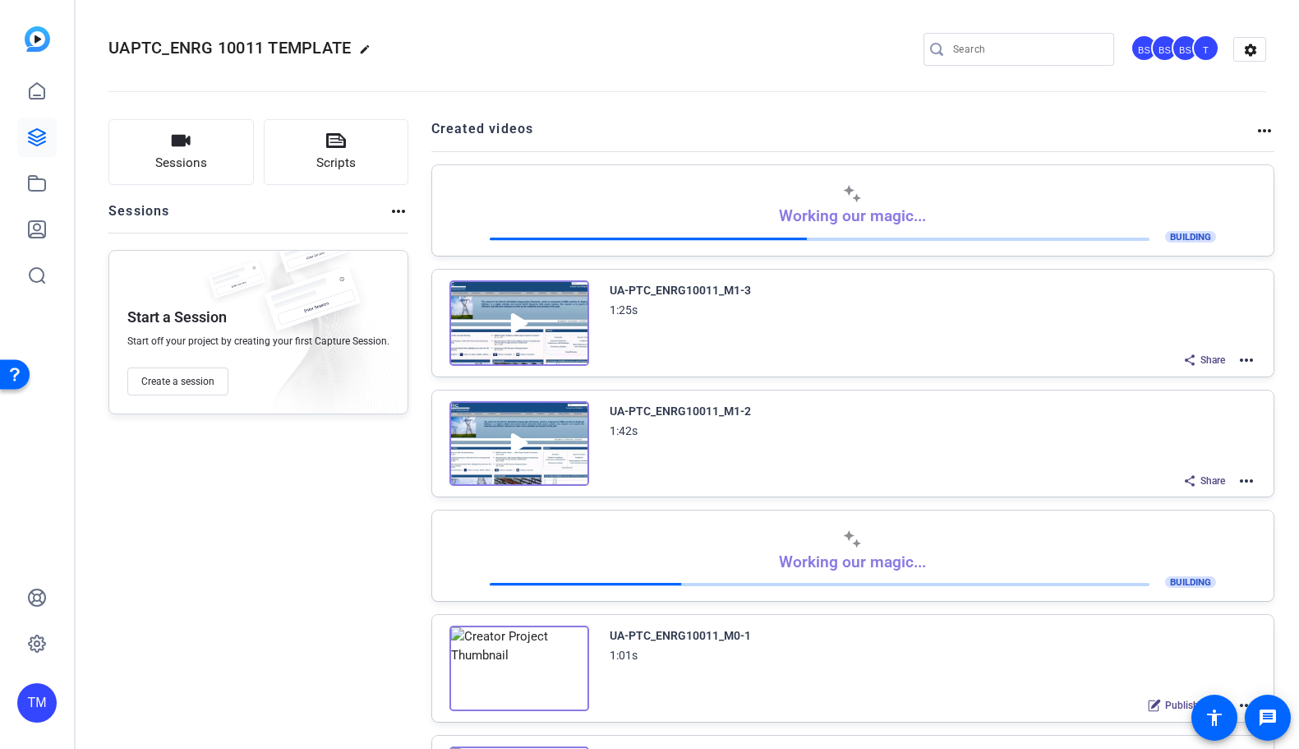
click at [1250, 483] on mat-icon "more_horiz" at bounding box center [1247, 481] width 20 height 20
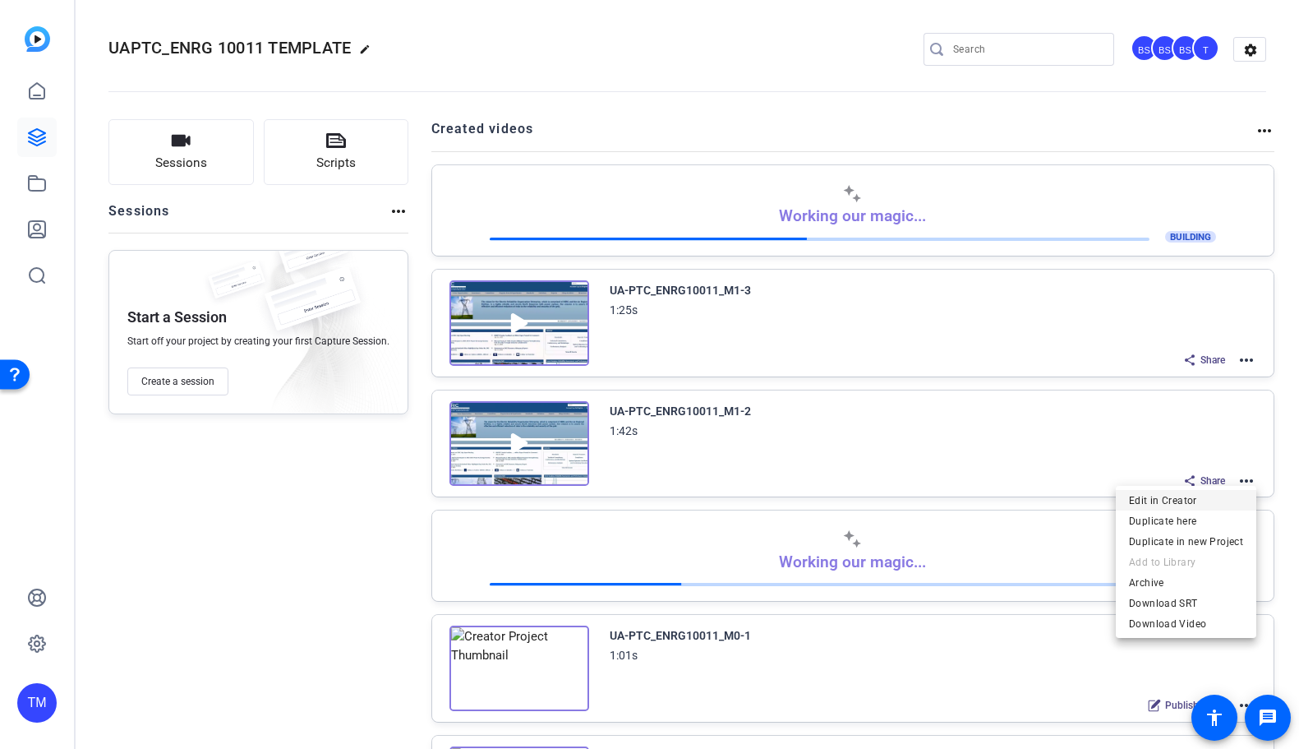
click at [1207, 499] on span "Edit in Creator" at bounding box center [1186, 500] width 114 height 20
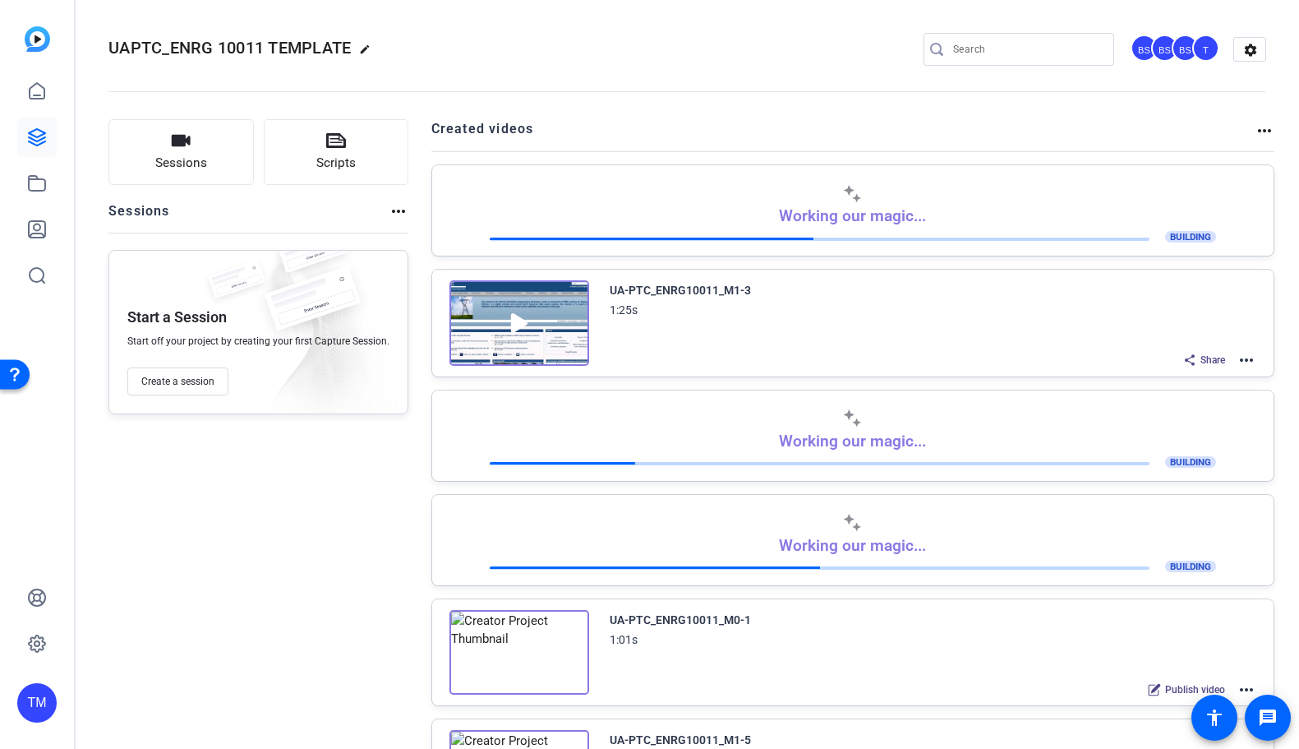
click at [508, 322] on img at bounding box center [519, 322] width 140 height 85
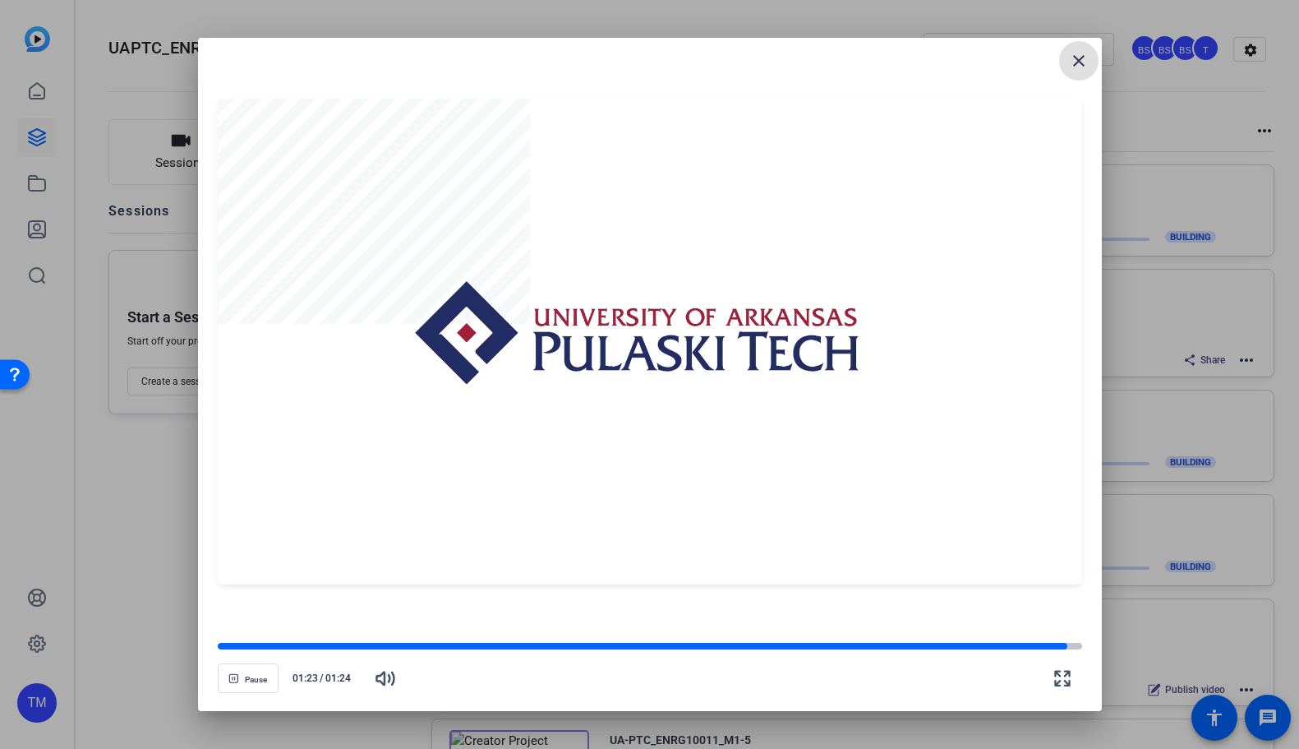
click at [1081, 68] on mat-icon "close" at bounding box center [1079, 61] width 20 height 20
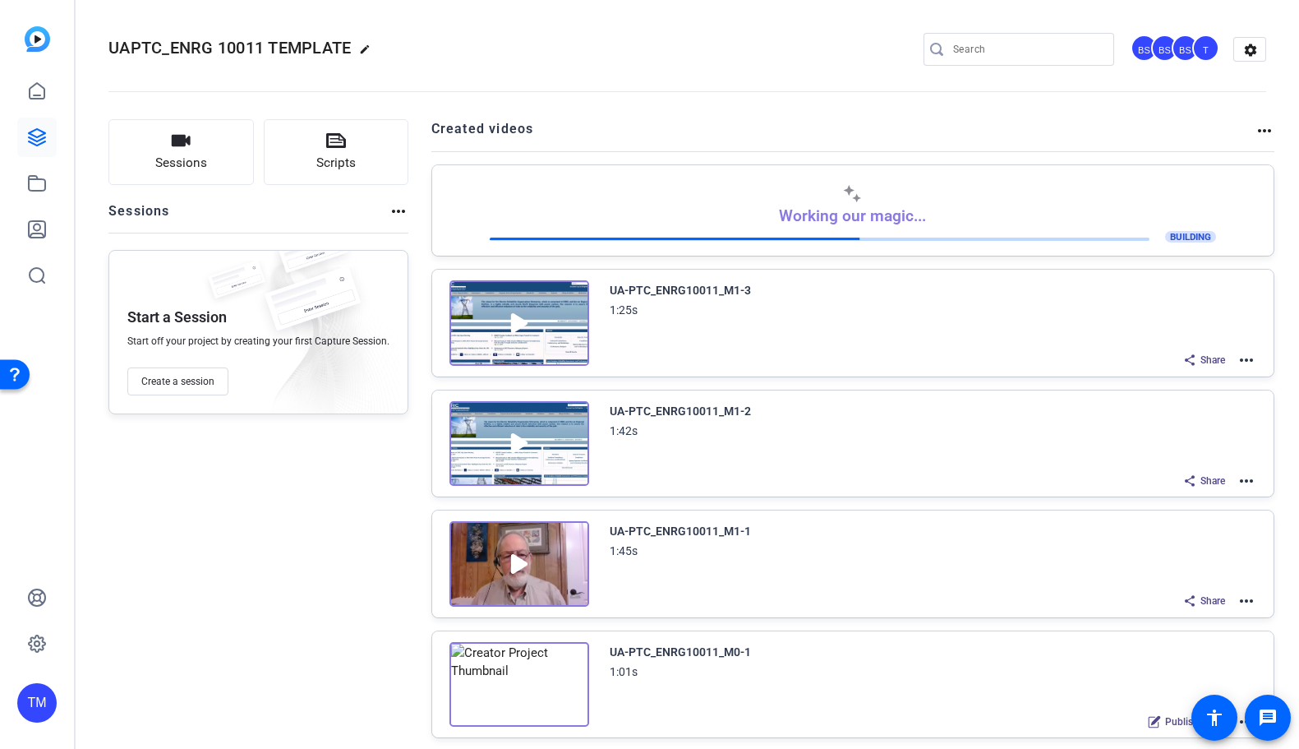
click at [517, 562] on img at bounding box center [519, 563] width 140 height 85
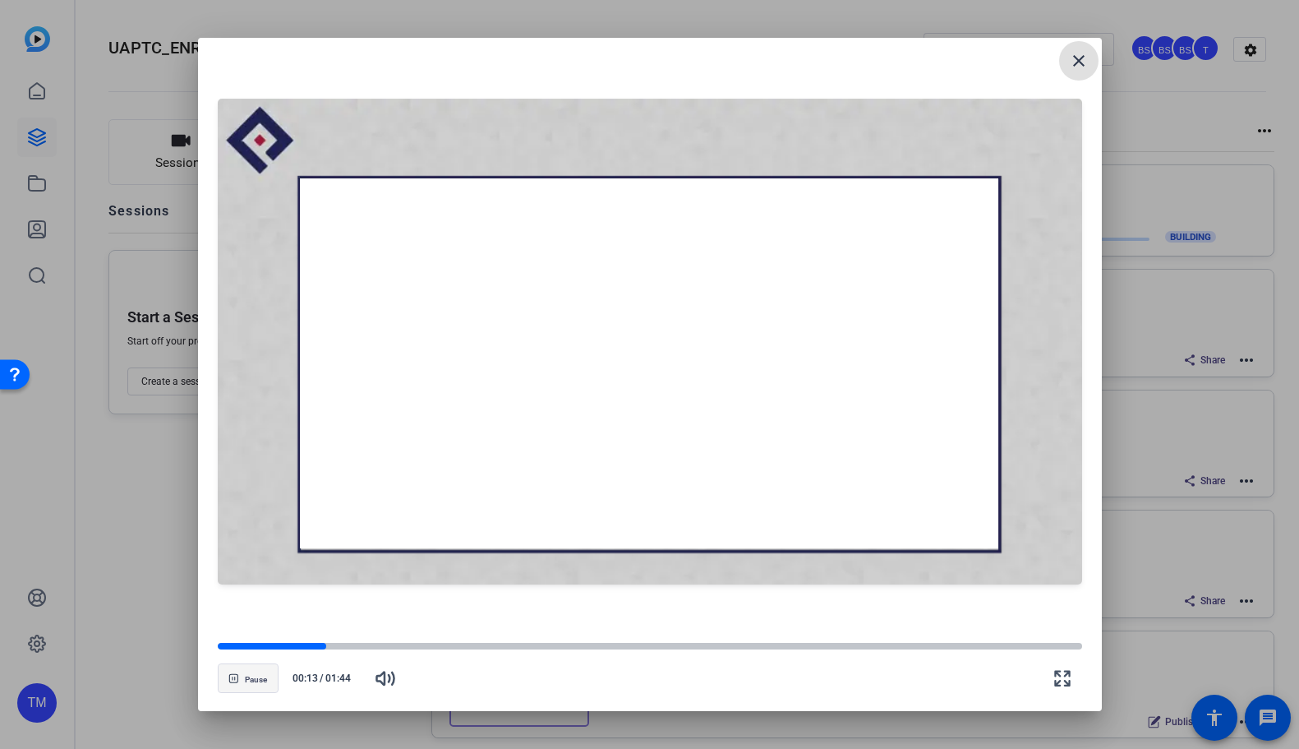
click at [264, 675] on span "Pause" at bounding box center [256, 680] width 22 height 10
click at [1077, 63] on mat-icon "close" at bounding box center [1079, 61] width 20 height 20
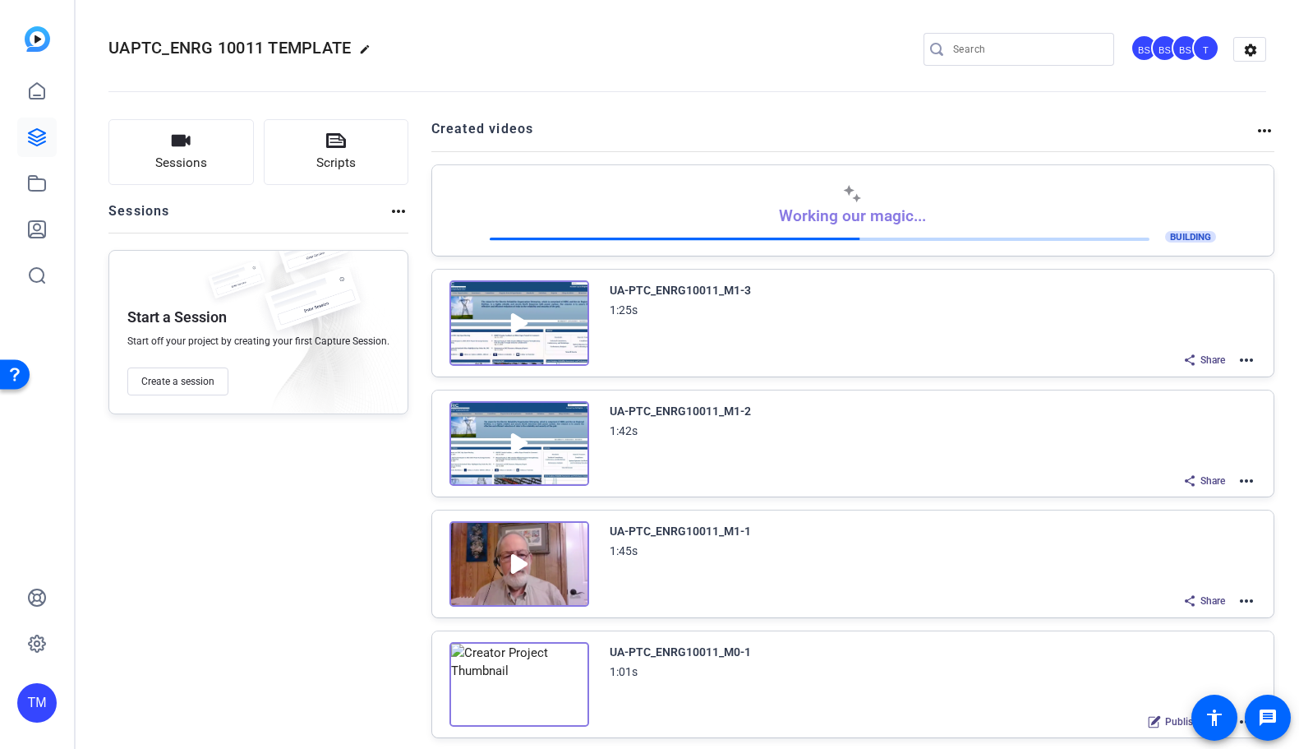
click at [1247, 598] on mat-icon "more_horiz" at bounding box center [1247, 601] width 20 height 20
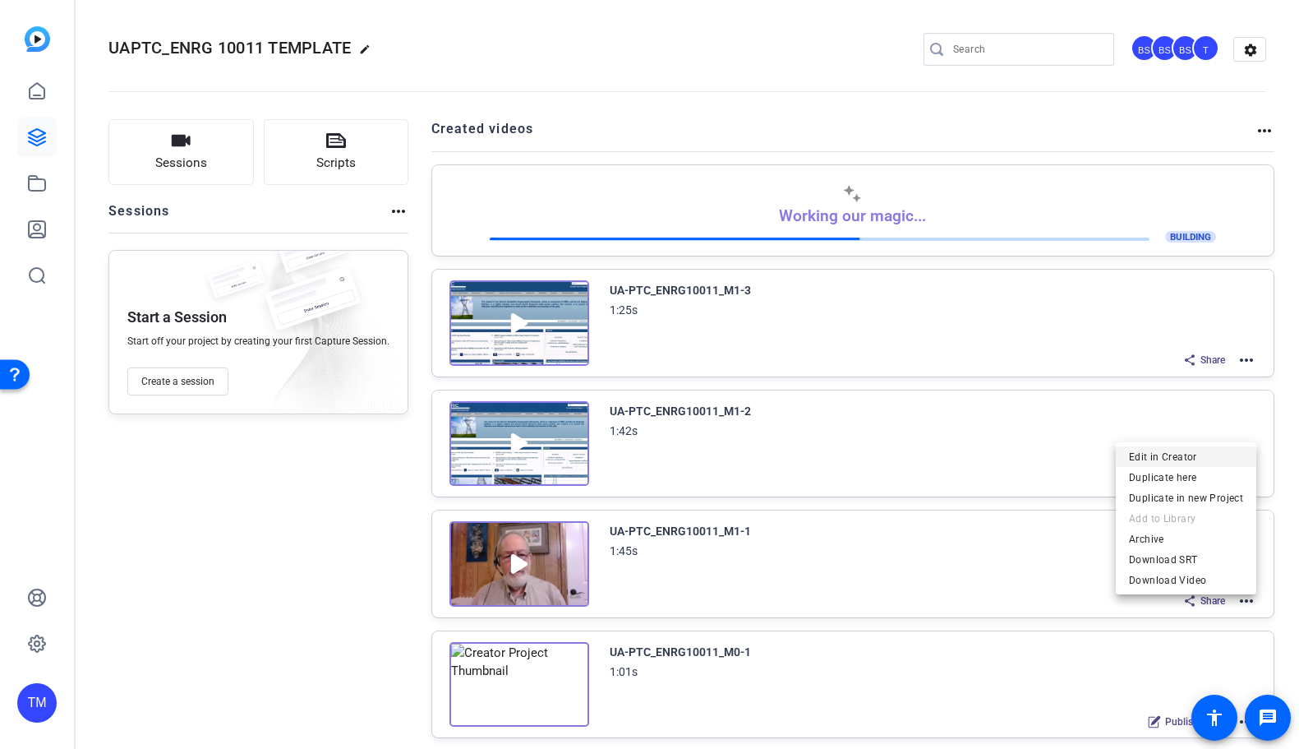
click at [1191, 455] on span "Edit in Creator" at bounding box center [1186, 457] width 114 height 20
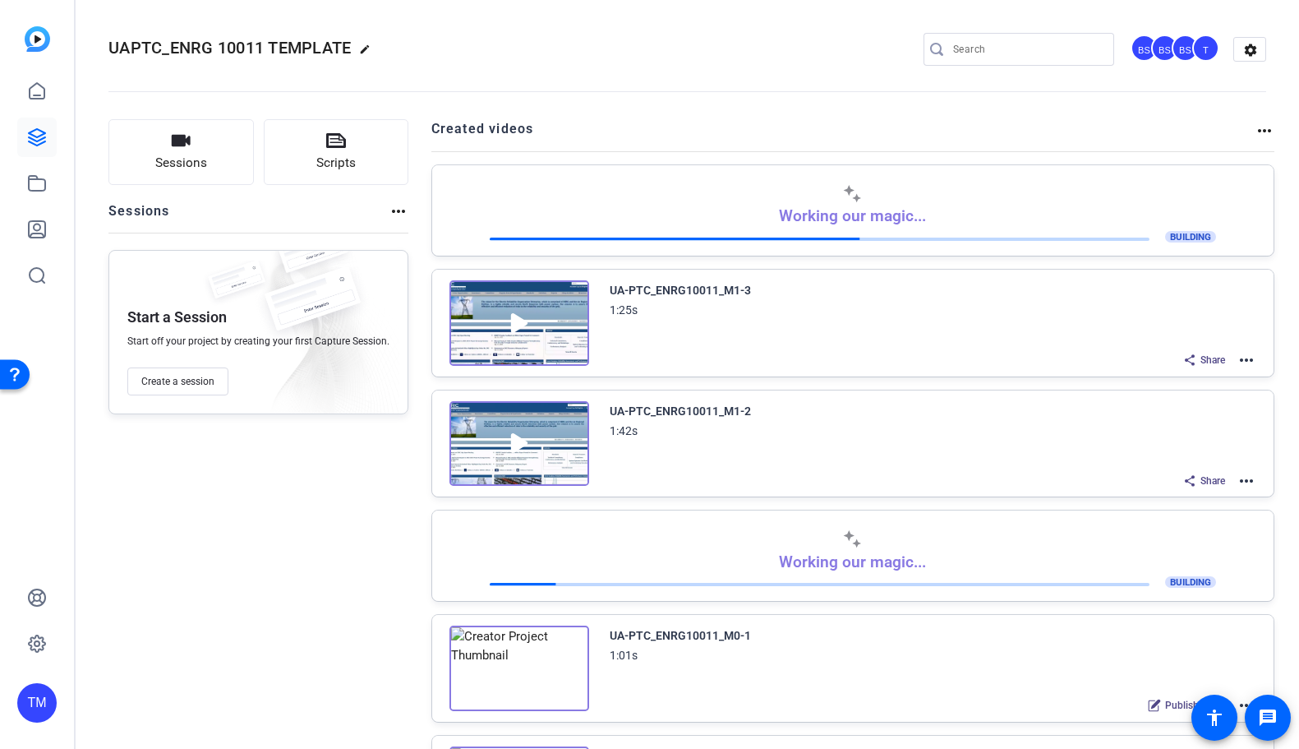
click at [505, 443] on img at bounding box center [519, 443] width 140 height 85
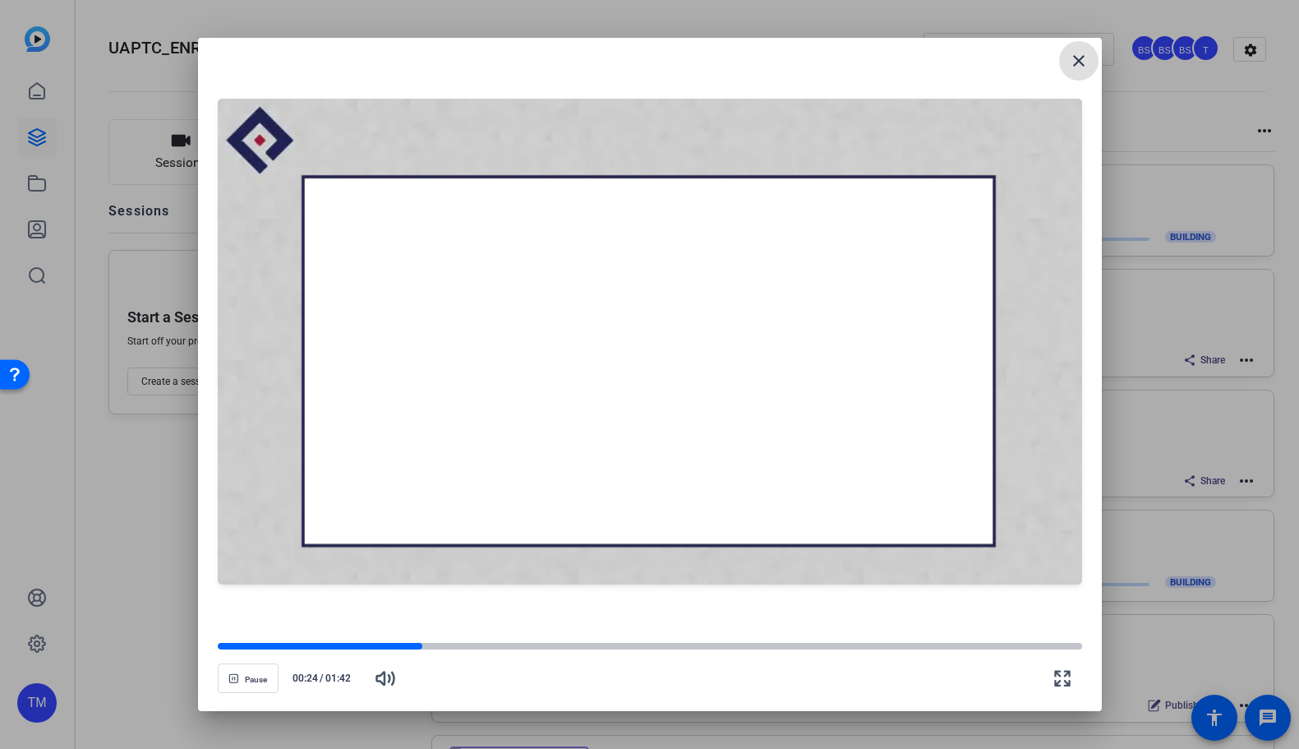
click at [1087, 62] on mat-icon "close" at bounding box center [1079, 61] width 20 height 20
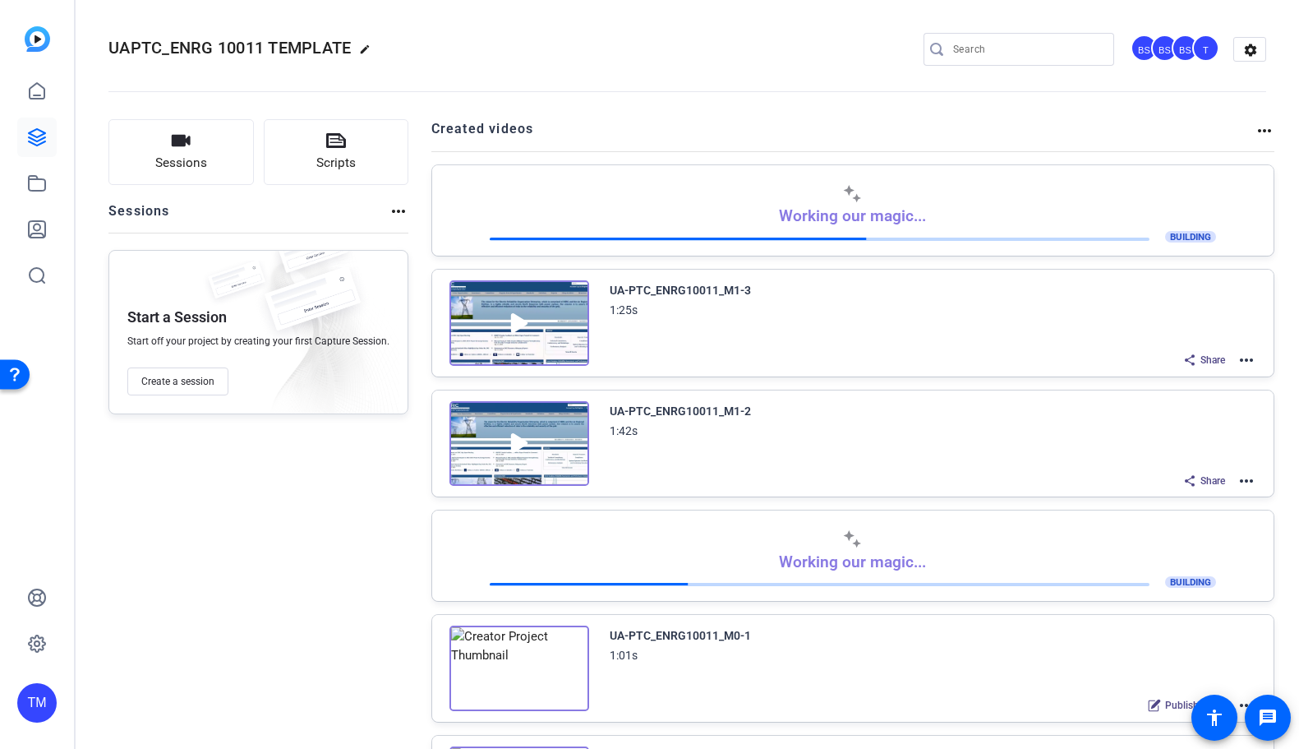
click at [1241, 480] on mat-icon "more_horiz" at bounding box center [1247, 481] width 20 height 20
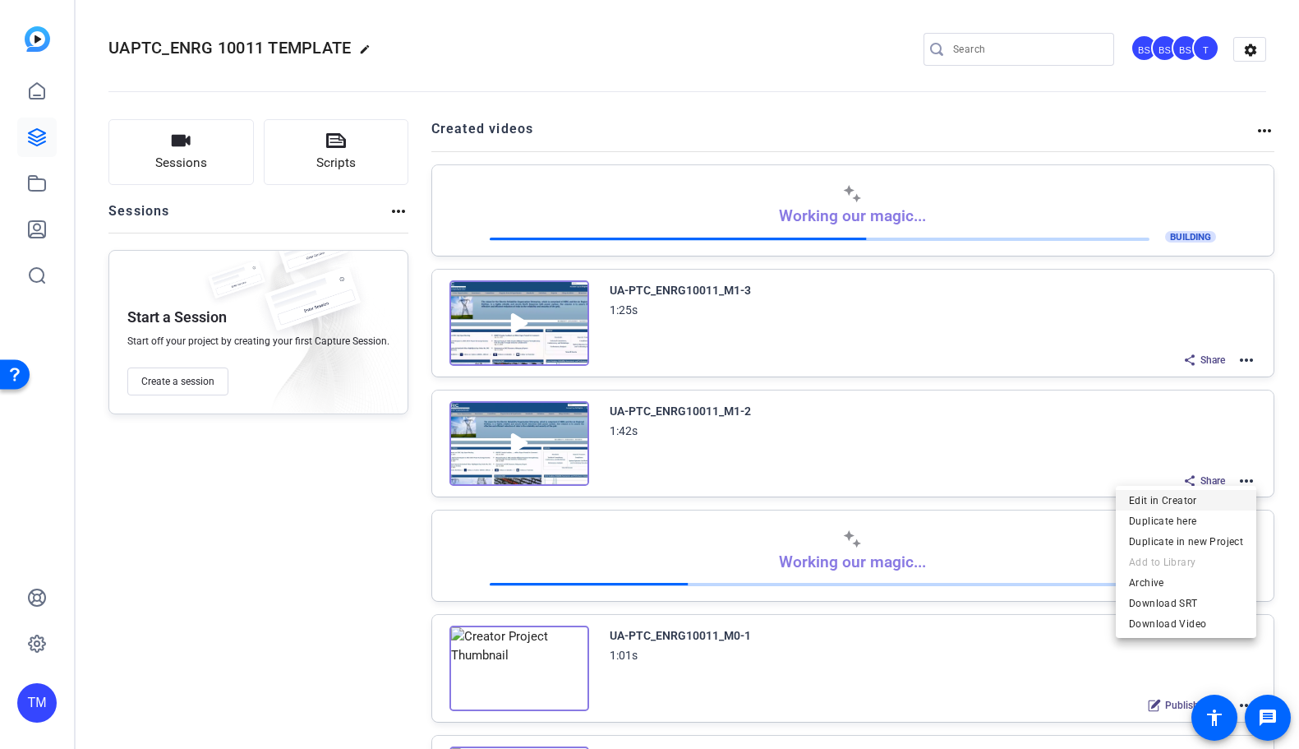
click at [1192, 500] on span "Edit in Creator" at bounding box center [1186, 500] width 114 height 20
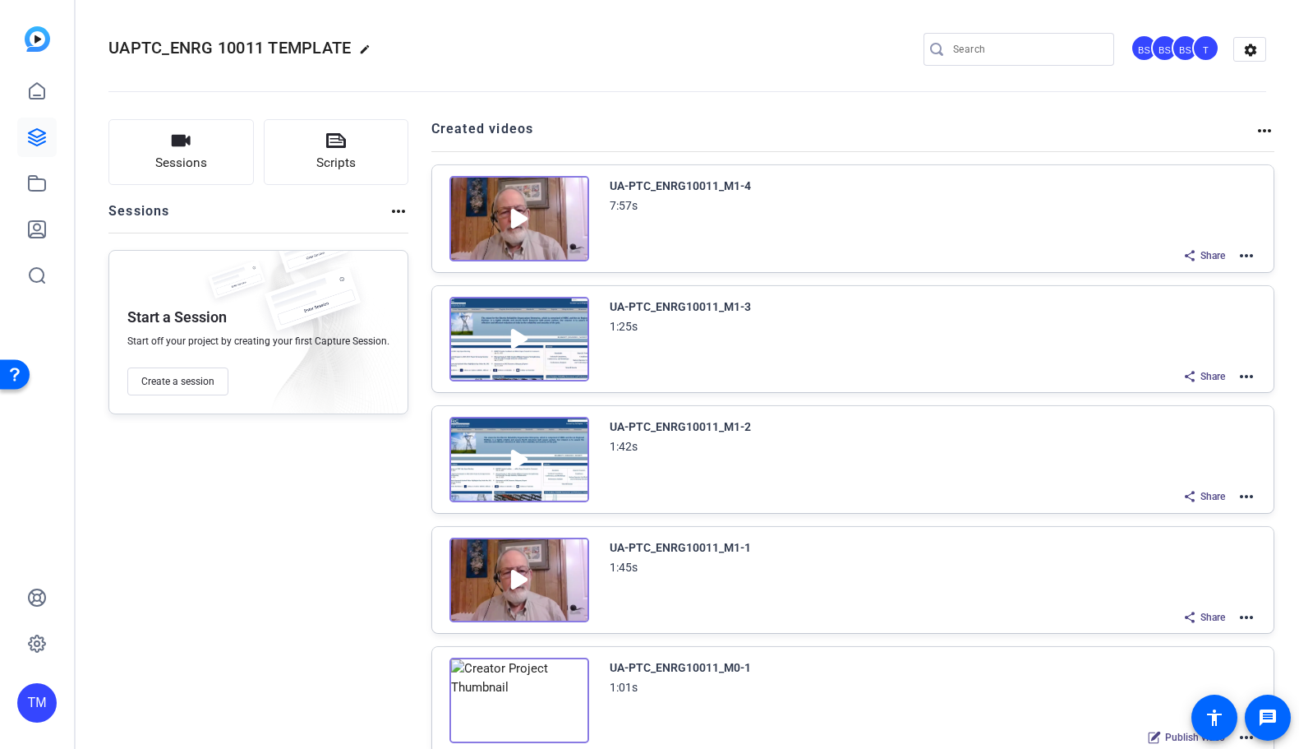
click at [522, 577] on img at bounding box center [519, 579] width 140 height 85
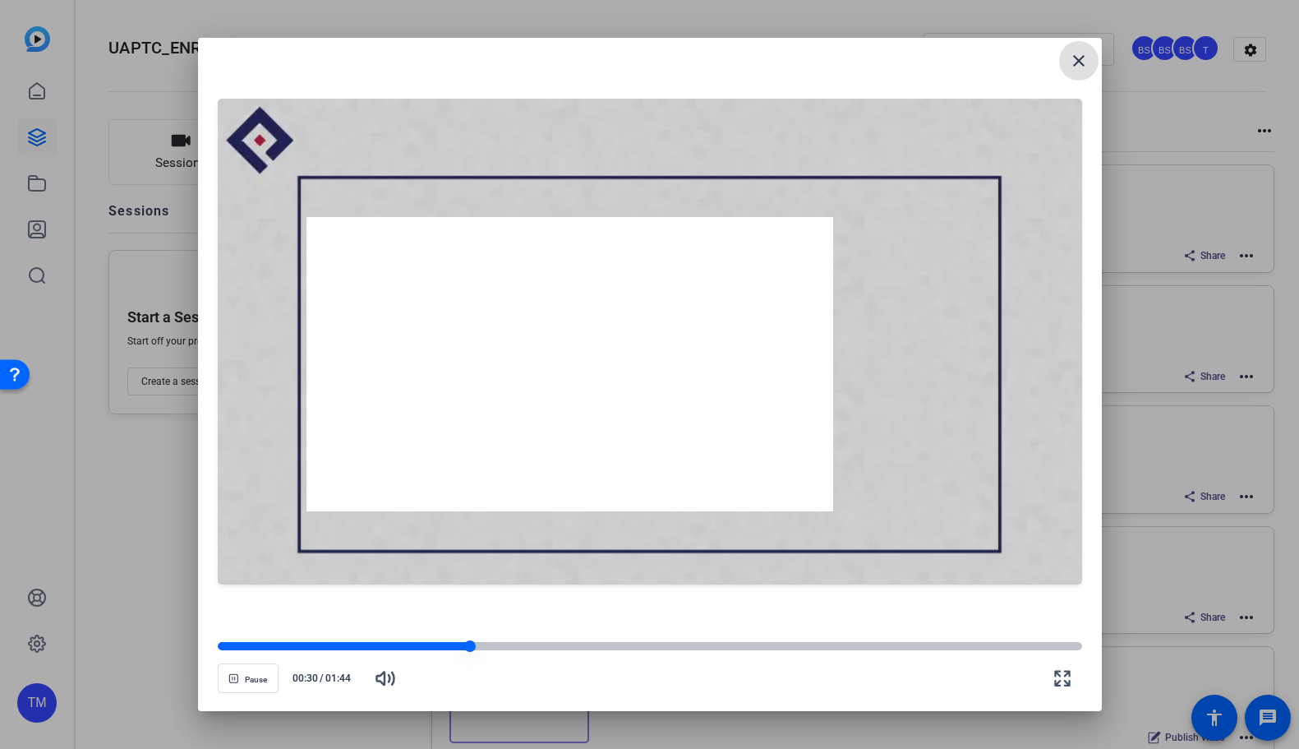
click at [593, 645] on div at bounding box center [650, 646] width 864 height 8
click at [648, 648] on div at bounding box center [650, 646] width 864 height 8
click at [724, 648] on div at bounding box center [650, 646] width 864 height 8
click at [777, 651] on div at bounding box center [650, 646] width 864 height 12
click at [844, 651] on div at bounding box center [650, 646] width 864 height 12
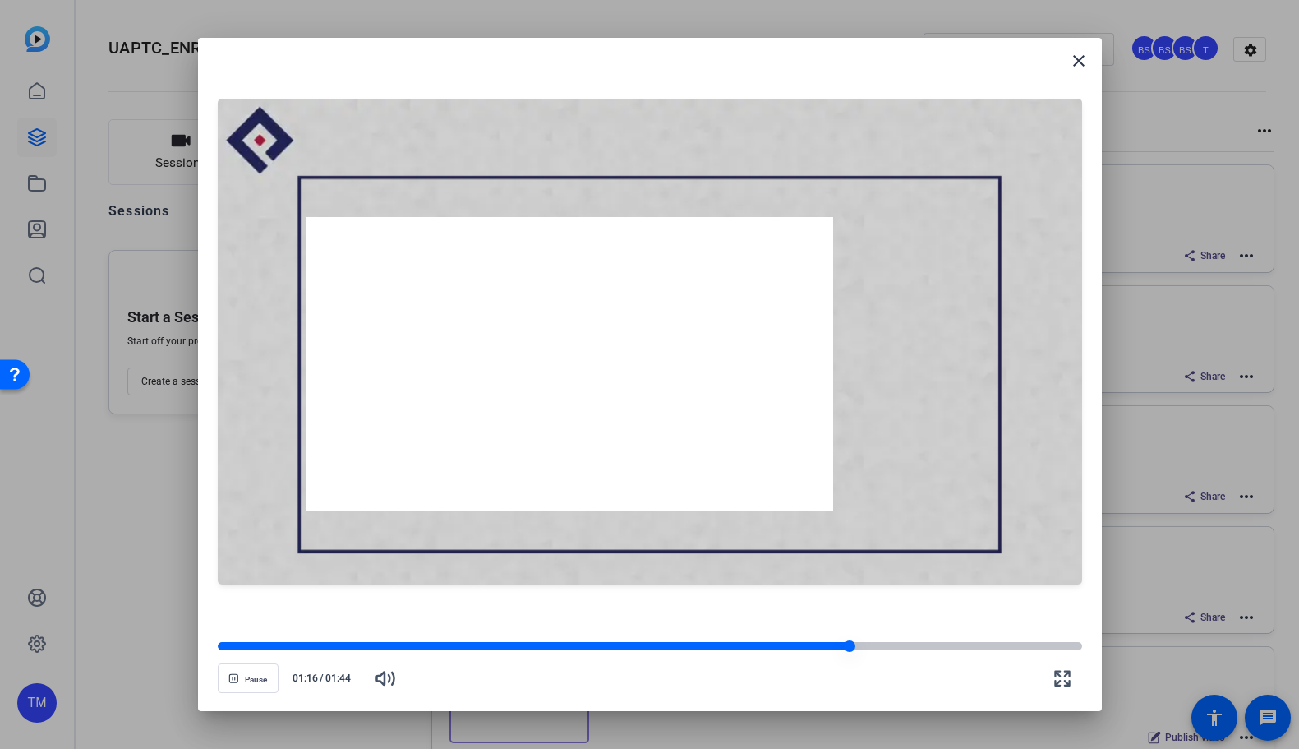
click at [875, 651] on div at bounding box center [650, 646] width 864 height 12
click at [905, 649] on div at bounding box center [650, 646] width 864 height 8
click at [976, 648] on div at bounding box center [650, 646] width 864 height 8
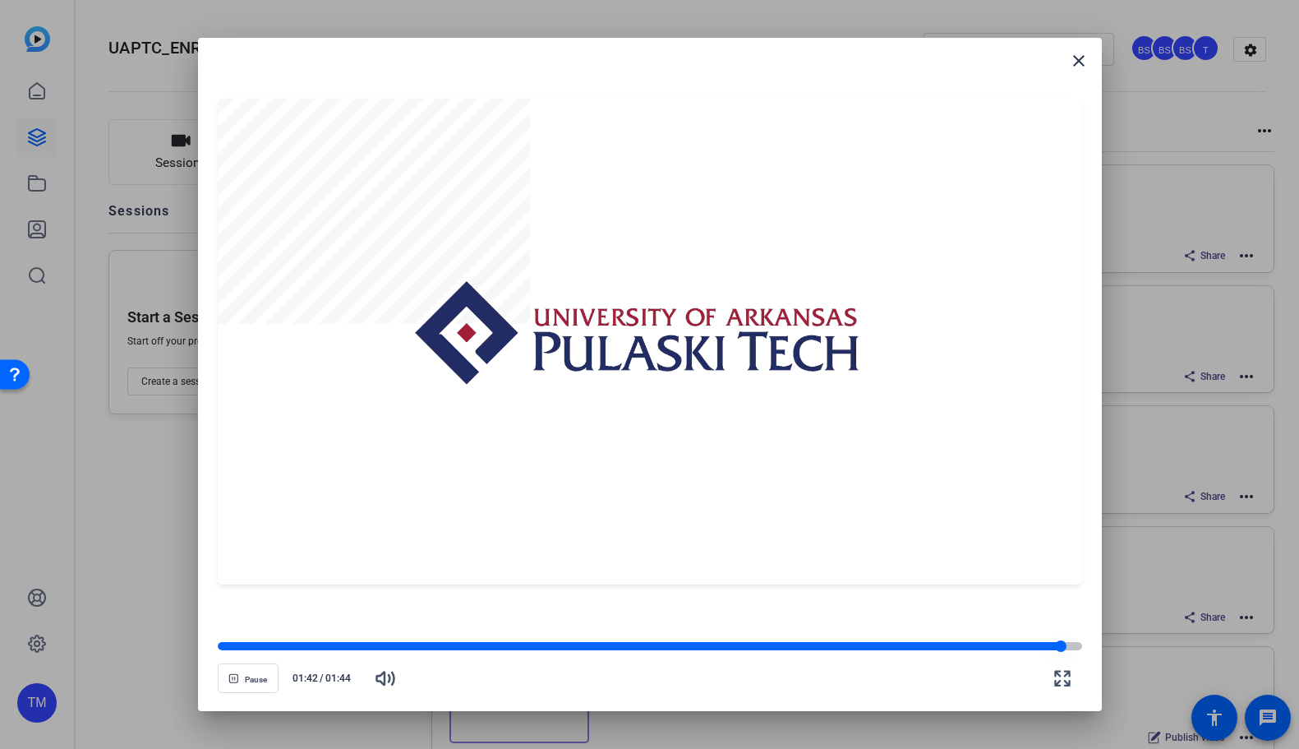
click at [1030, 648] on div at bounding box center [639, 646] width 843 height 8
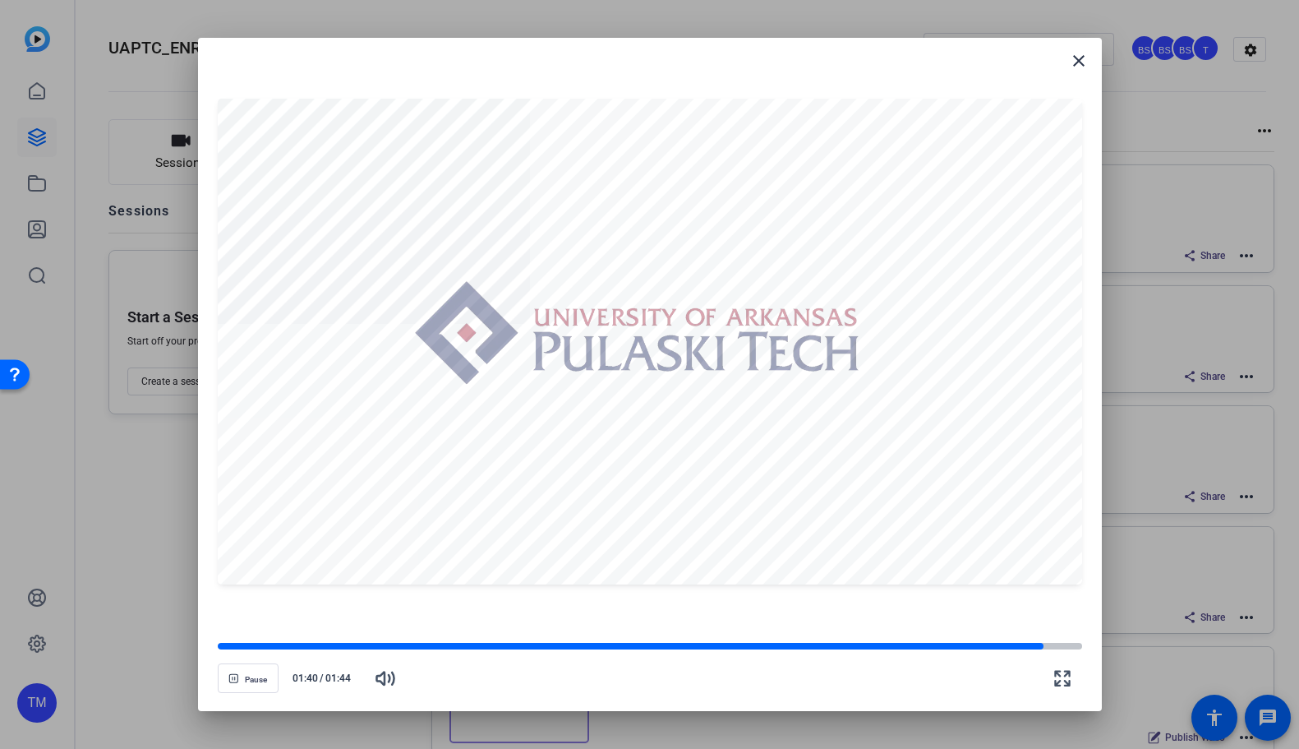
click at [1027, 652] on div "Pause 01:40 / 01:44" at bounding box center [650, 669] width 864 height 58
click at [1027, 652] on div at bounding box center [650, 646] width 864 height 12
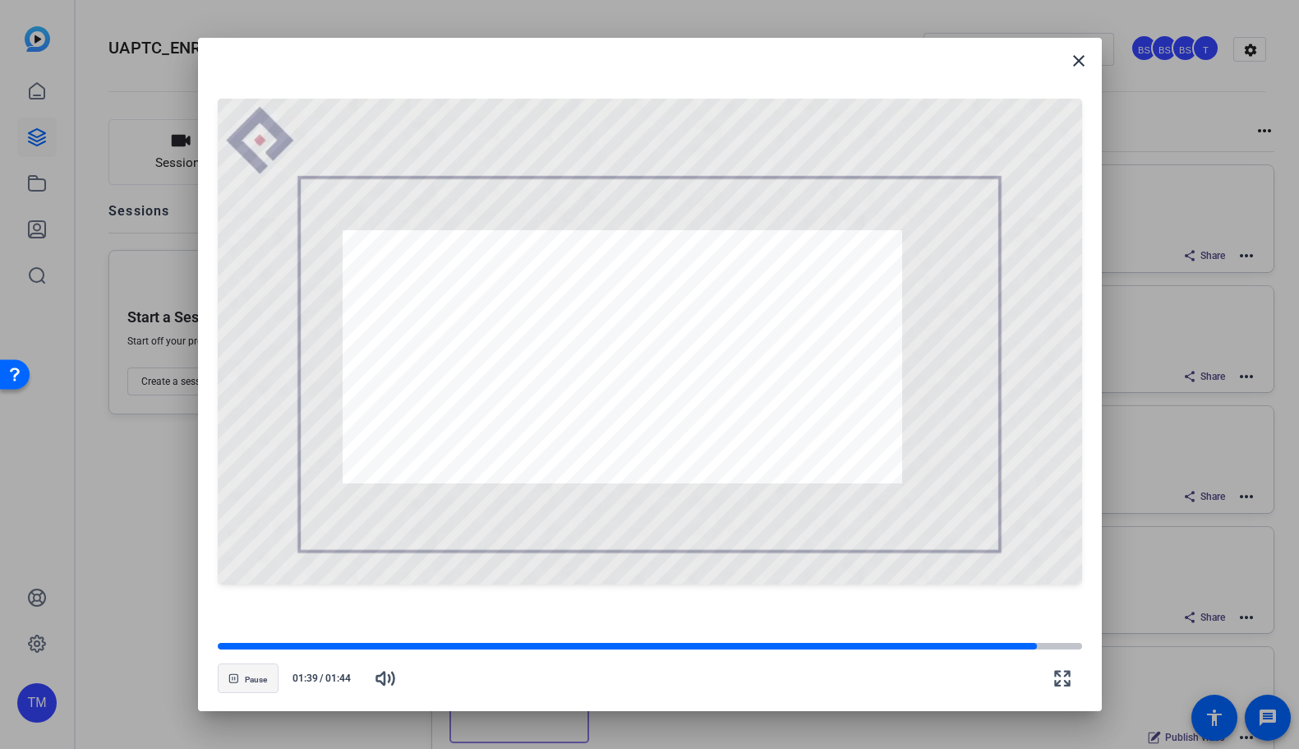
click at [228, 676] on icon "button" at bounding box center [233, 678] width 10 height 10
click at [1078, 62] on mat-icon "close" at bounding box center [1079, 61] width 20 height 20
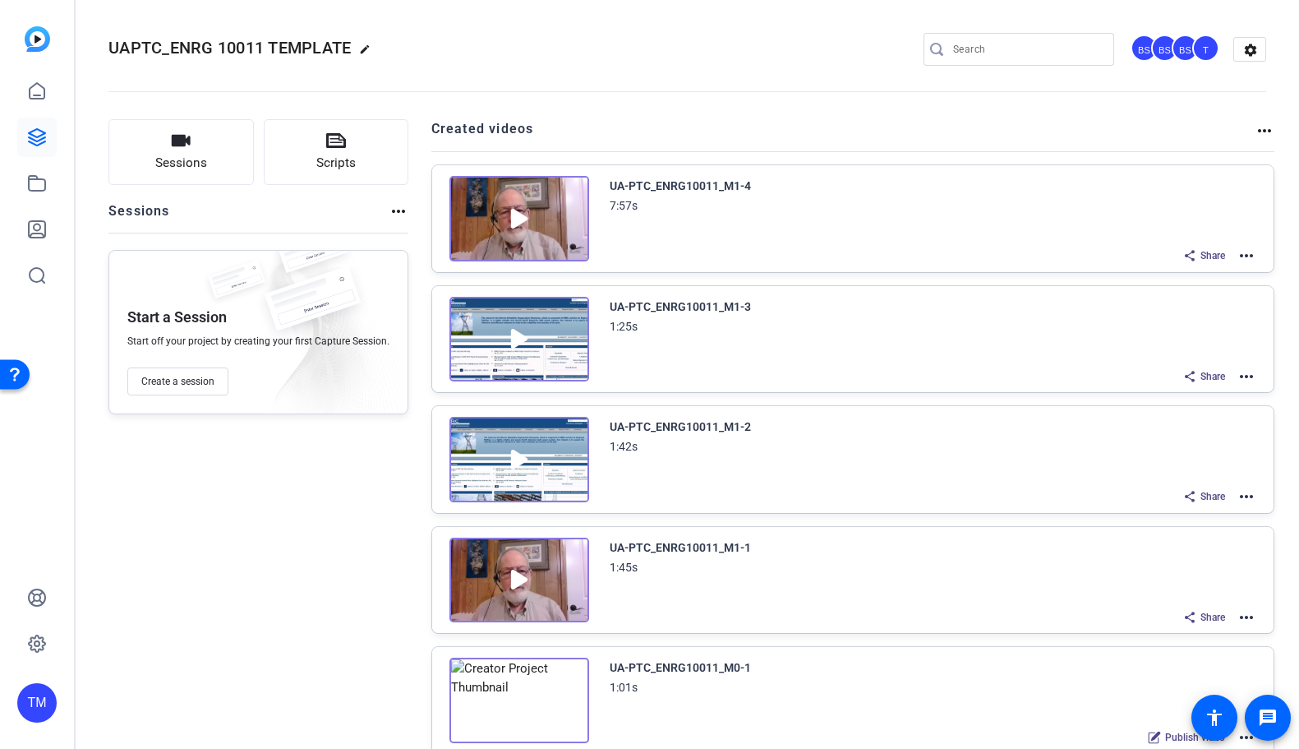
click at [1249, 620] on mat-icon "more_horiz" at bounding box center [1247, 617] width 20 height 20
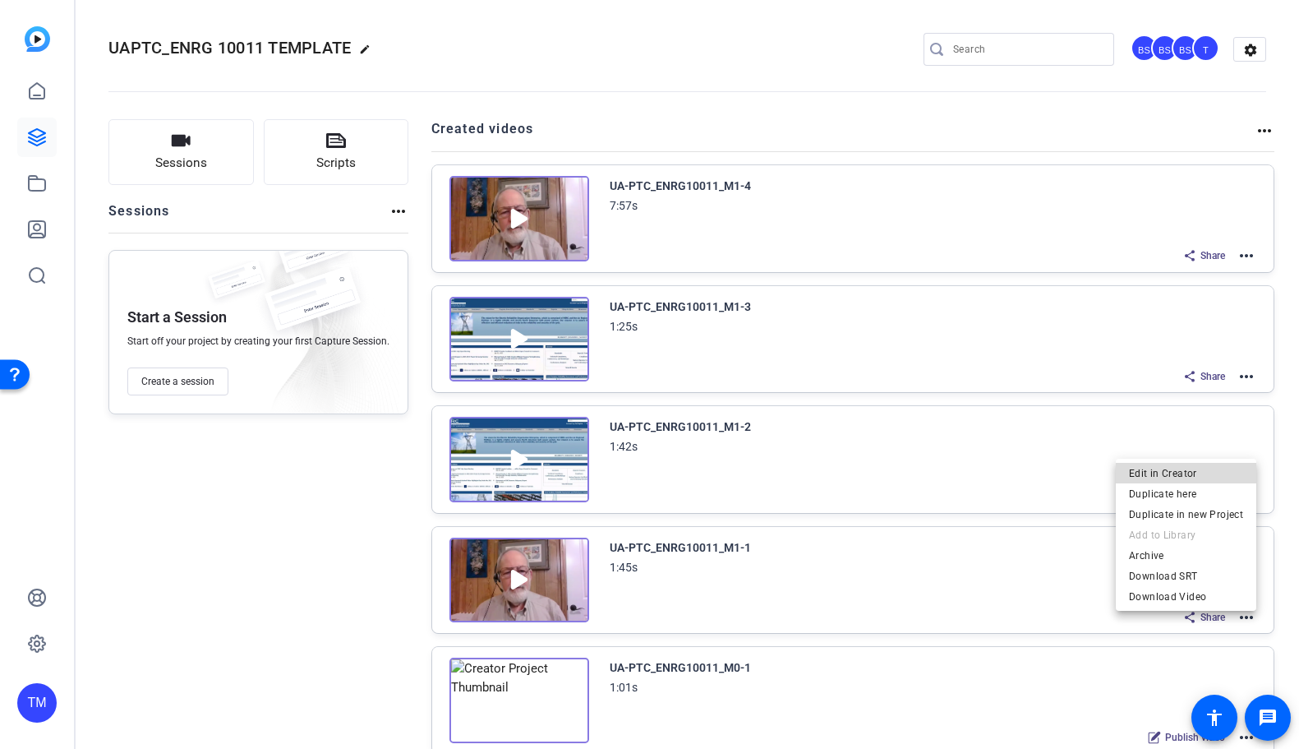
click at [1199, 472] on span "Edit in Creator" at bounding box center [1186, 473] width 114 height 20
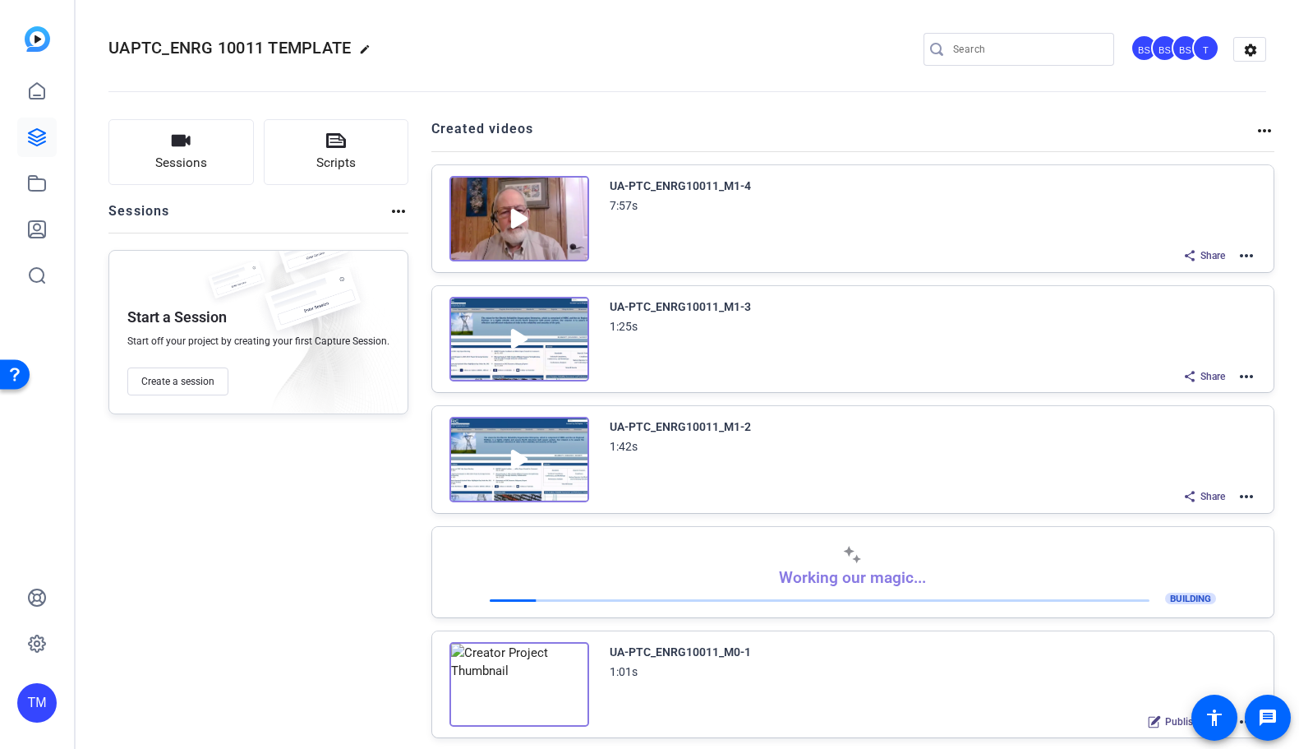
click at [518, 459] on img at bounding box center [519, 459] width 140 height 85
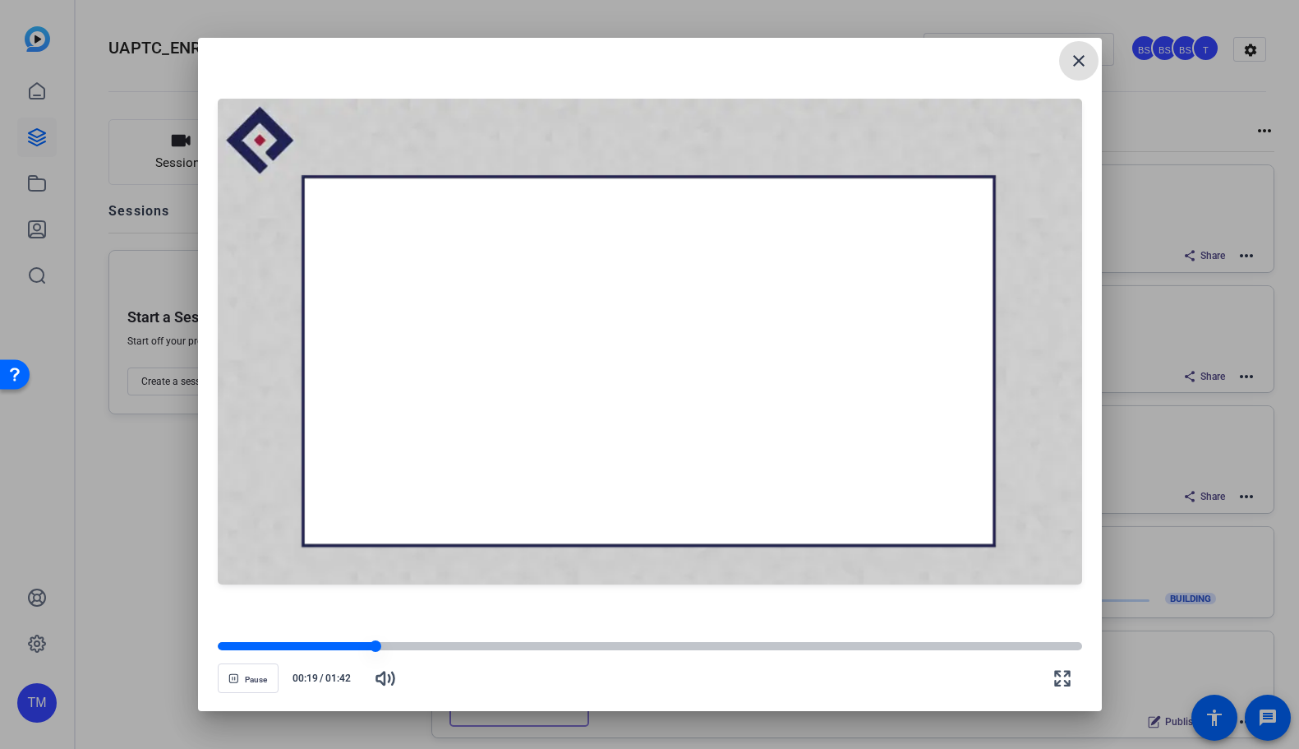
click at [697, 643] on div at bounding box center [650, 646] width 864 height 8
click at [814, 648] on div at bounding box center [650, 646] width 864 height 8
click at [862, 645] on div at bounding box center [650, 646] width 864 height 8
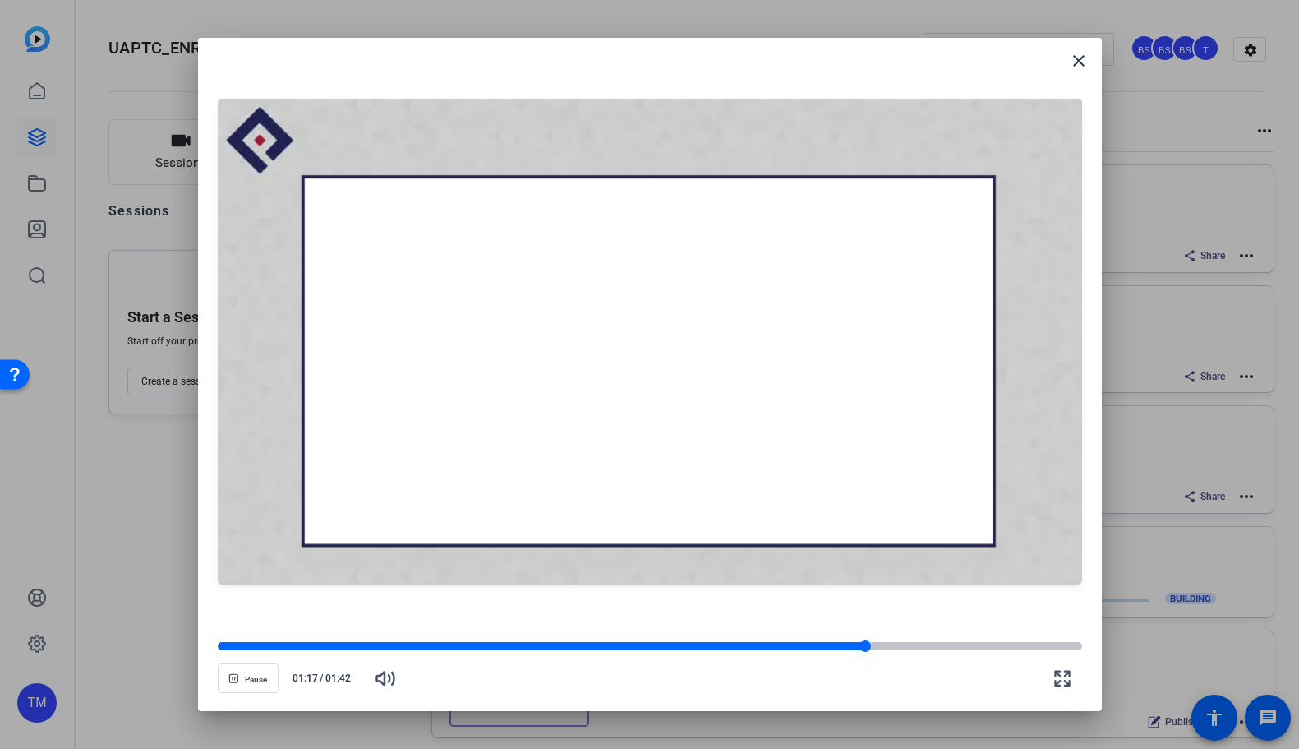
click at [905, 645] on div at bounding box center [650, 646] width 864 height 8
click at [952, 646] on div at bounding box center [650, 646] width 864 height 8
click at [985, 646] on div at bounding box center [650, 646] width 864 height 8
click at [966, 645] on div at bounding box center [606, 646] width 777 height 8
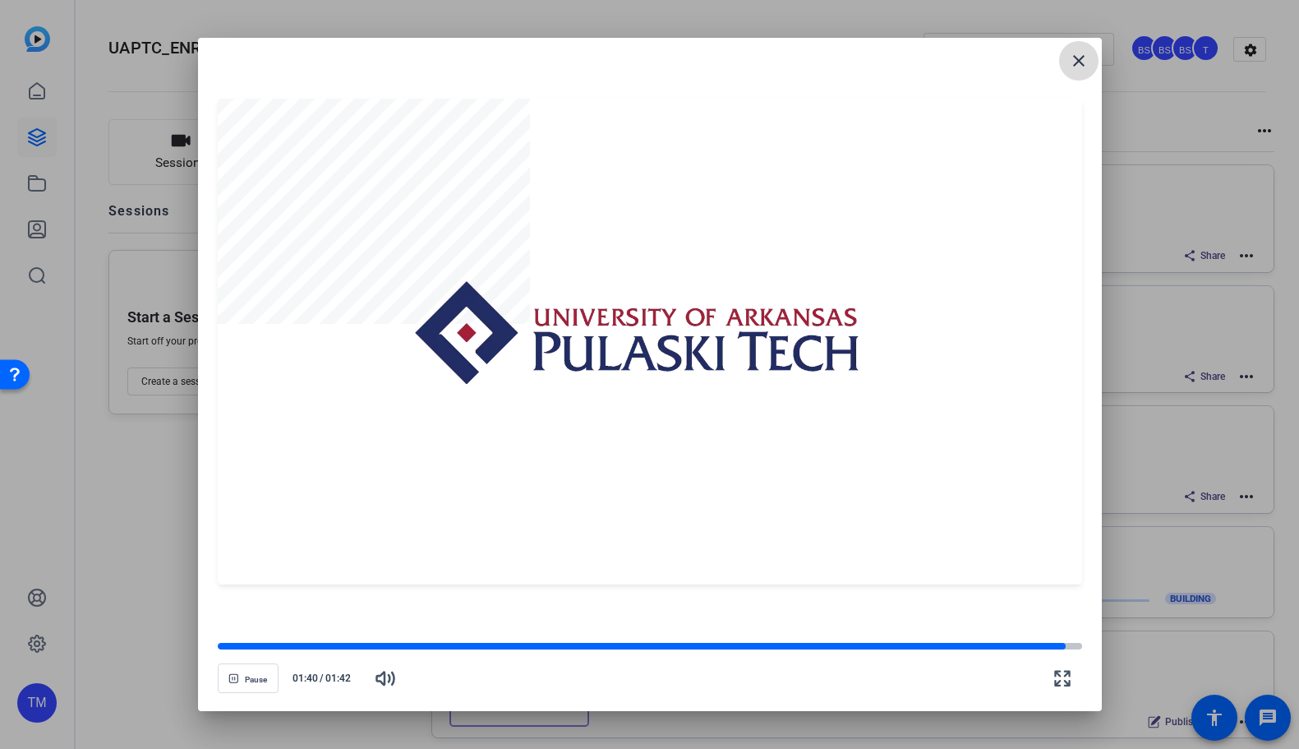
click at [1078, 62] on mat-icon "close" at bounding box center [1079, 61] width 20 height 20
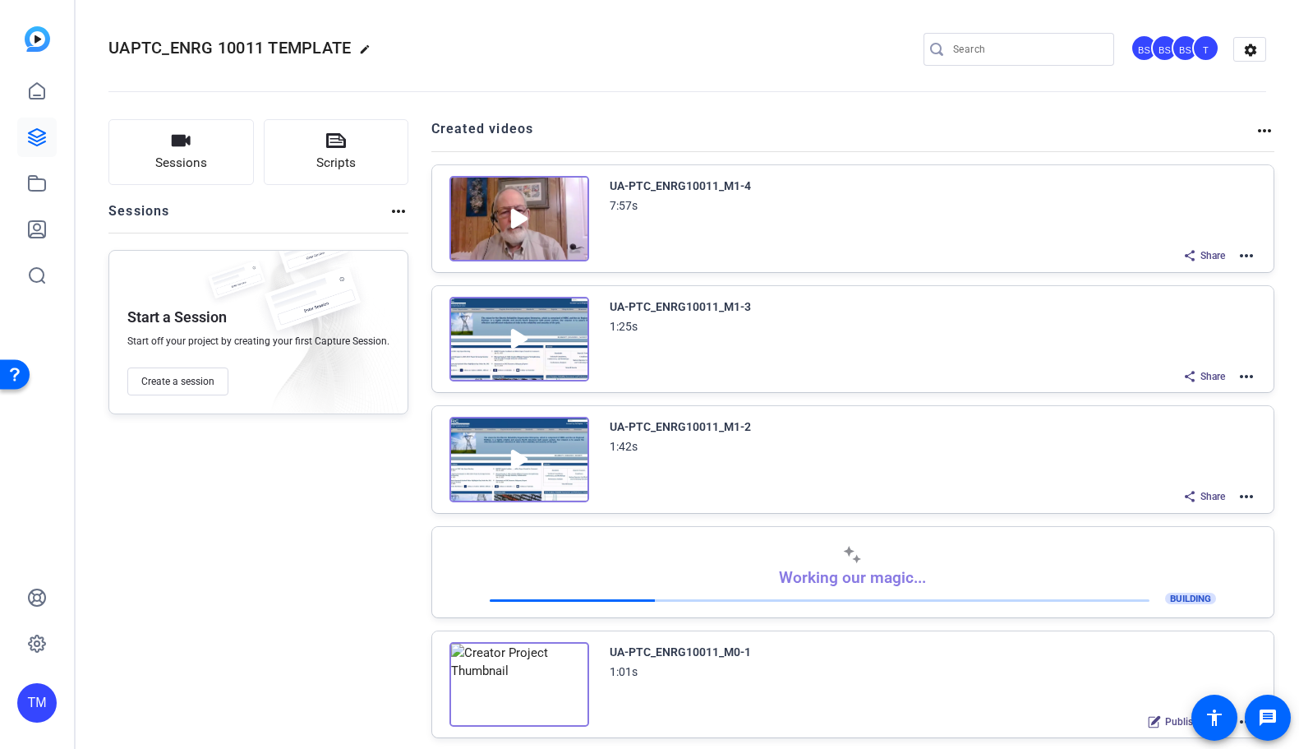
click at [514, 211] on img at bounding box center [519, 218] width 140 height 85
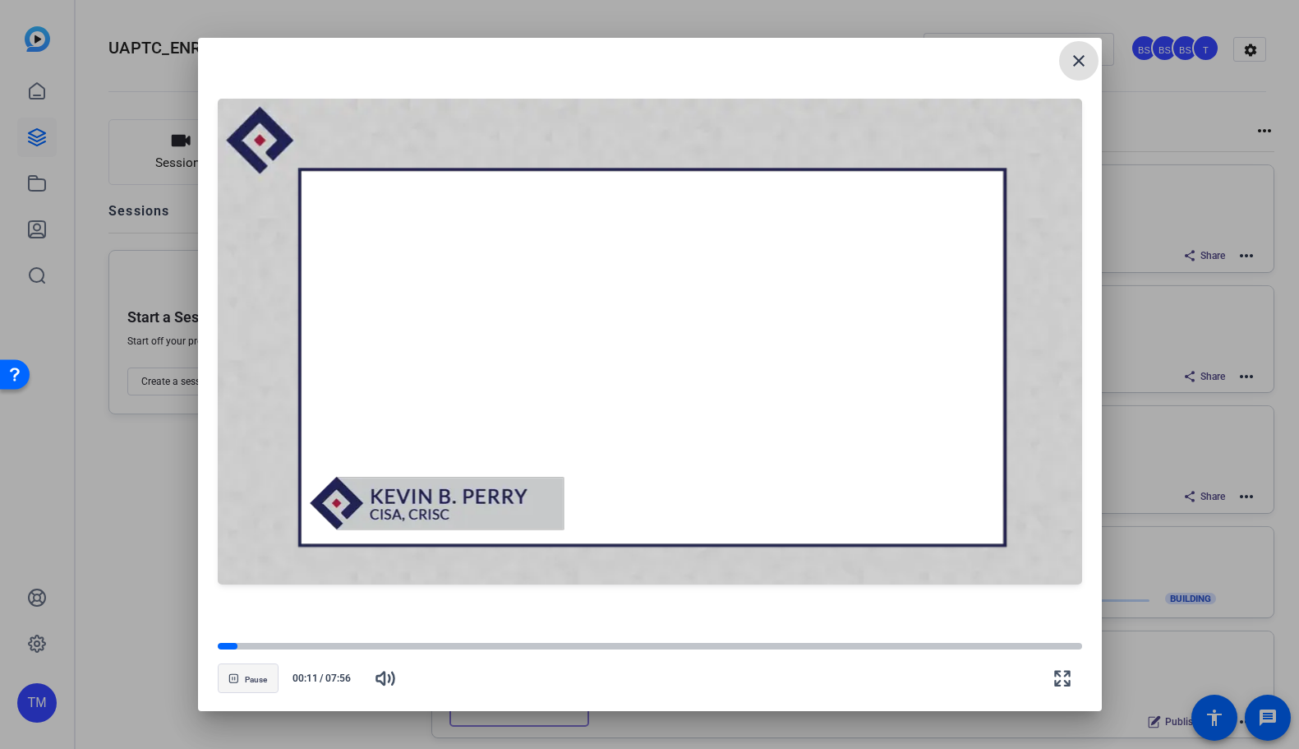
click at [250, 681] on span "Pause" at bounding box center [256, 680] width 22 height 10
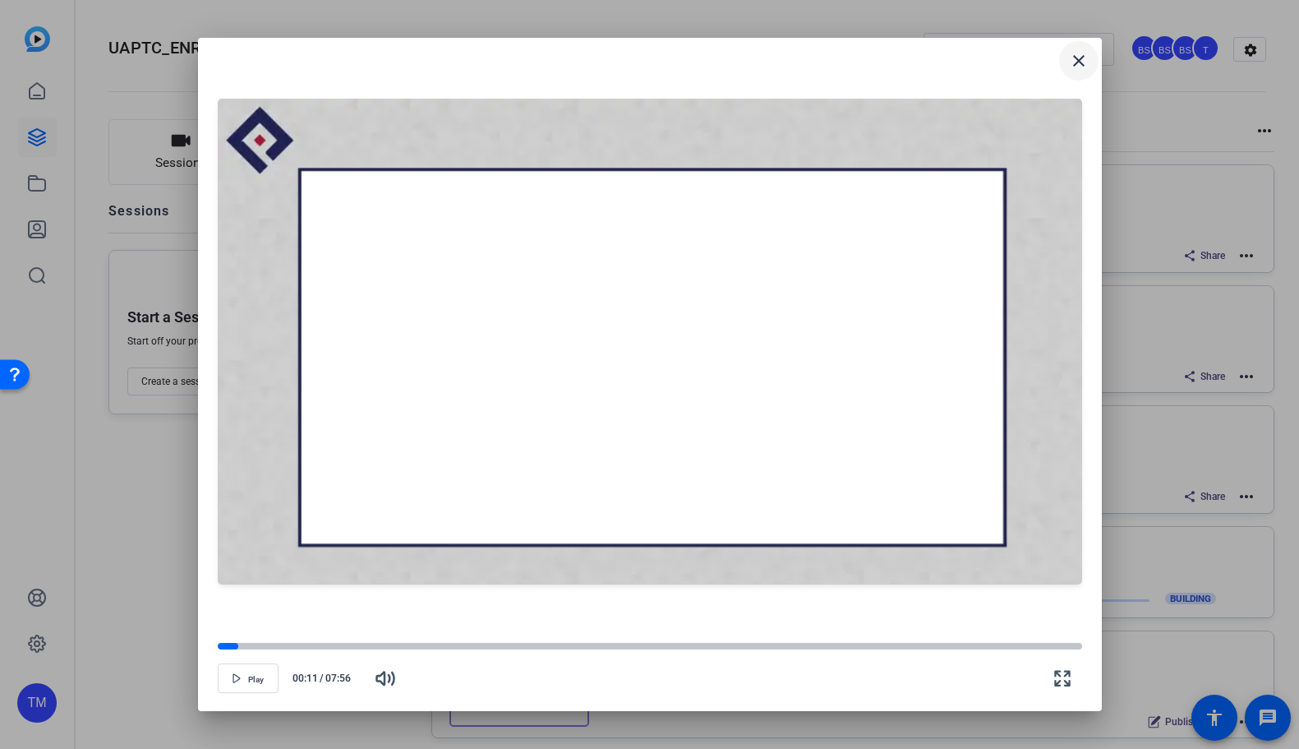
click at [1074, 58] on mat-icon "close" at bounding box center [1079, 61] width 20 height 20
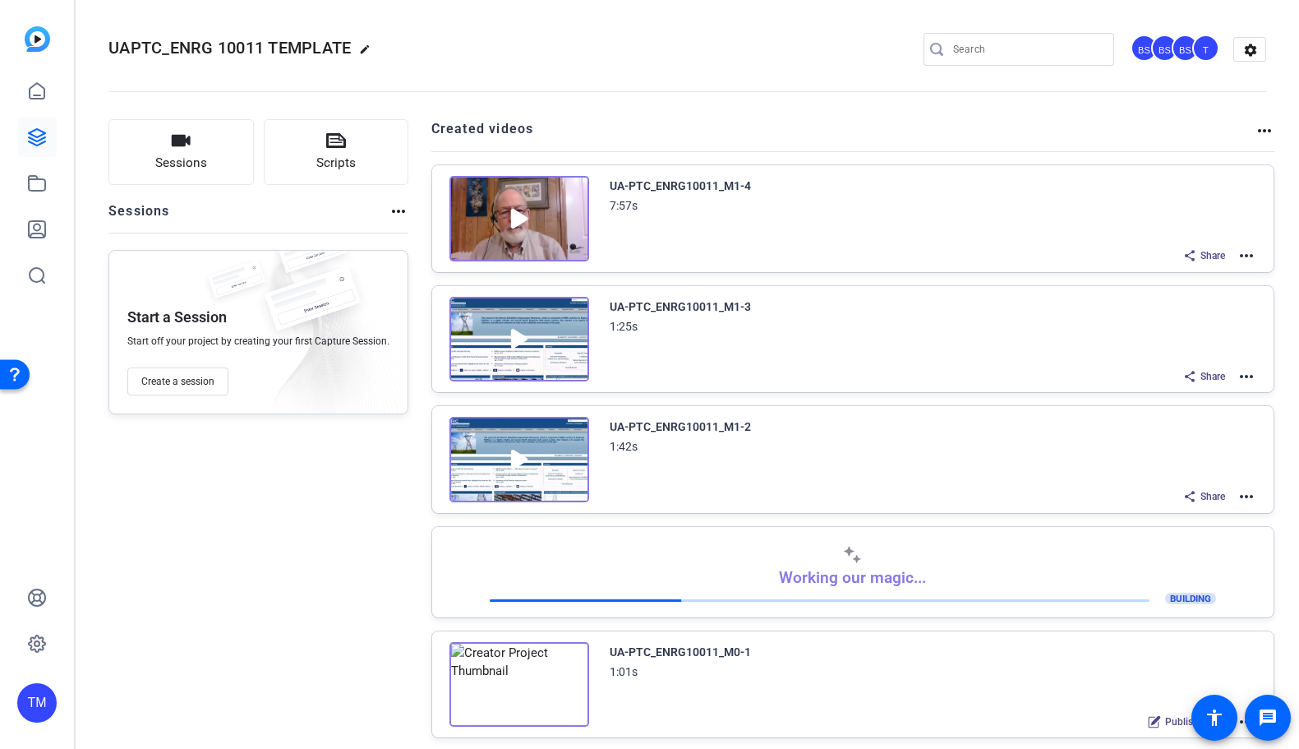
click at [1247, 259] on mat-icon "more_horiz" at bounding box center [1247, 256] width 20 height 20
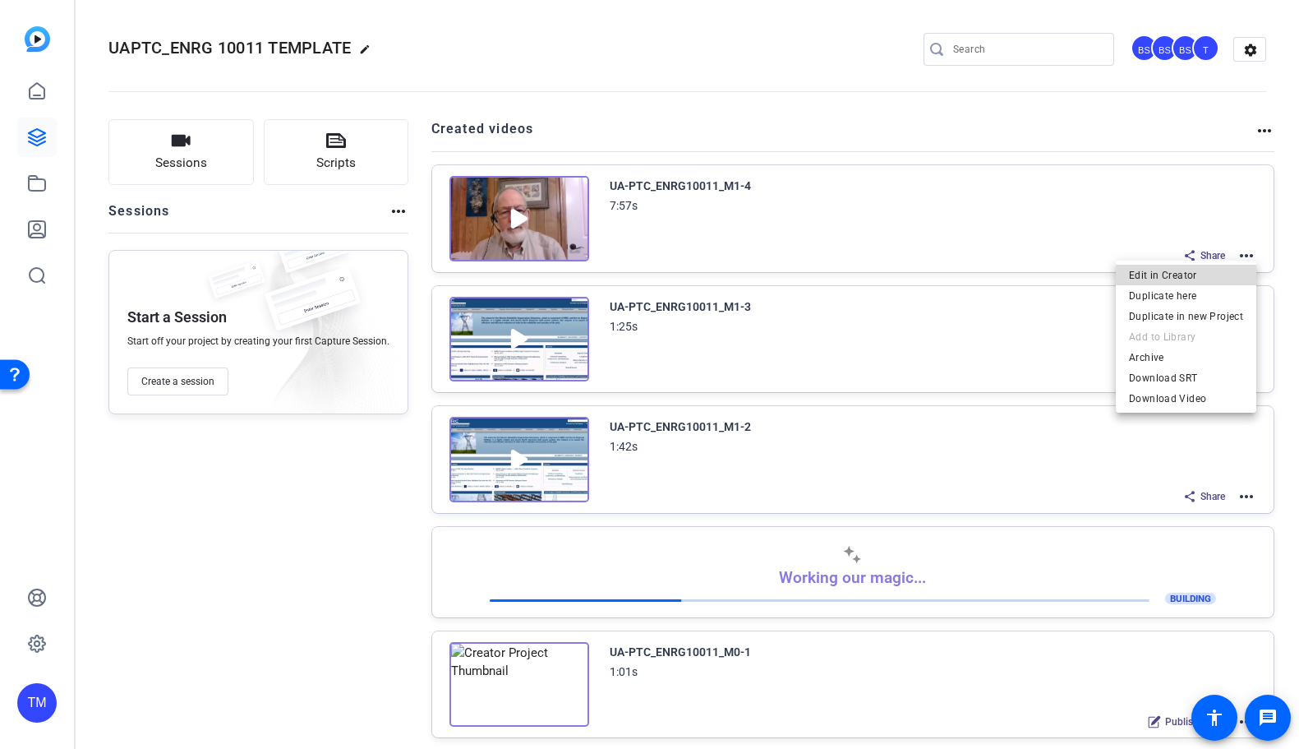
click at [1201, 272] on span "Edit in Creator" at bounding box center [1186, 275] width 114 height 20
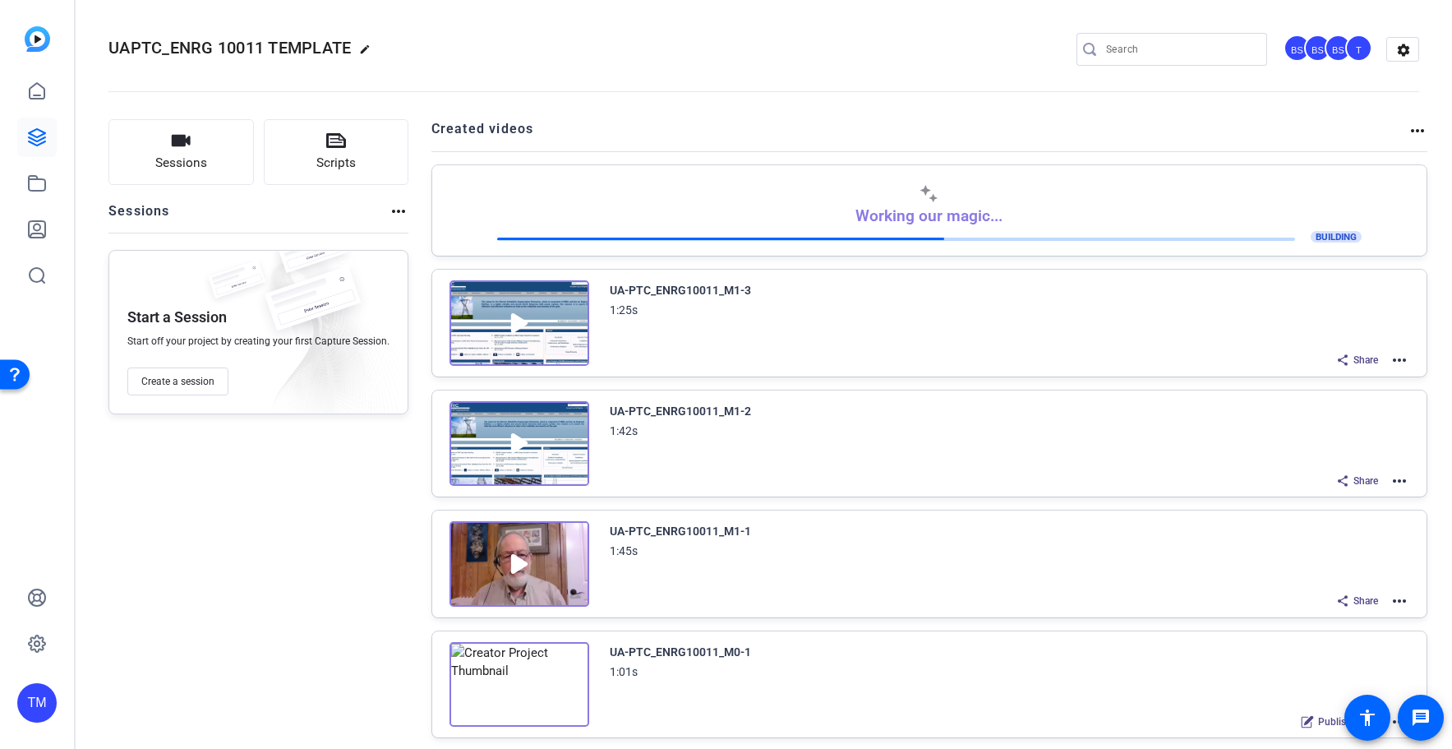
click at [513, 562] on img at bounding box center [519, 563] width 140 height 85
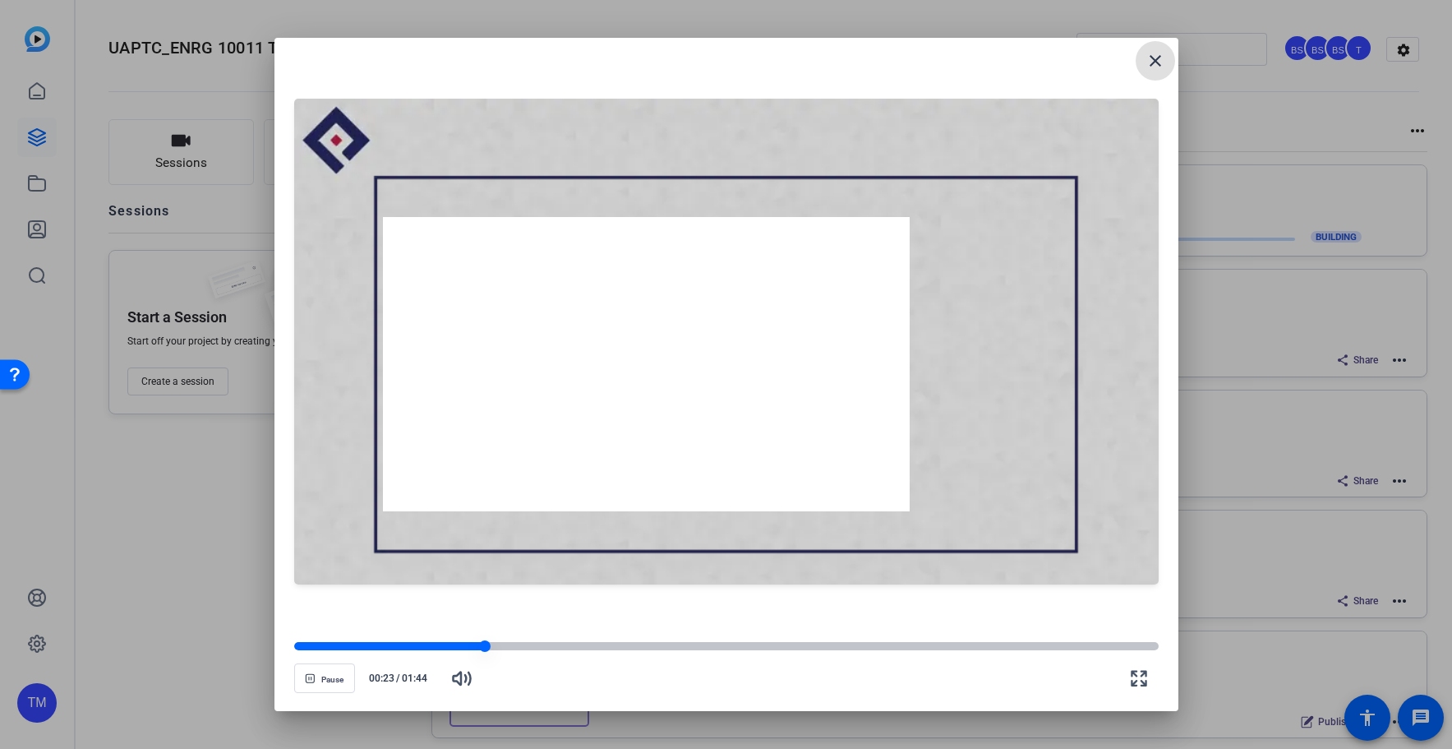
click at [991, 649] on div at bounding box center [726, 646] width 864 height 8
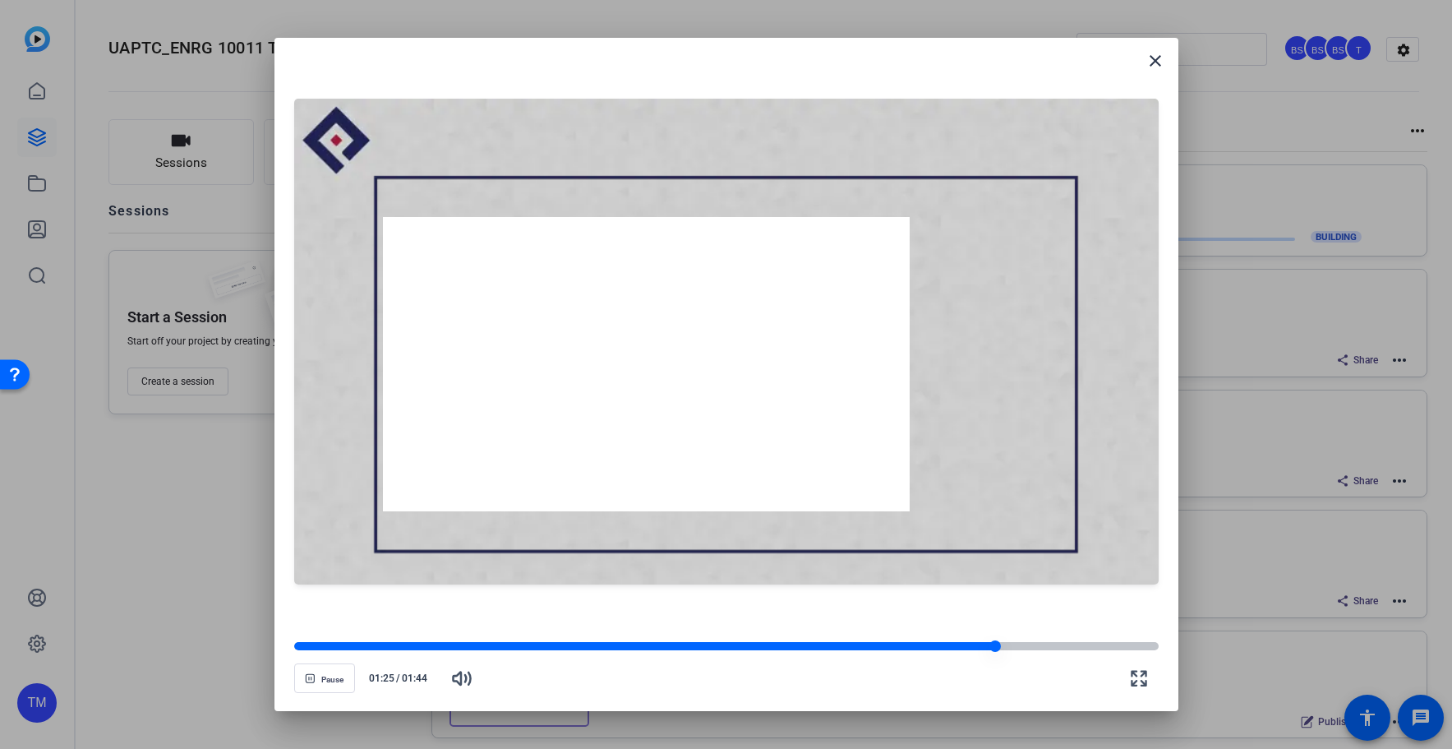
click at [1013, 645] on div at bounding box center [726, 646] width 864 height 8
click at [1037, 648] on div at bounding box center [726, 646] width 864 height 8
click at [1069, 643] on div at bounding box center [726, 646] width 864 height 8
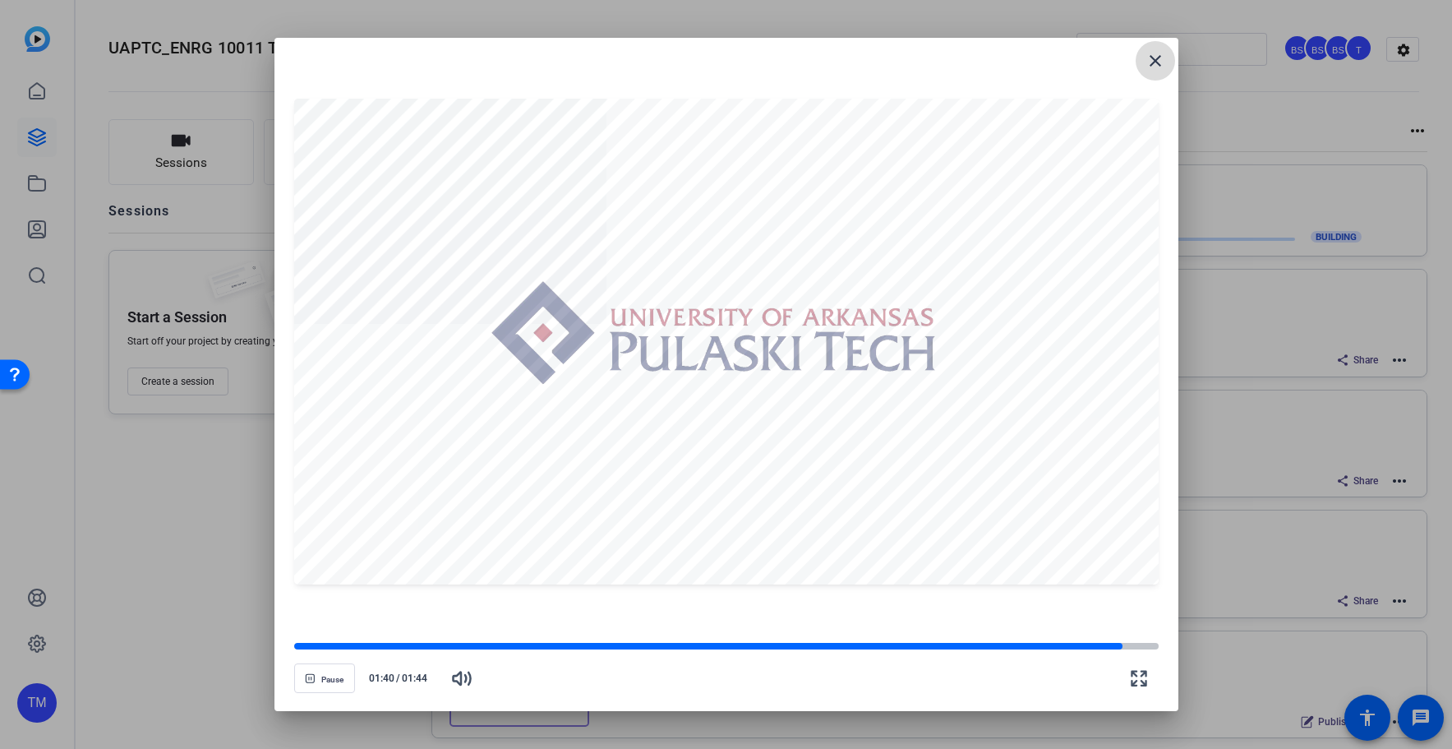
click at [1155, 67] on mat-icon "close" at bounding box center [1155, 61] width 20 height 20
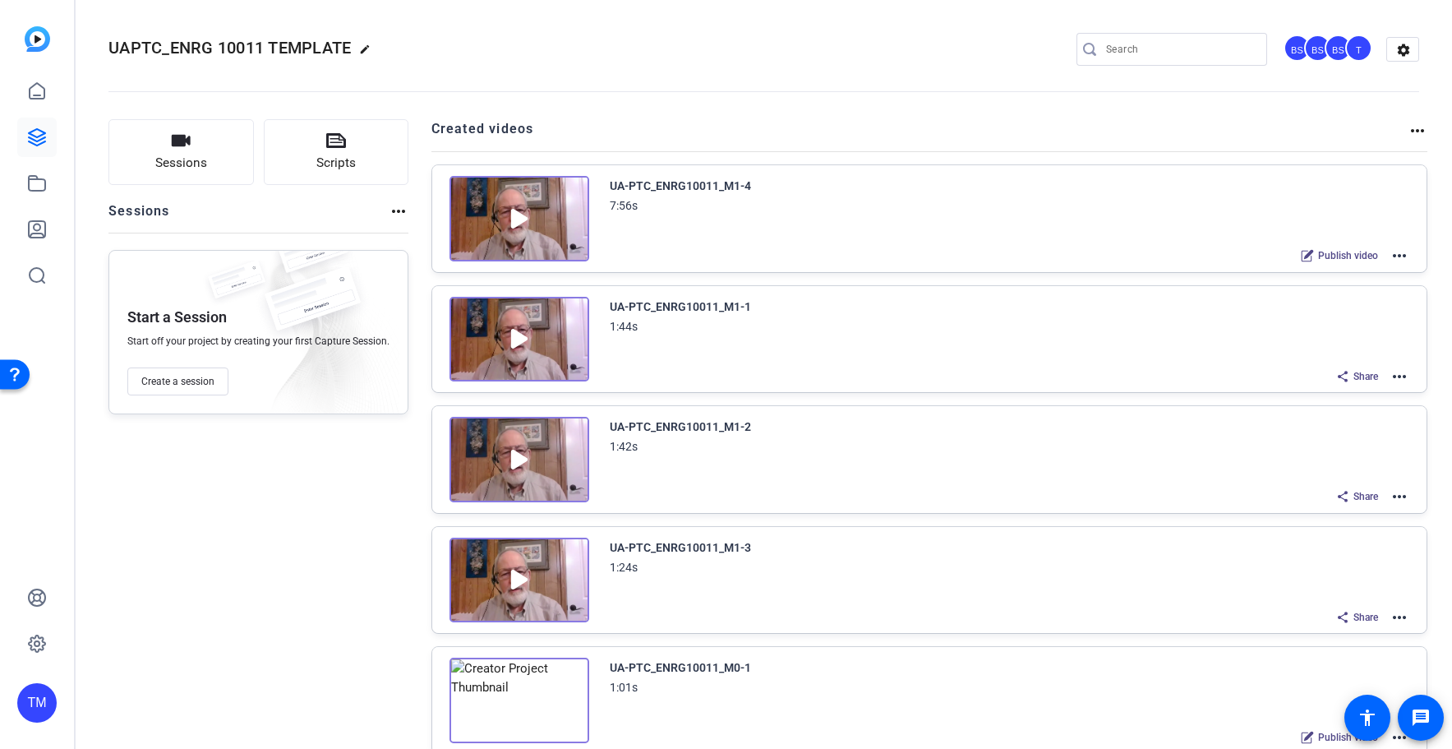
click at [524, 227] on img at bounding box center [519, 218] width 140 height 85
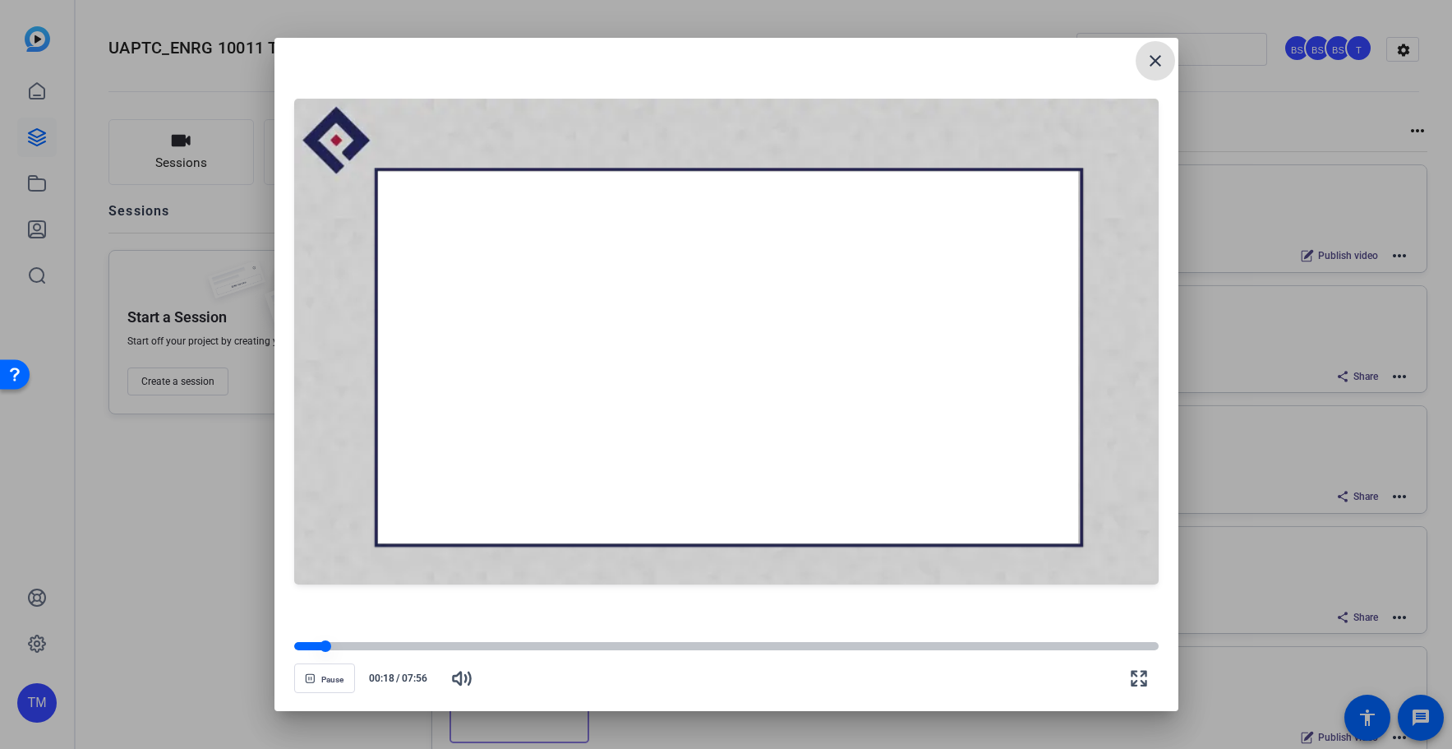
click at [440, 644] on div at bounding box center [726, 646] width 864 height 8
click at [594, 643] on div at bounding box center [726, 646] width 864 height 8
click at [661, 639] on openreel-video-controls "Pause 02:46 / 07:56" at bounding box center [726, 663] width 864 height 58
click at [814, 643] on div at bounding box center [726, 646] width 864 height 8
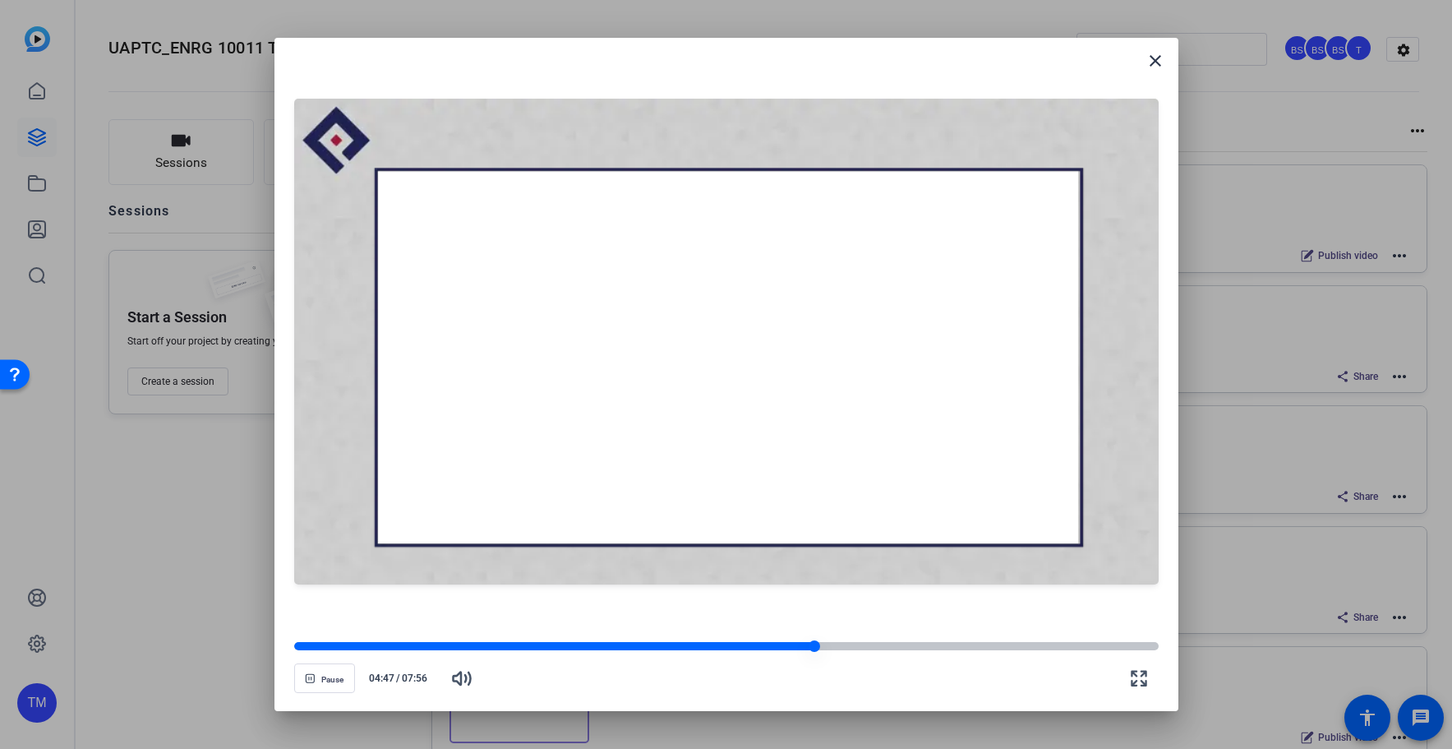
click at [968, 647] on div at bounding box center [726, 646] width 864 height 8
click at [1036, 647] on div at bounding box center [726, 646] width 864 height 8
click at [1085, 645] on div at bounding box center [726, 646] width 864 height 8
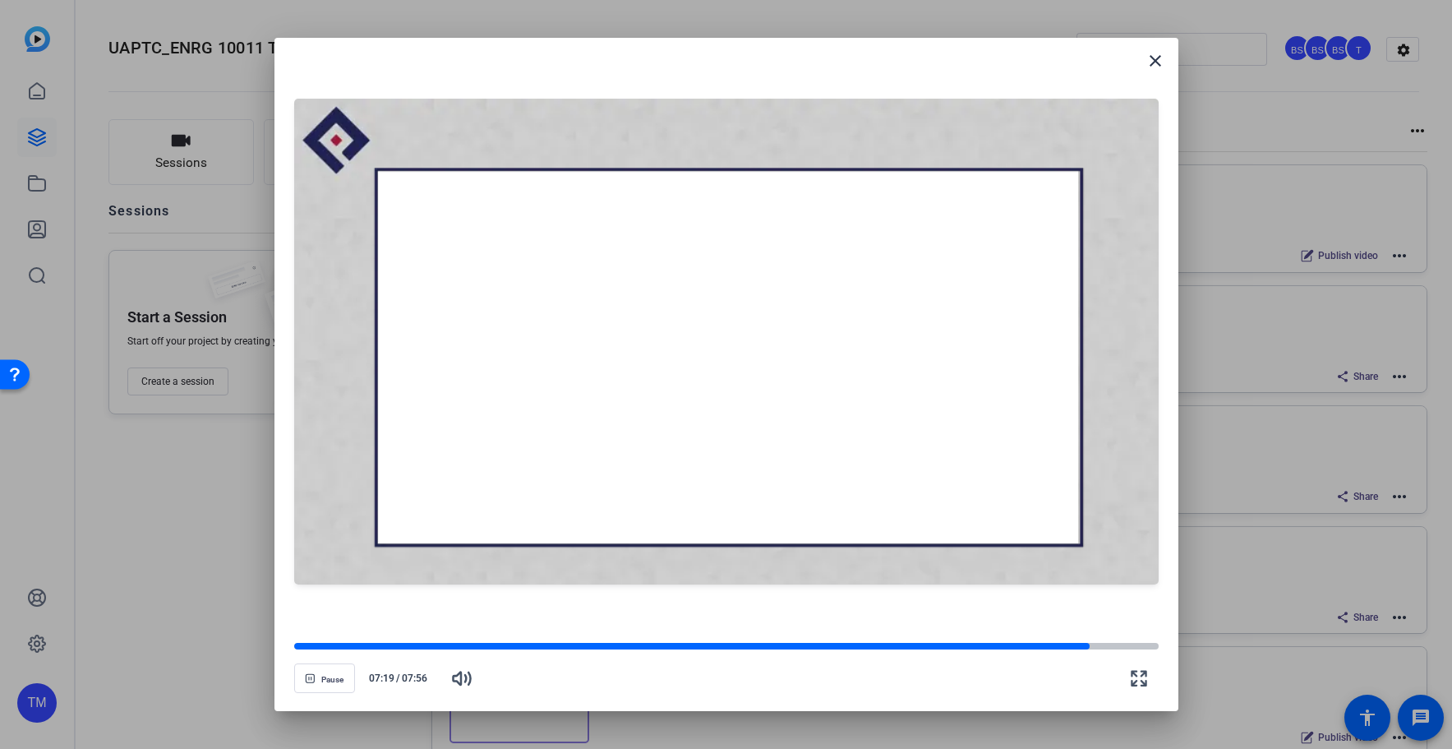
click at [1117, 653] on div "Pause 07:19 / 07:56" at bounding box center [726, 669] width 864 height 58
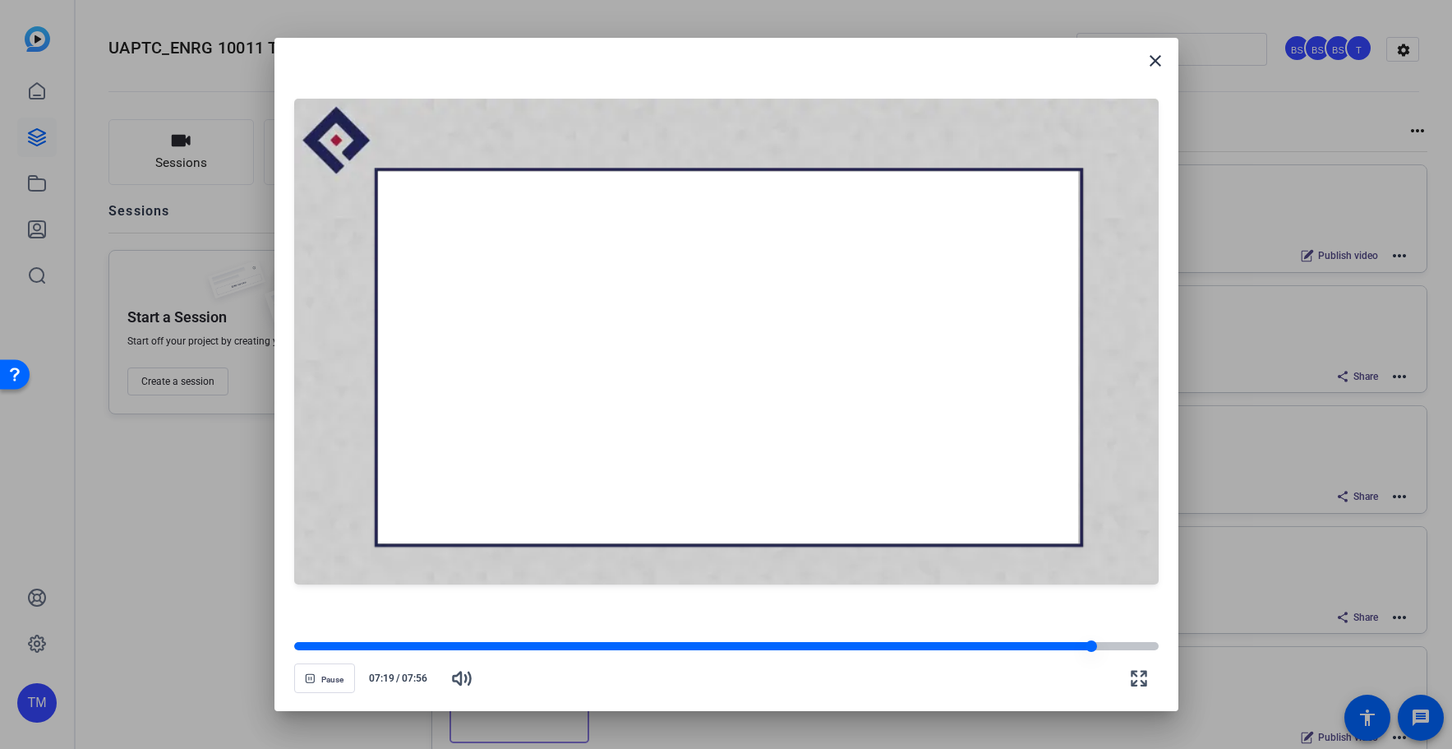
click at [1116, 649] on div at bounding box center [726, 646] width 864 height 8
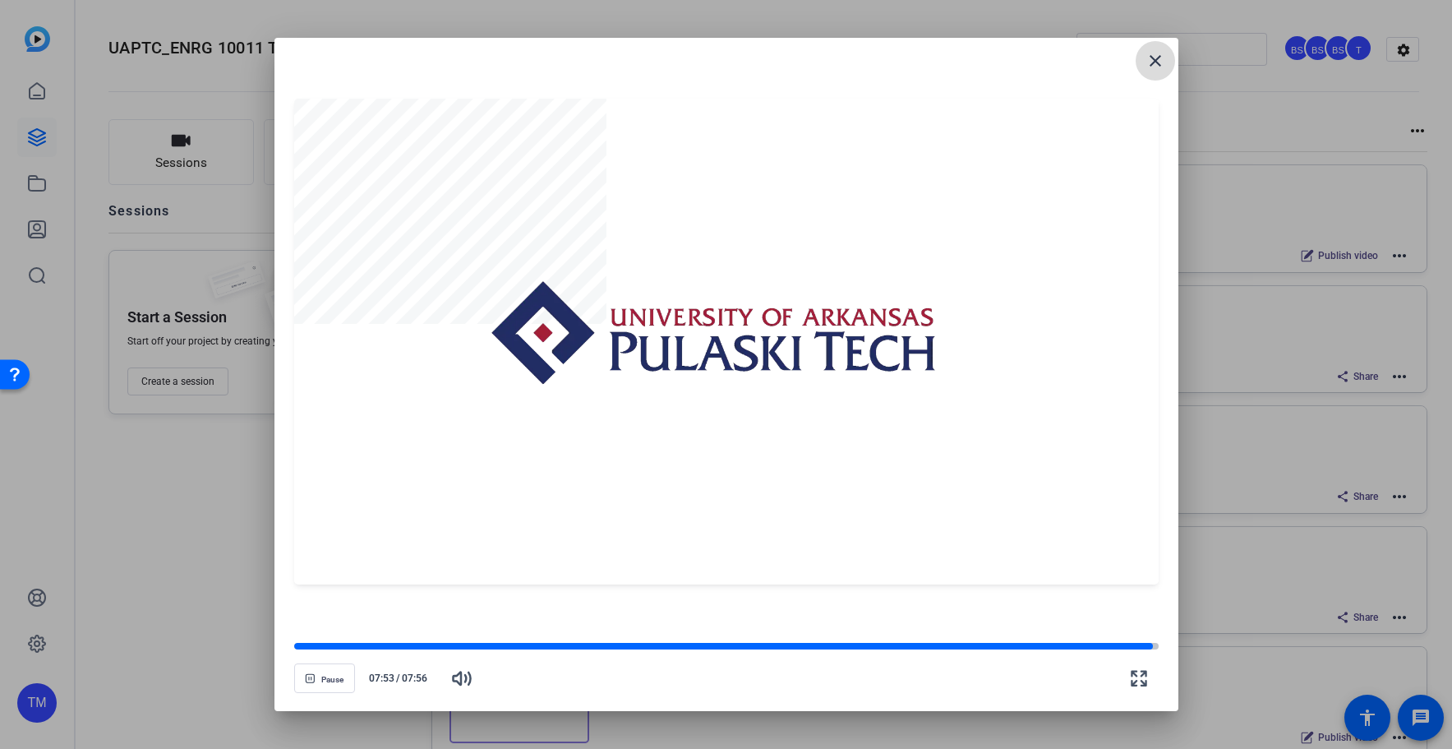
click at [1156, 58] on mat-icon "close" at bounding box center [1155, 61] width 20 height 20
